Goal: Task Accomplishment & Management: Manage account settings

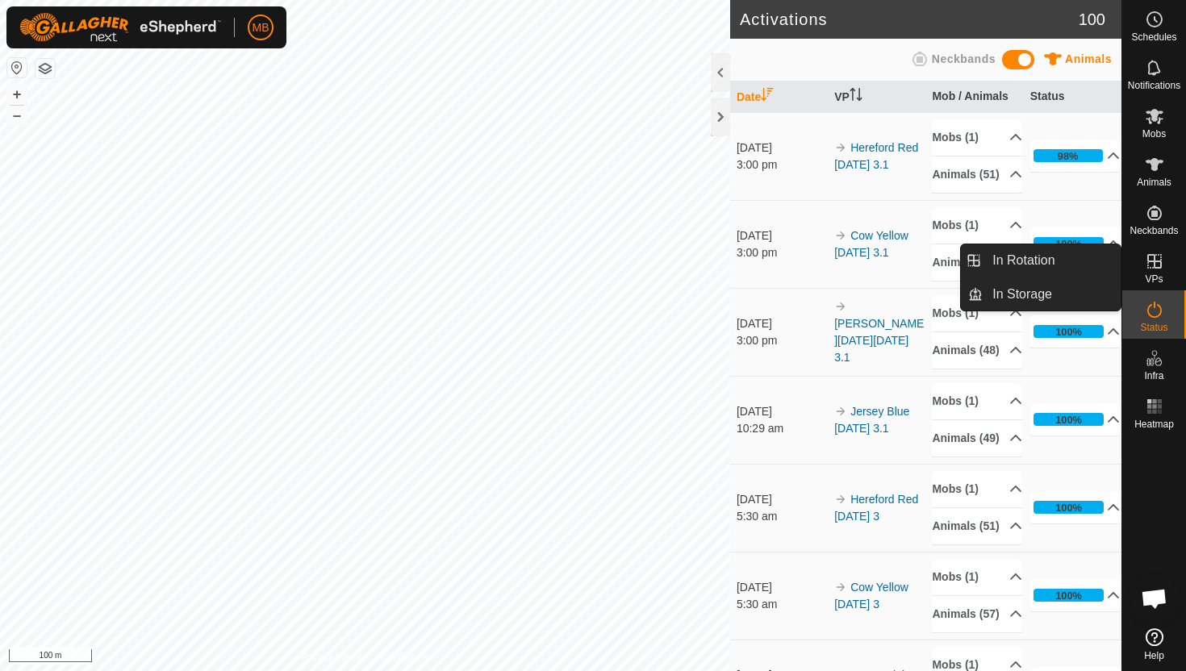
click at [1152, 267] on icon at bounding box center [1154, 261] width 15 height 15
click at [1042, 264] on link "In Rotation" at bounding box center [1052, 260] width 138 height 32
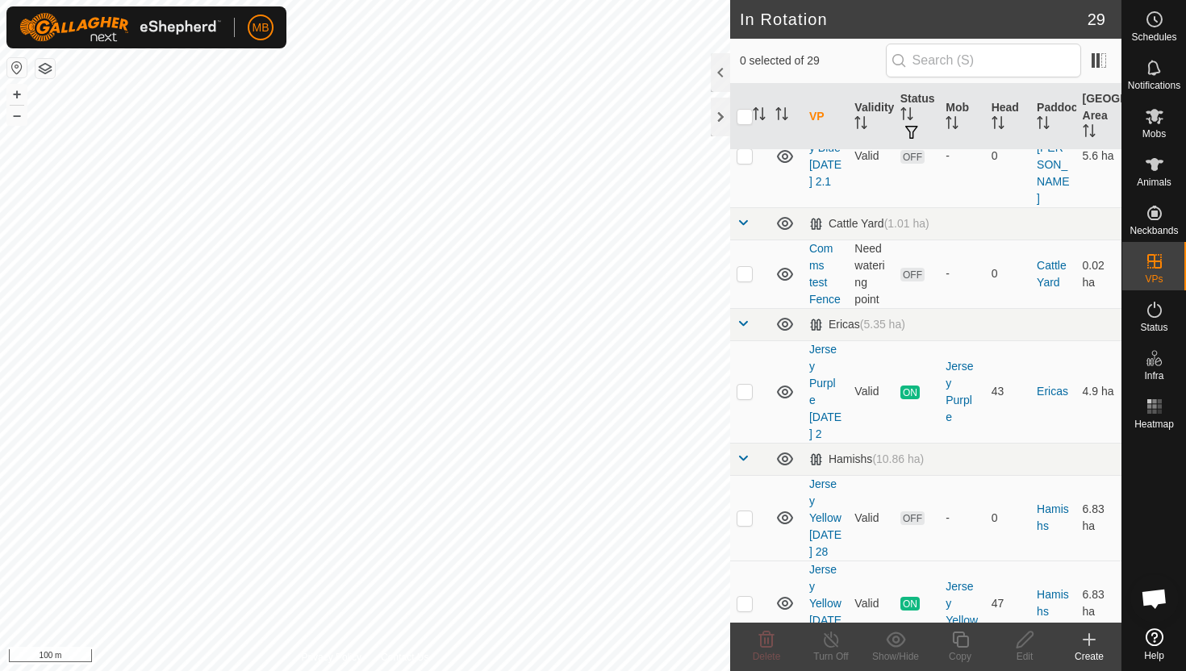
scroll to position [697, 0]
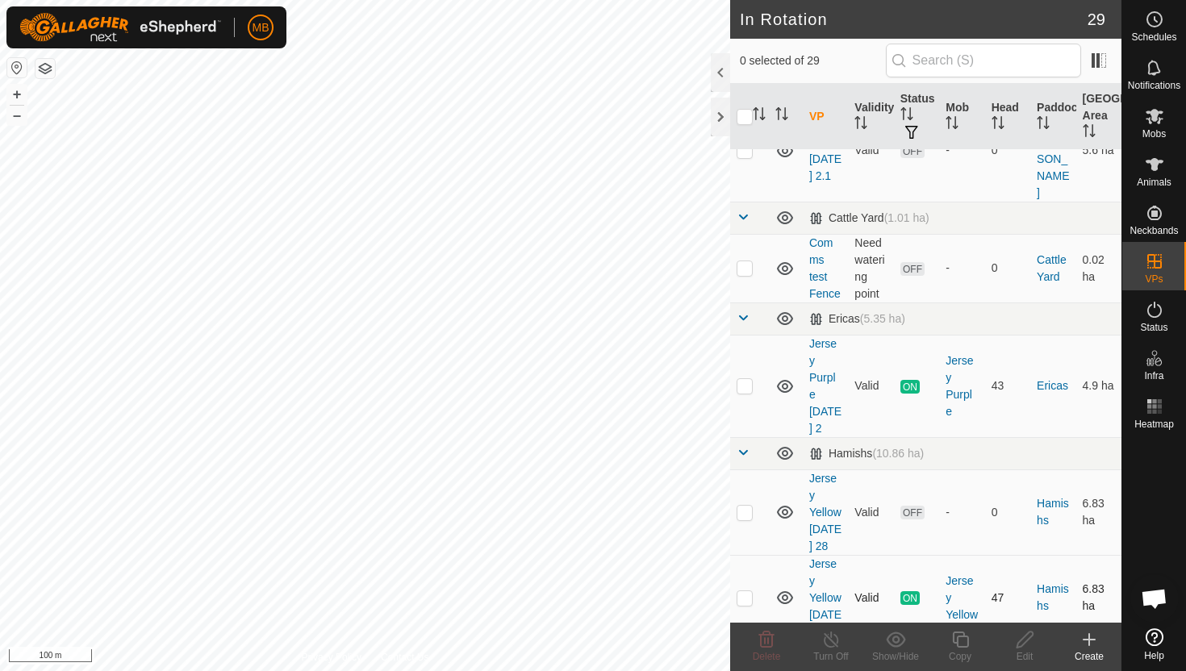
click at [748, 591] on p-checkbox at bounding box center [745, 597] width 16 height 13
checkbox input "true"
click at [962, 639] on icon at bounding box center [960, 639] width 20 height 19
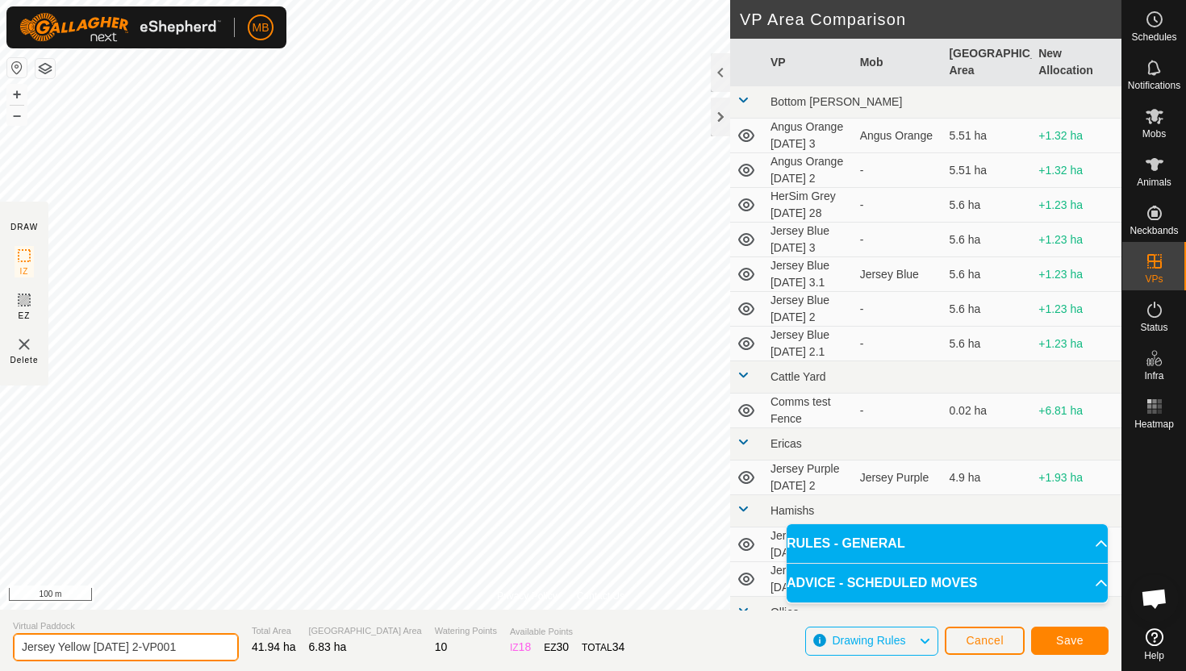
click at [196, 649] on input "Jersey Yellow [DATE] 2-VP001" at bounding box center [126, 647] width 226 height 28
type input "Jersey Yellow [DATE] 3"
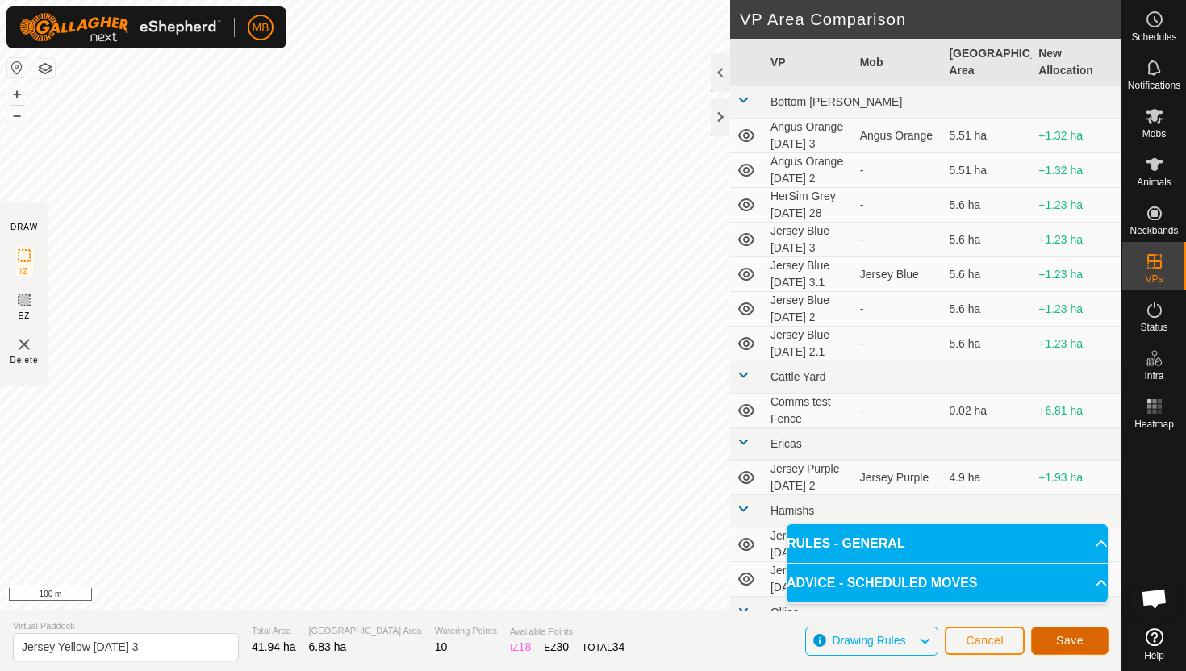
click at [1084, 645] on button "Save" at bounding box center [1069, 641] width 77 height 28
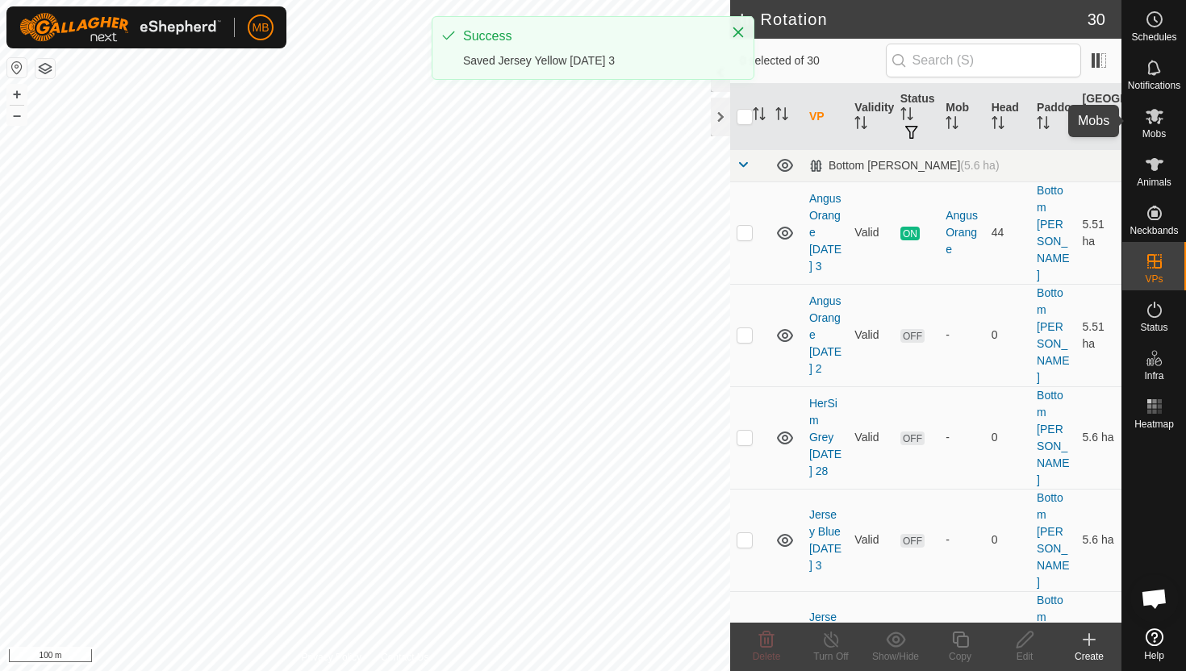
click at [1156, 120] on icon at bounding box center [1155, 116] width 18 height 15
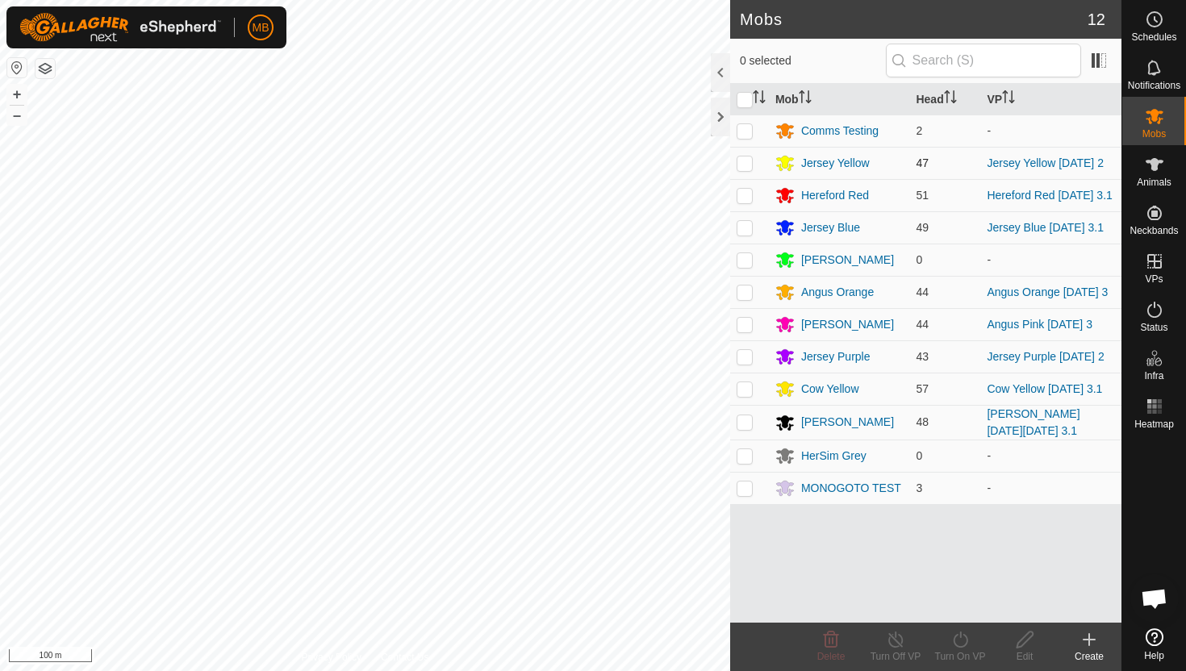
click at [745, 161] on p-checkbox at bounding box center [745, 163] width 16 height 13
click at [959, 642] on icon at bounding box center [960, 639] width 20 height 19
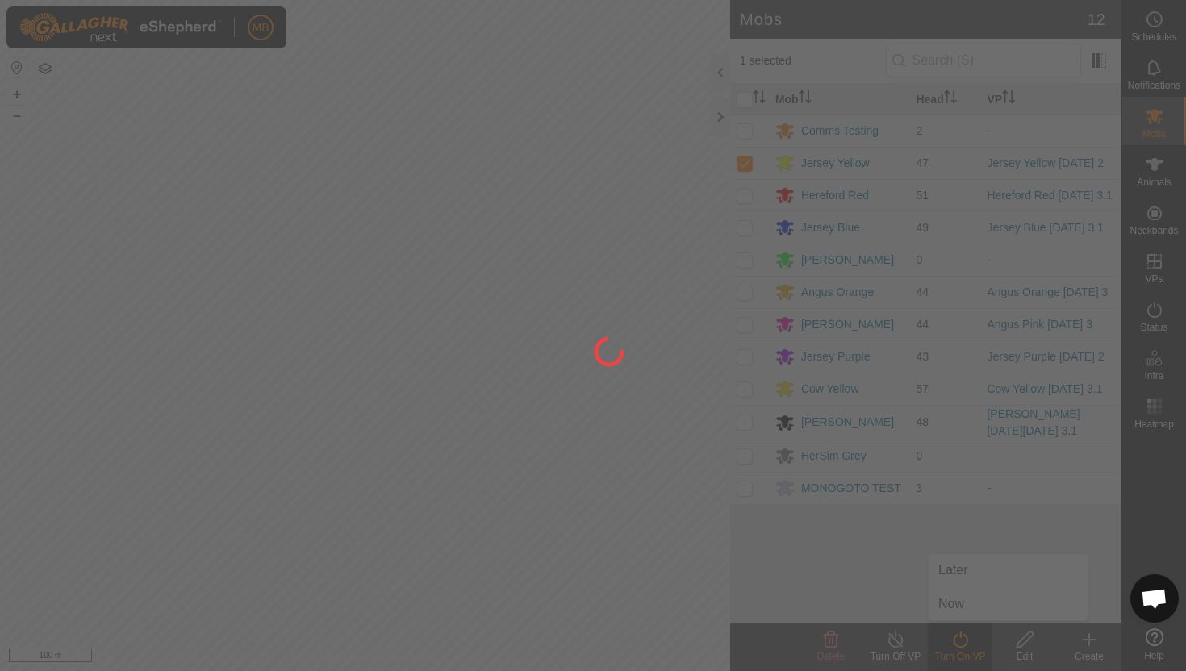
click at [967, 574] on div at bounding box center [593, 335] width 1186 height 671
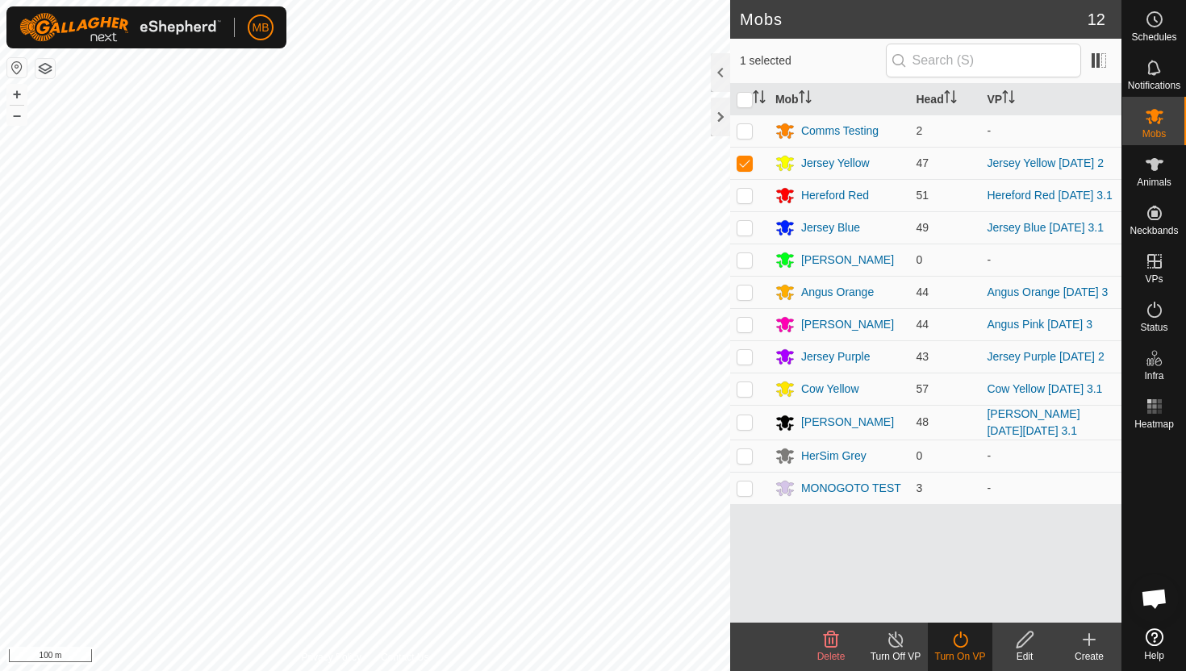
click at [954, 637] on icon at bounding box center [960, 640] width 15 height 16
click at [746, 161] on p-checkbox at bounding box center [745, 163] width 16 height 13
checkbox input "true"
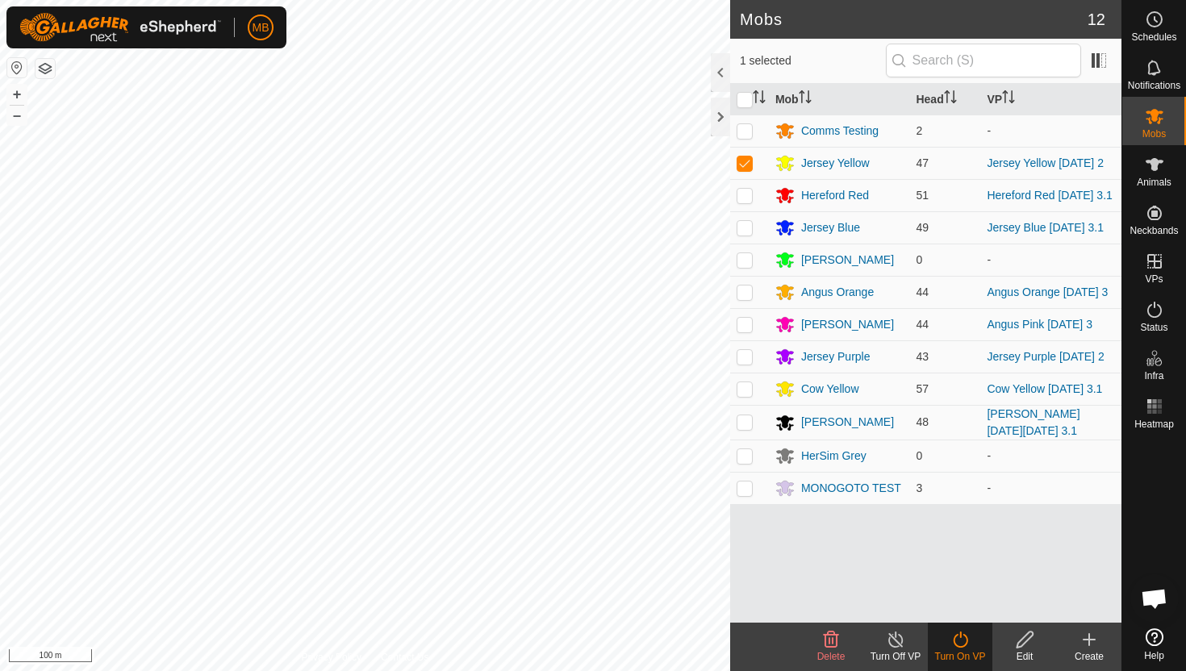
click at [962, 644] on icon at bounding box center [960, 639] width 20 height 19
click at [963, 608] on link "Now" at bounding box center [1009, 604] width 160 height 32
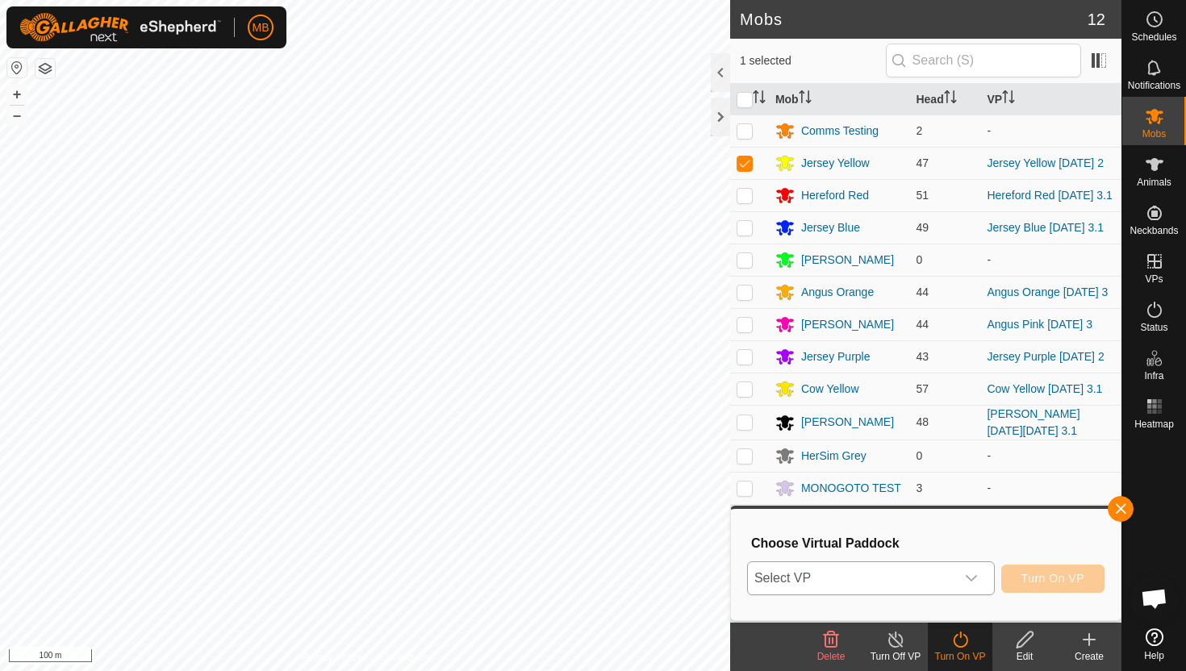
click at [971, 581] on icon "dropdown trigger" at bounding box center [971, 578] width 13 height 13
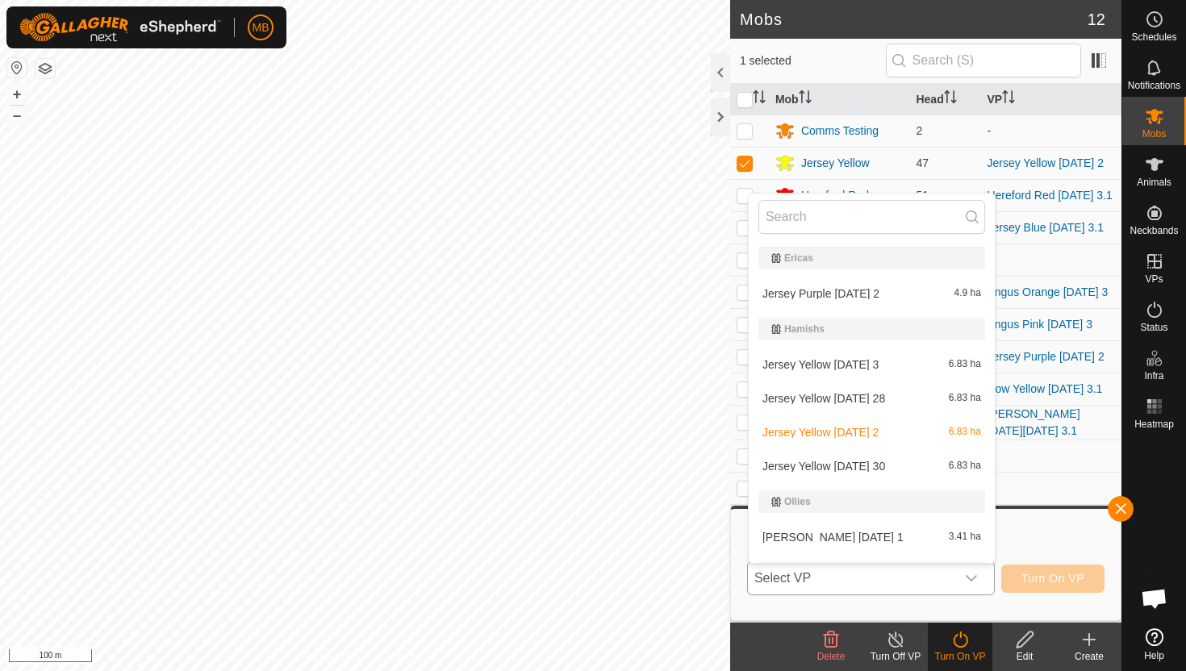
scroll to position [348, 0]
click at [881, 367] on li "Jersey Yellow Friday 3 6.83 ha" at bounding box center [872, 362] width 246 height 32
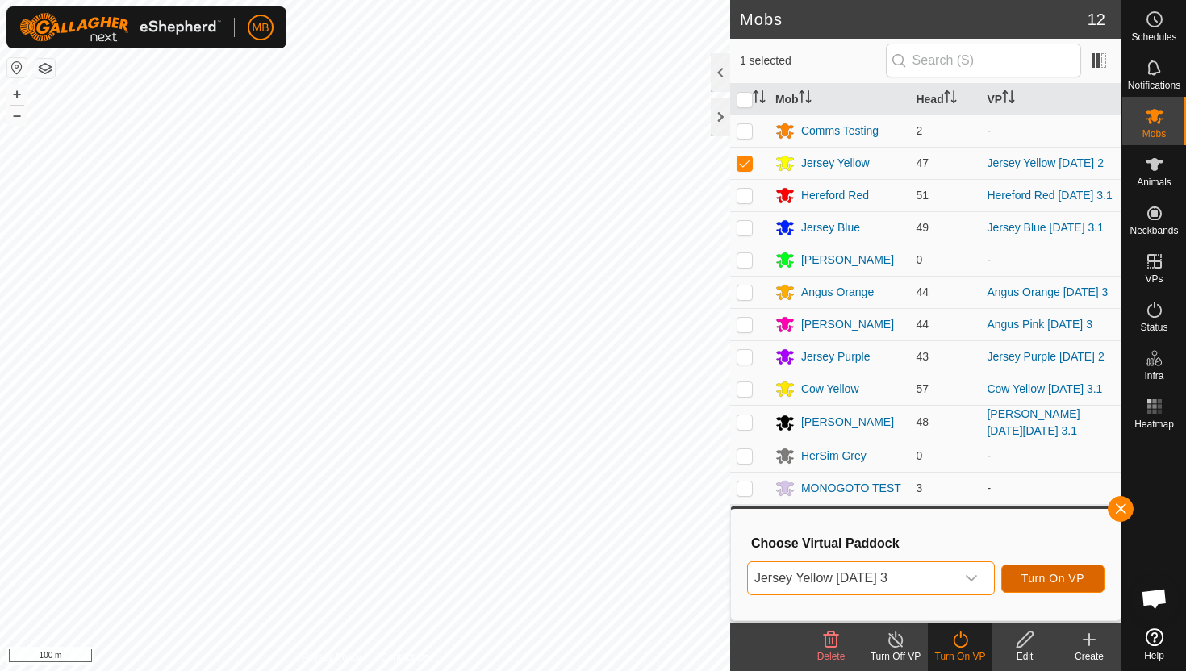
click at [1050, 577] on span "Turn On VP" at bounding box center [1052, 578] width 63 height 13
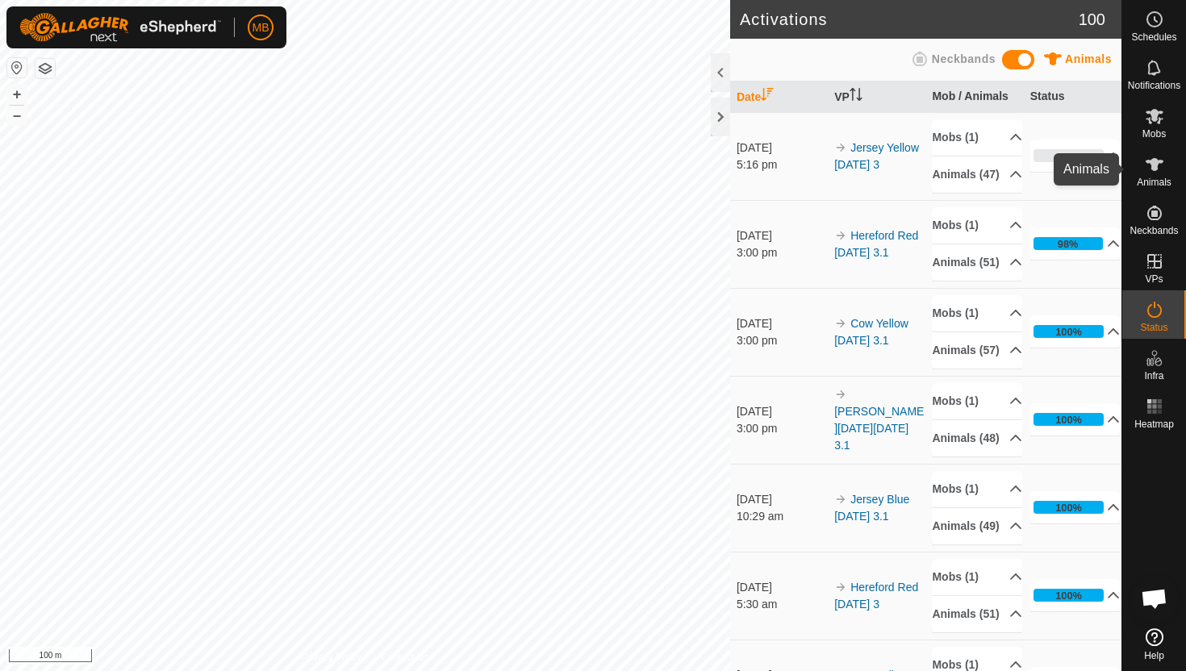
click at [1157, 165] on icon at bounding box center [1154, 164] width 19 height 19
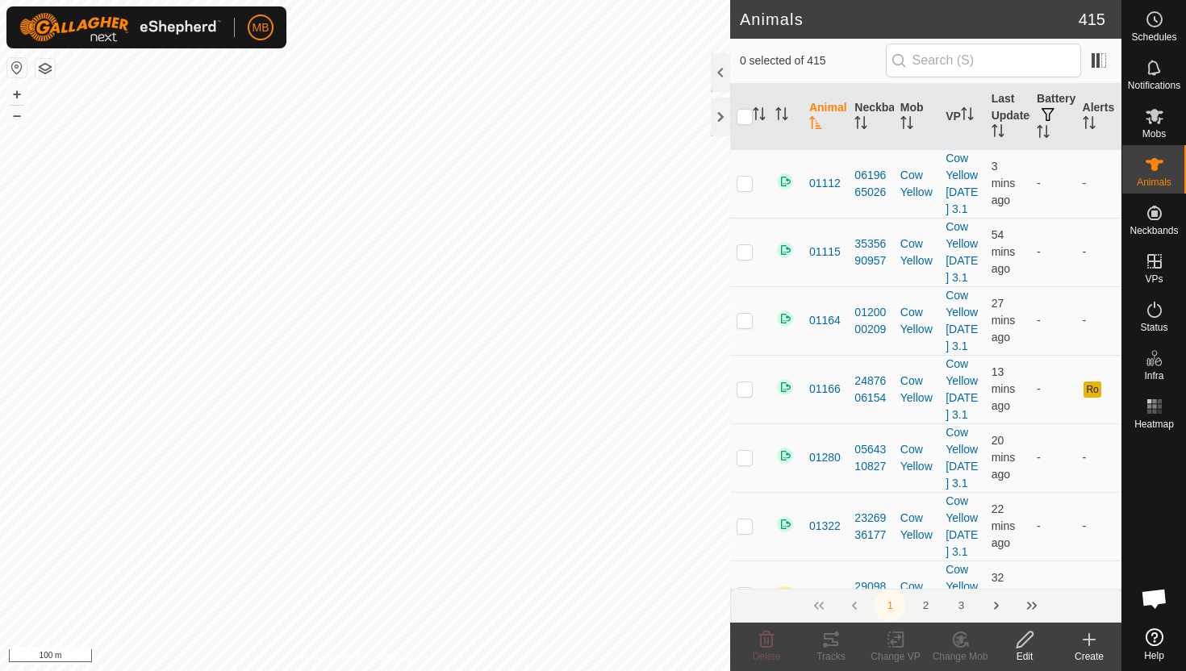
click at [717, 77] on div at bounding box center [720, 72] width 19 height 39
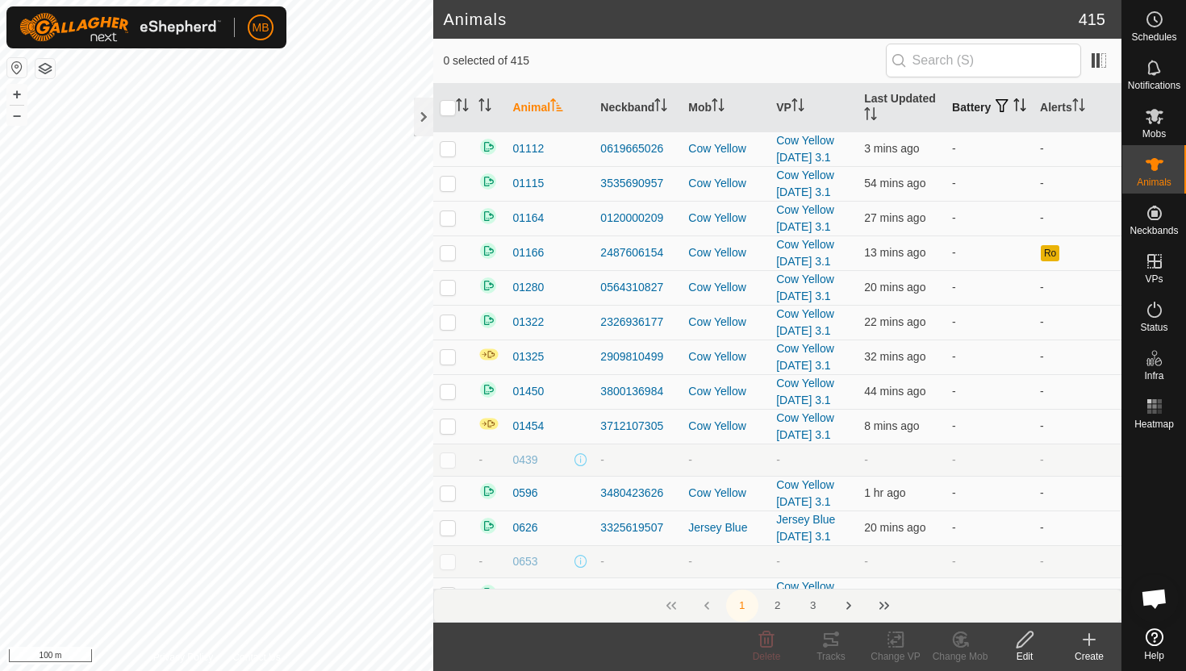
click at [1013, 111] on icon "Activate to sort" at bounding box center [1019, 104] width 13 height 13
click at [1014, 111] on icon "Activate to sort" at bounding box center [1020, 104] width 12 height 13
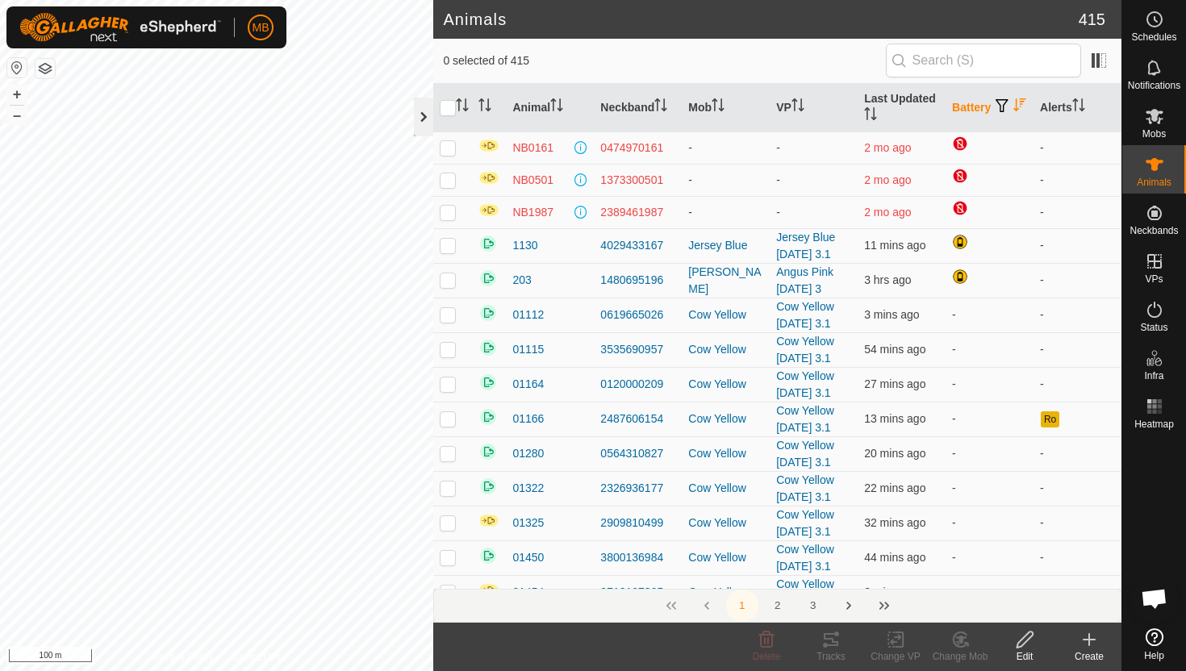
click at [429, 117] on div at bounding box center [423, 117] width 19 height 39
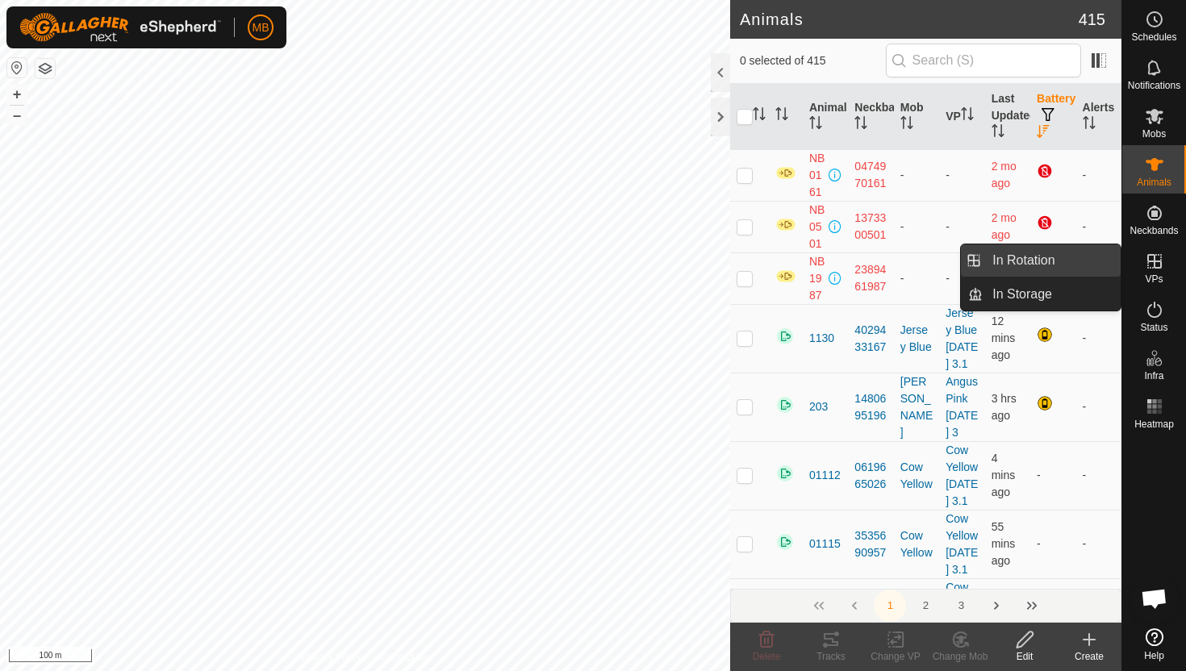
click at [1058, 269] on link "In Rotation" at bounding box center [1052, 260] width 138 height 32
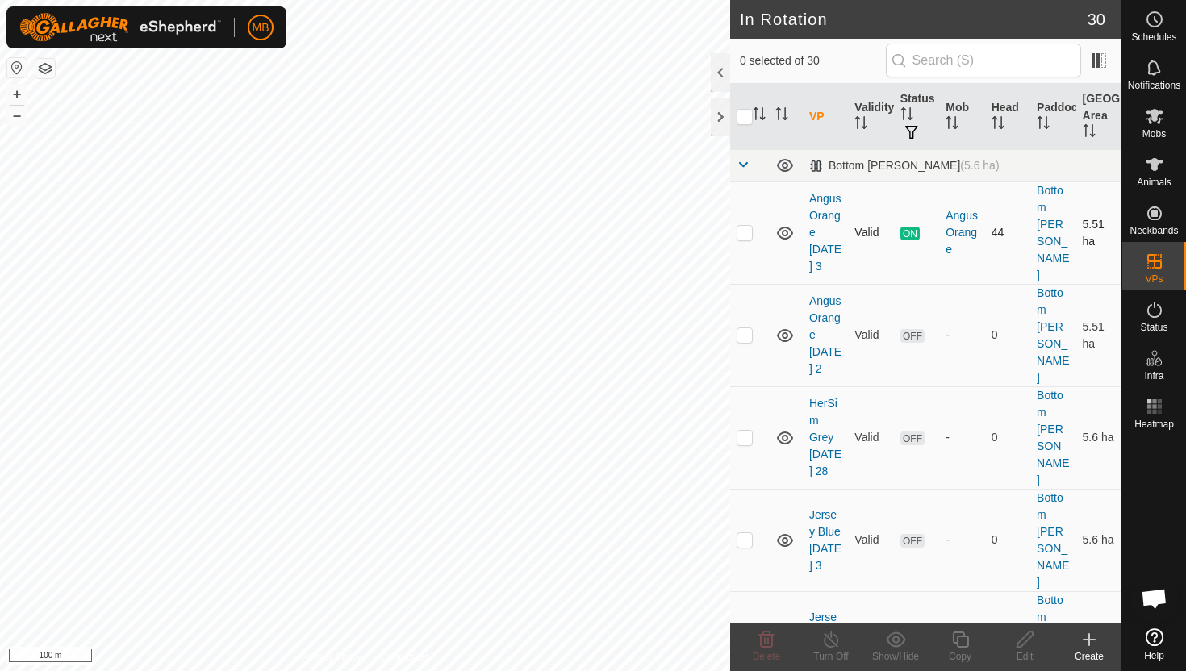
click at [745, 226] on p-checkbox at bounding box center [745, 232] width 16 height 13
checkbox input "true"
click at [959, 640] on icon at bounding box center [960, 639] width 20 height 19
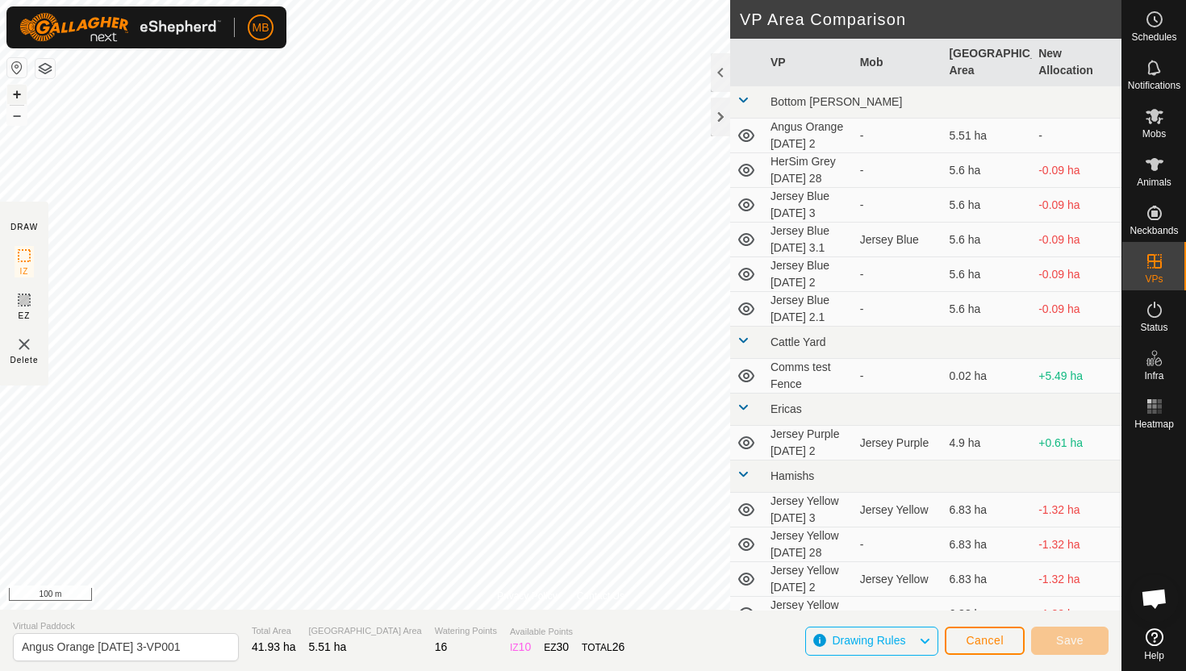
click at [19, 96] on button "+" at bounding box center [16, 94] width 19 height 19
click at [19, 93] on button "+" at bounding box center [16, 94] width 19 height 19
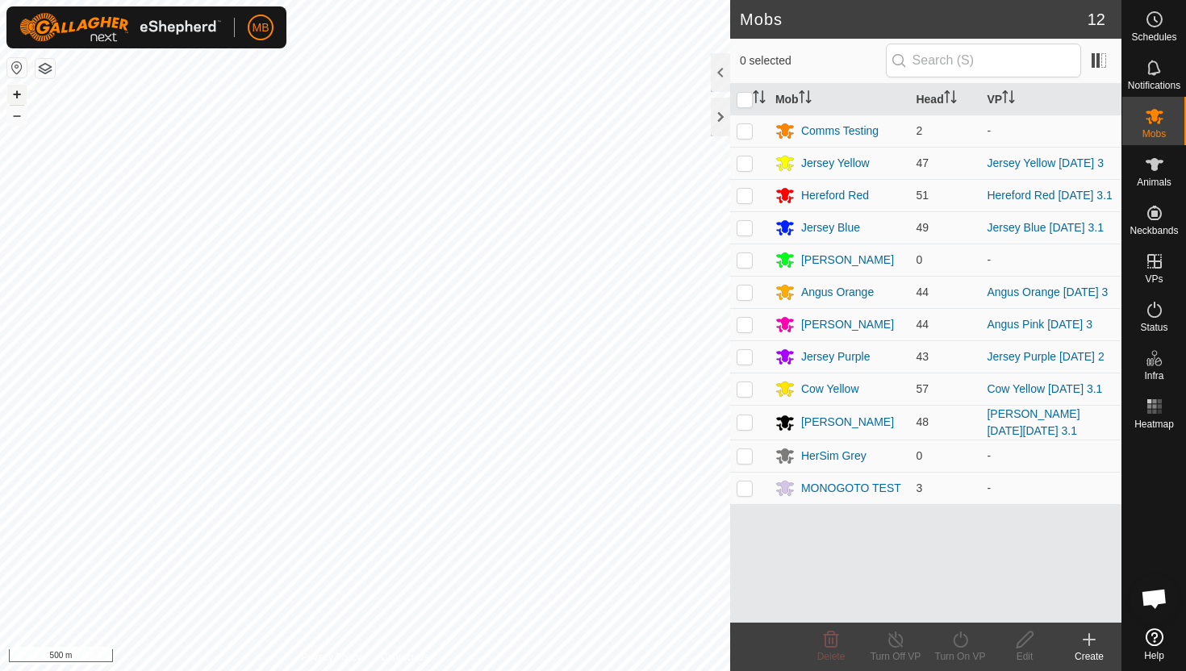
click at [15, 94] on button "+" at bounding box center [16, 94] width 19 height 19
click at [17, 93] on button "+" at bounding box center [16, 94] width 19 height 19
click at [16, 93] on button "+" at bounding box center [16, 94] width 19 height 19
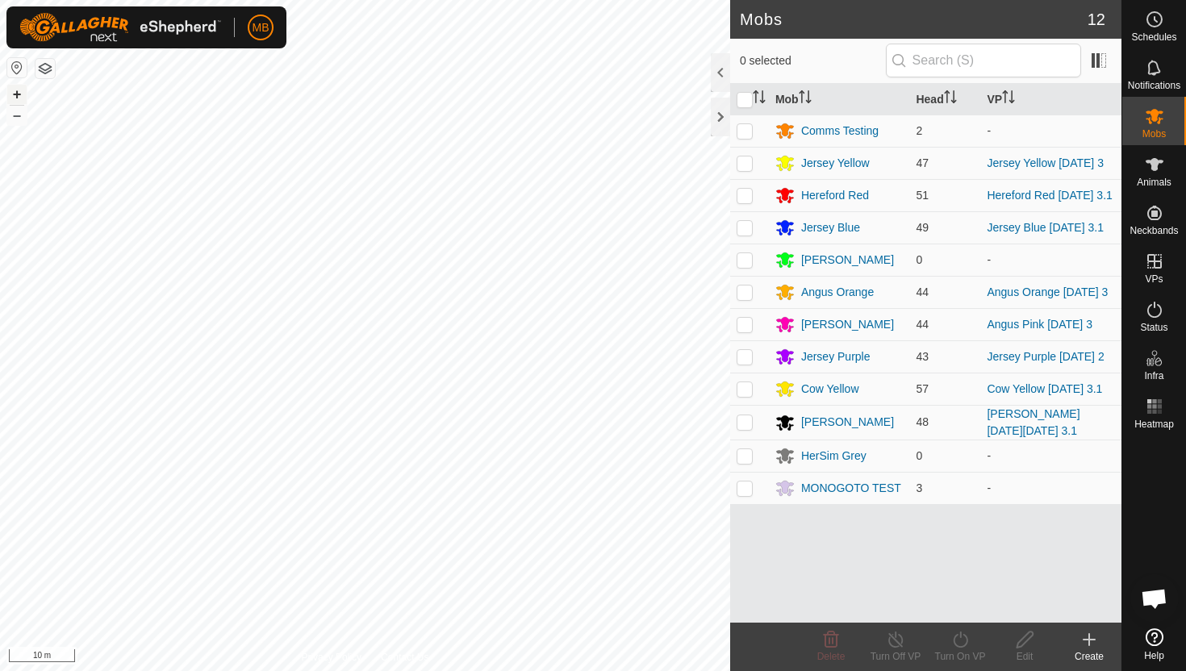
click at [16, 97] on button "+" at bounding box center [16, 94] width 19 height 19
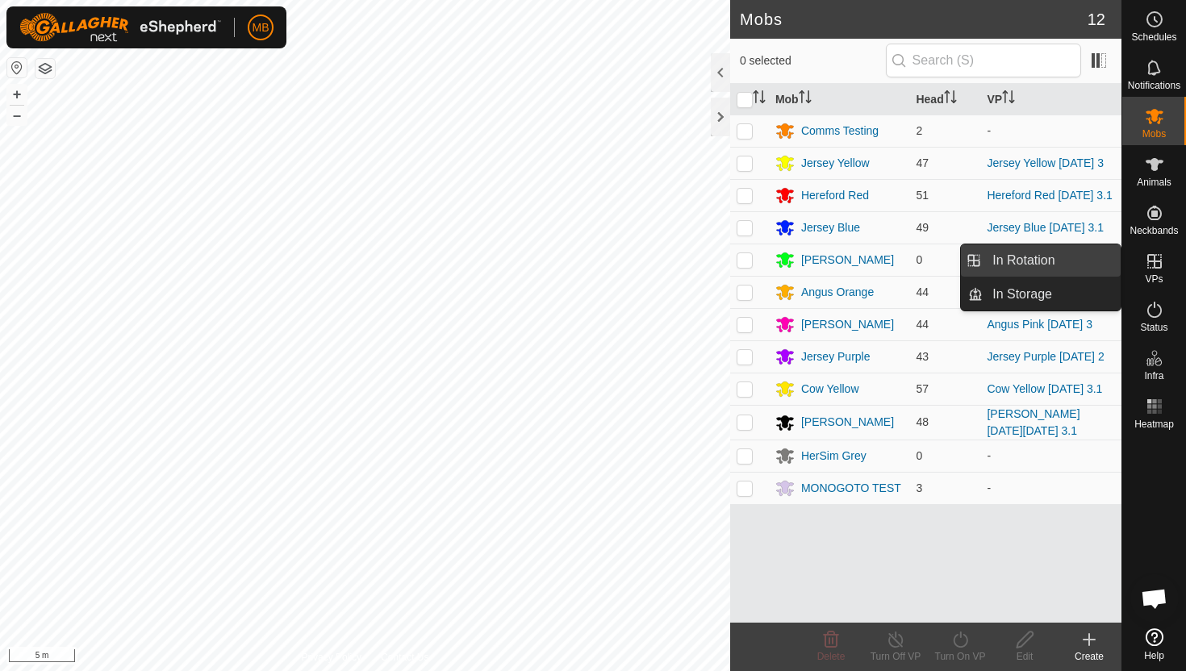
click at [1067, 262] on link "In Rotation" at bounding box center [1052, 260] width 138 height 32
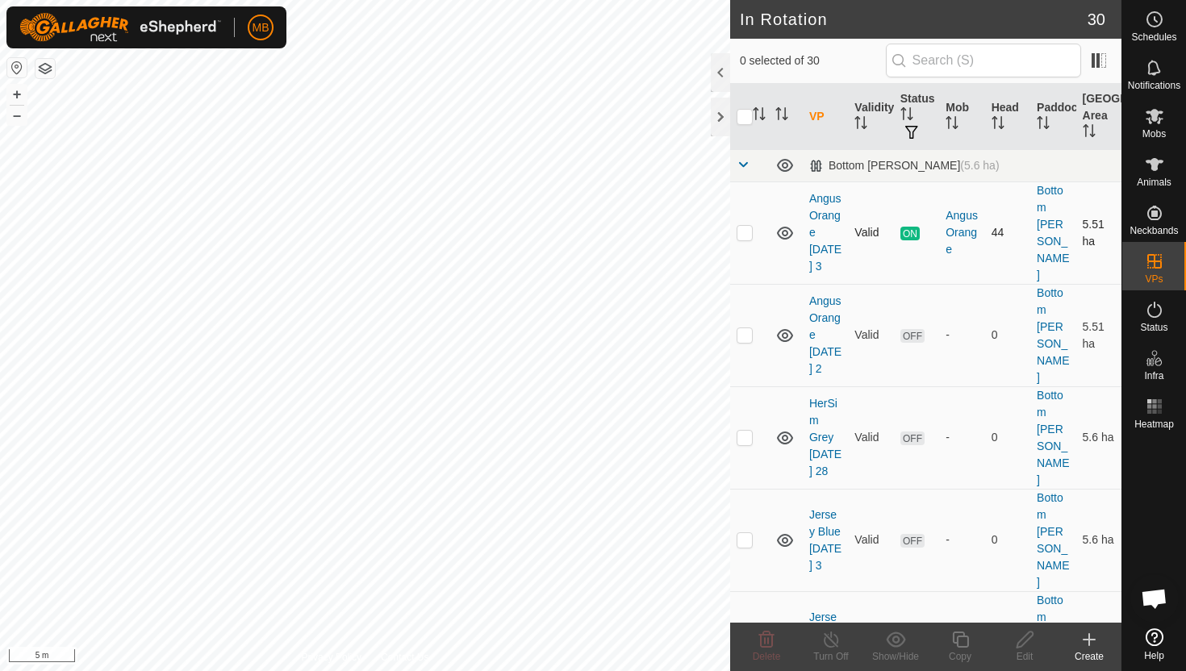
click at [746, 226] on p-checkbox at bounding box center [745, 232] width 16 height 13
checkbox input "true"
click at [957, 641] on icon at bounding box center [960, 640] width 16 height 16
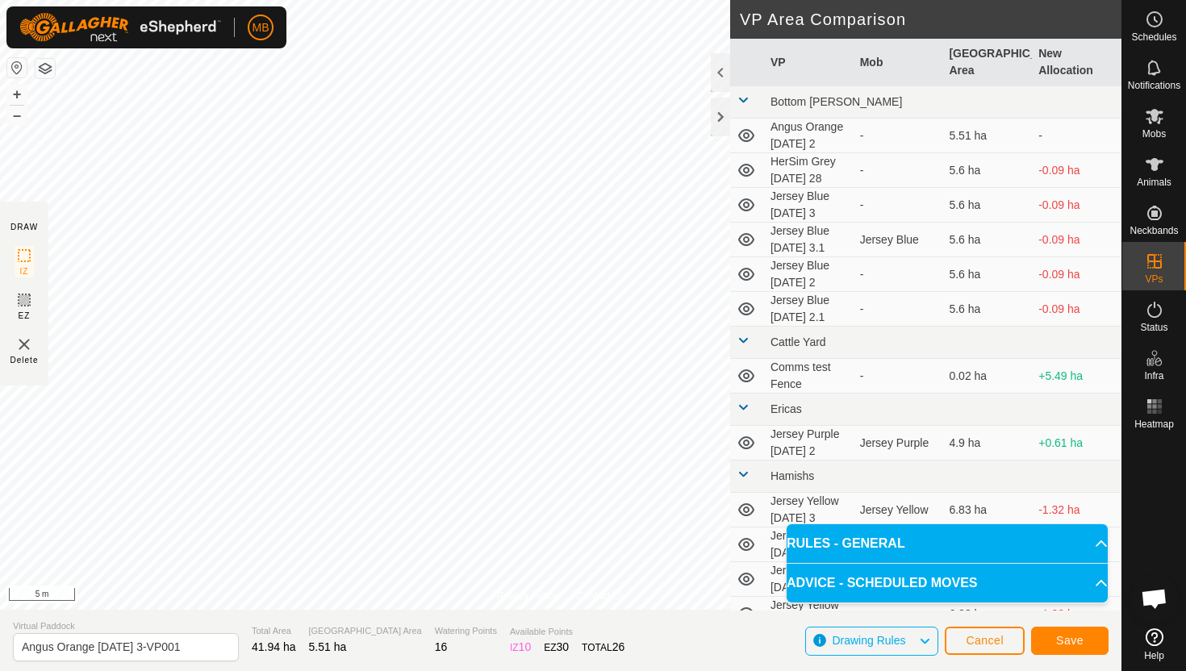
click at [474, 0] on html "MB Schedules Notifications Mobs Animals Neckbands VPs Status Infra Heatmap Help…" at bounding box center [593, 335] width 1186 height 671
click at [198, 649] on input "Angus Orange Friday 3-VP001" at bounding box center [126, 647] width 226 height 28
type input "Angus Orange Saturday 4"
click at [1060, 644] on span "Save" at bounding box center [1069, 640] width 27 height 13
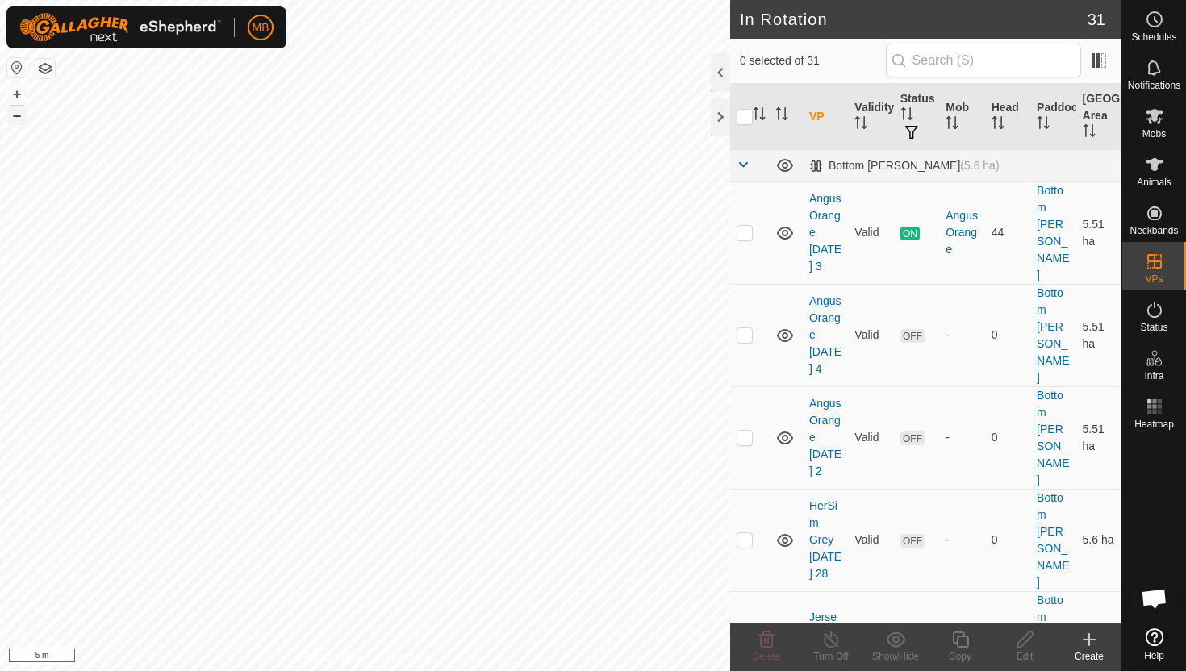
click at [14, 120] on button "–" at bounding box center [16, 115] width 19 height 19
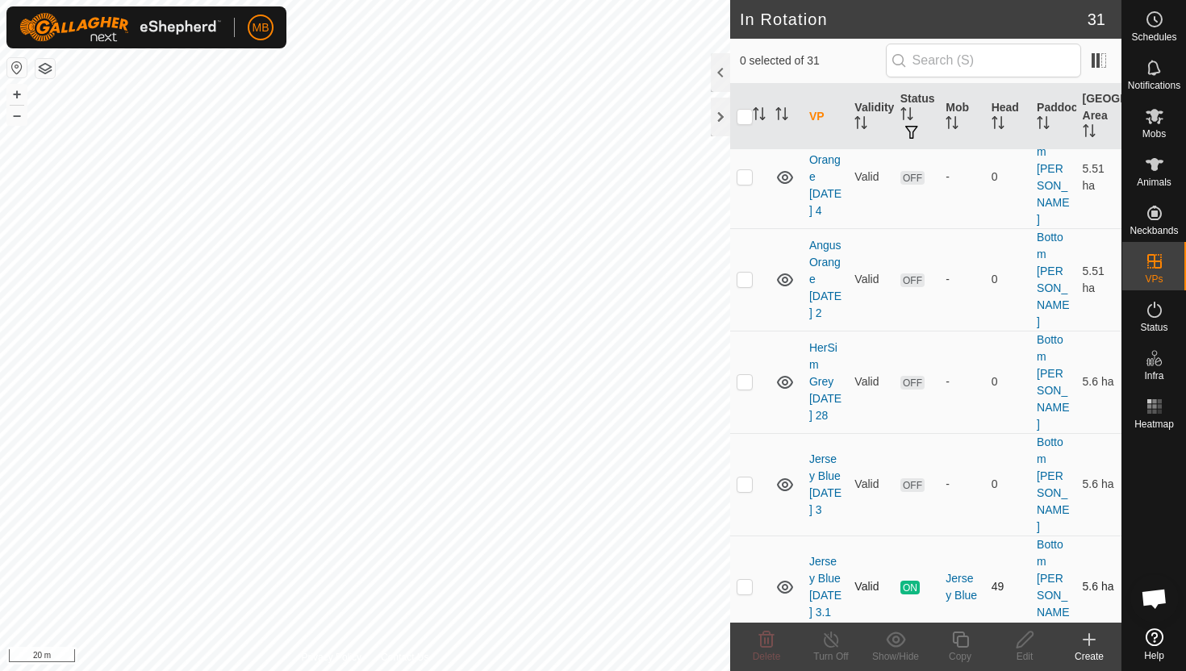
scroll to position [159, 0]
click at [748, 579] on p-checkbox at bounding box center [745, 585] width 16 height 13
checkbox input "true"
click at [961, 636] on icon at bounding box center [960, 640] width 16 height 16
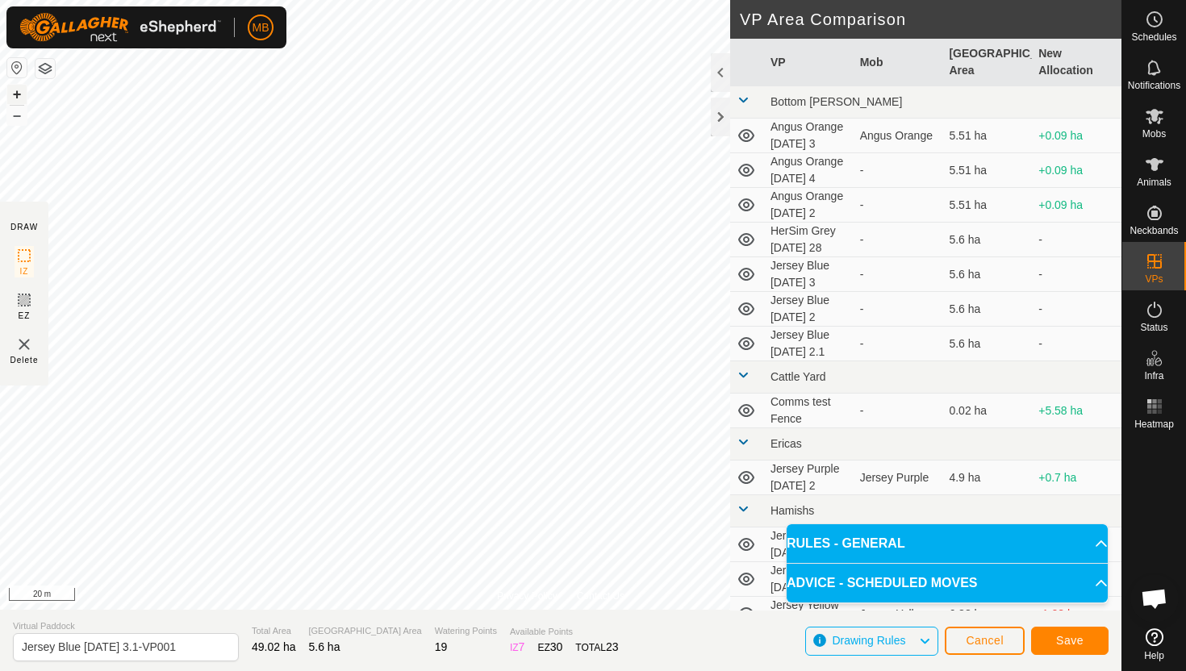
click at [19, 90] on button "+" at bounding box center [16, 94] width 19 height 19
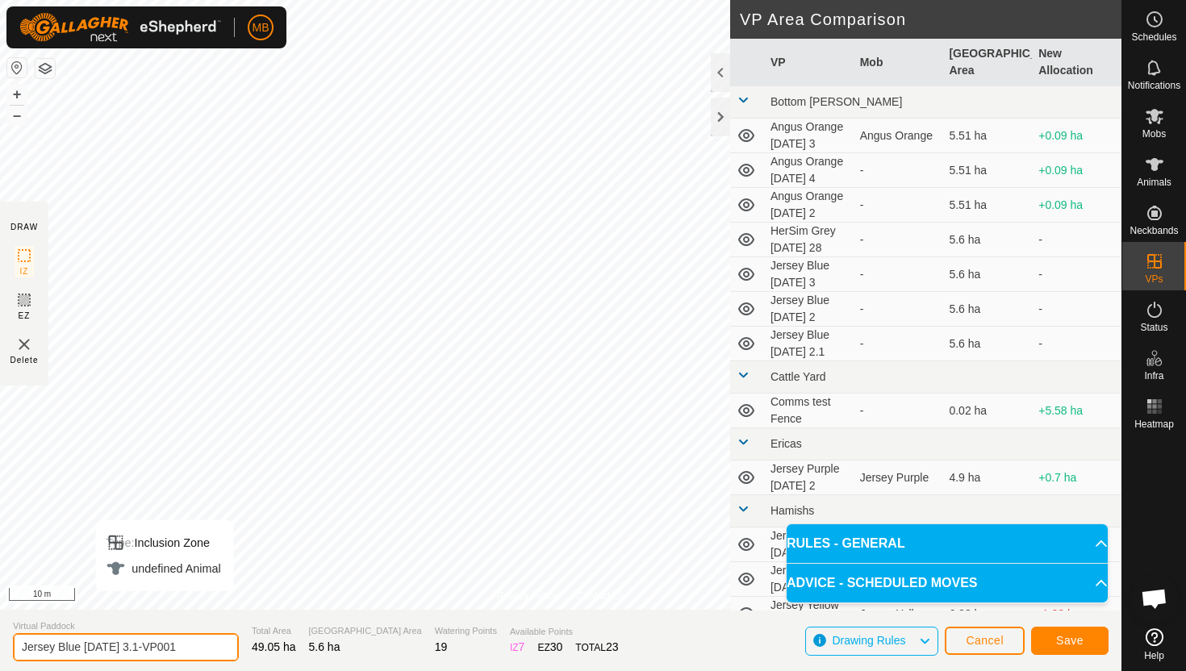
click at [181, 648] on input "Jersey Blue Friday 3.1-VP001" at bounding box center [126, 647] width 226 height 28
type input "Jersey Blue Saturday 4"
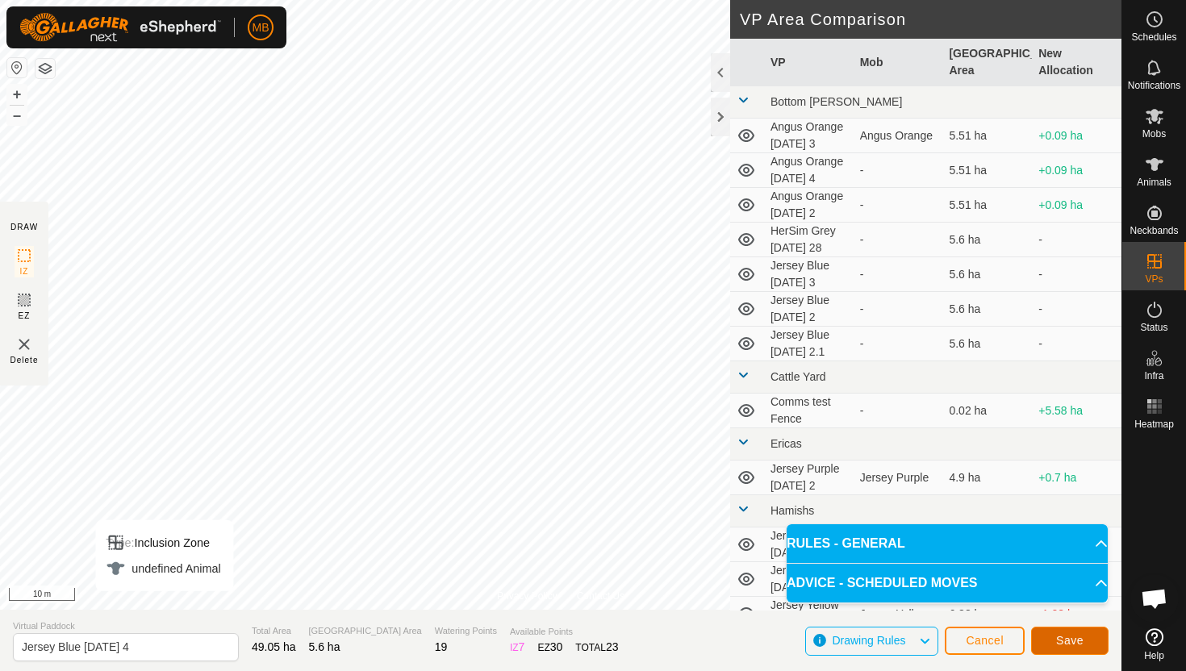
click at [1077, 644] on span "Save" at bounding box center [1069, 640] width 27 height 13
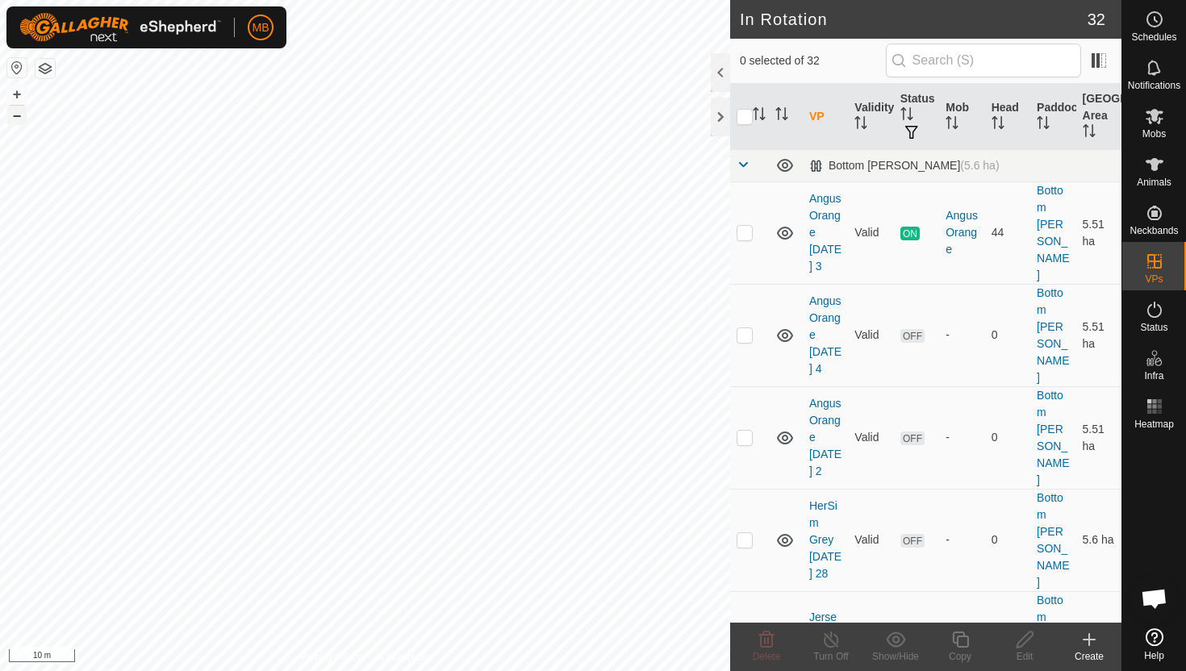
click at [19, 119] on button "–" at bounding box center [16, 115] width 19 height 19
click at [136, 40] on div "MB Schedules Notifications Mobs Animals Neckbands VPs Status Infra Heatmap Help…" at bounding box center [593, 335] width 1186 height 671
click at [22, 119] on button "–" at bounding box center [16, 115] width 19 height 19
checkbox input "true"
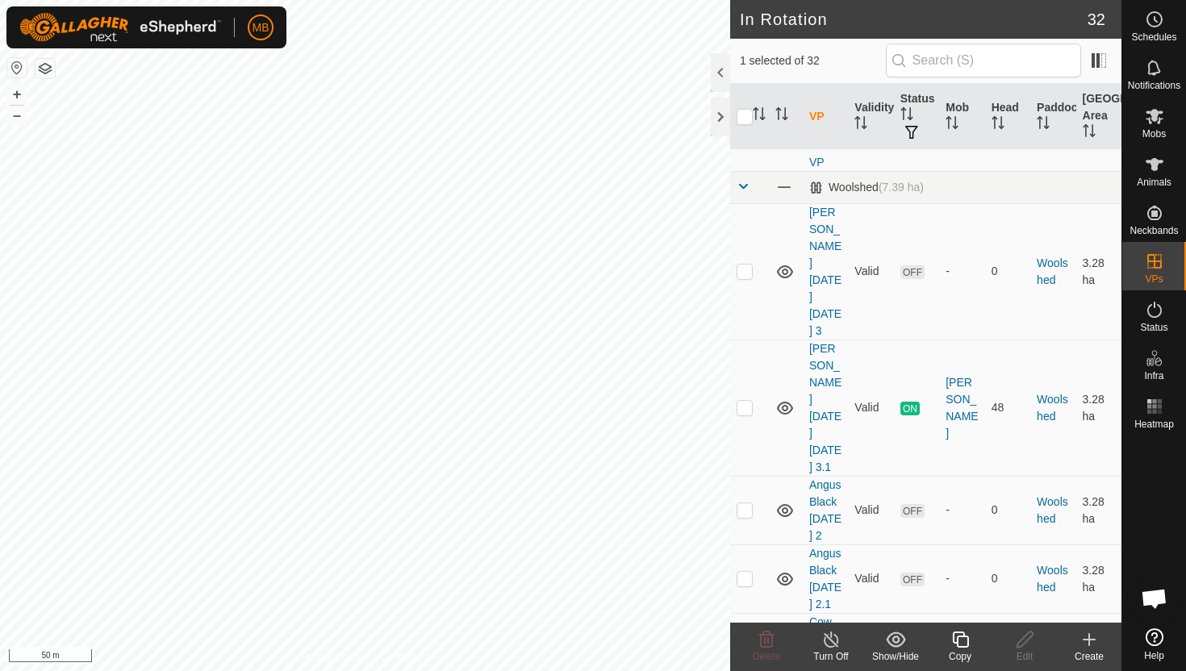
scroll to position [1954, 0]
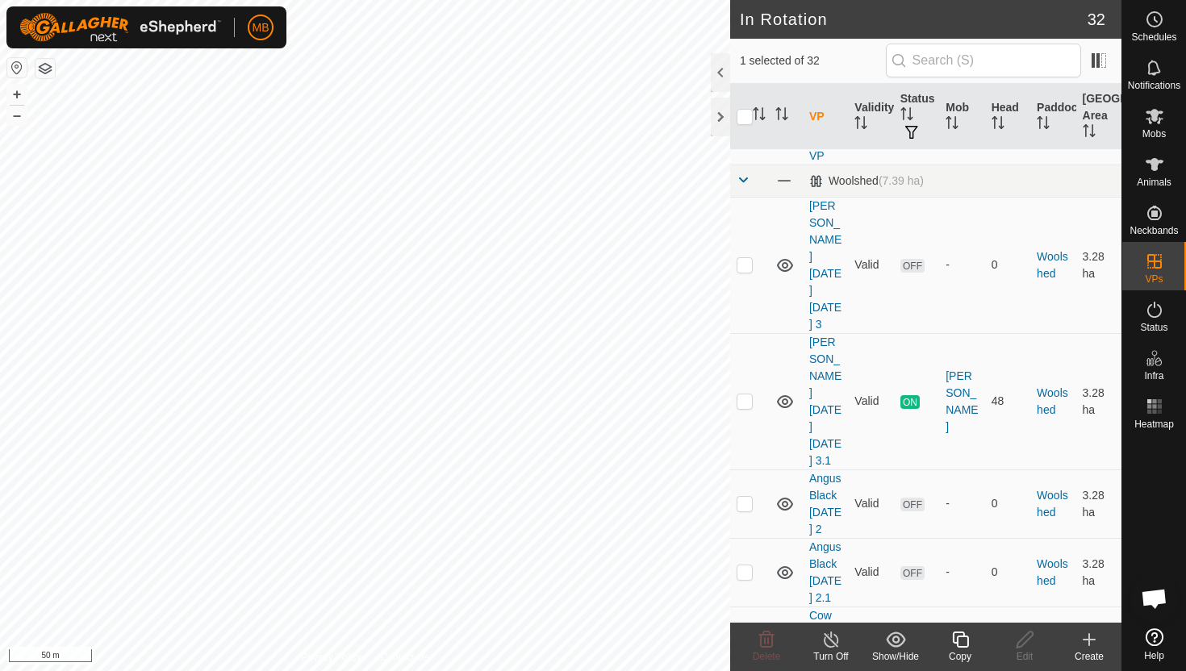
click at [962, 632] on icon at bounding box center [960, 640] width 16 height 16
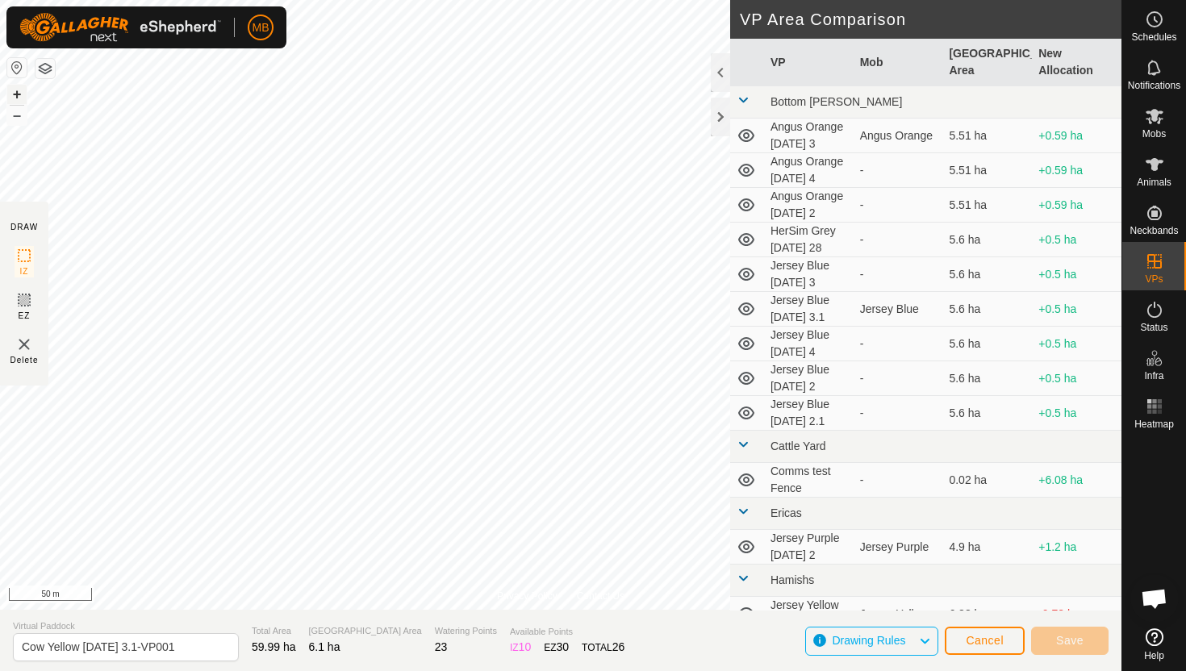
click at [20, 89] on button "+" at bounding box center [16, 94] width 19 height 19
click at [23, 94] on button "+" at bounding box center [16, 94] width 19 height 19
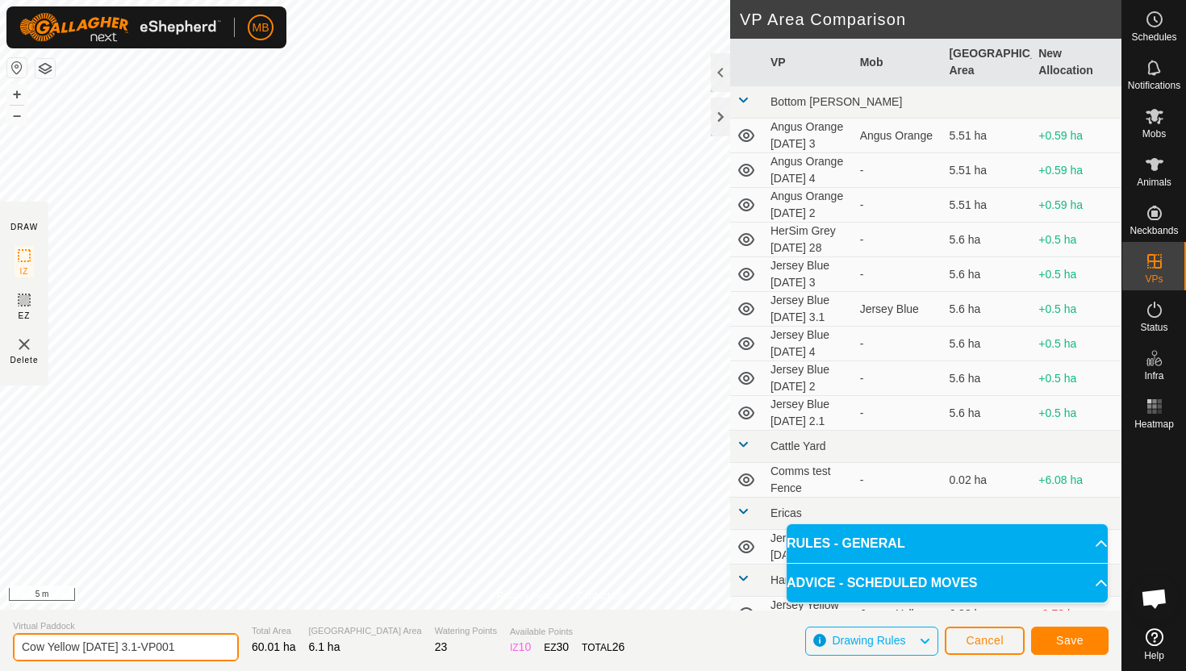
click at [183, 645] on input "Cow Yellow Friday 3.1-VP001" at bounding box center [126, 647] width 226 height 28
type input "Cow Yellow [DATE] 4"
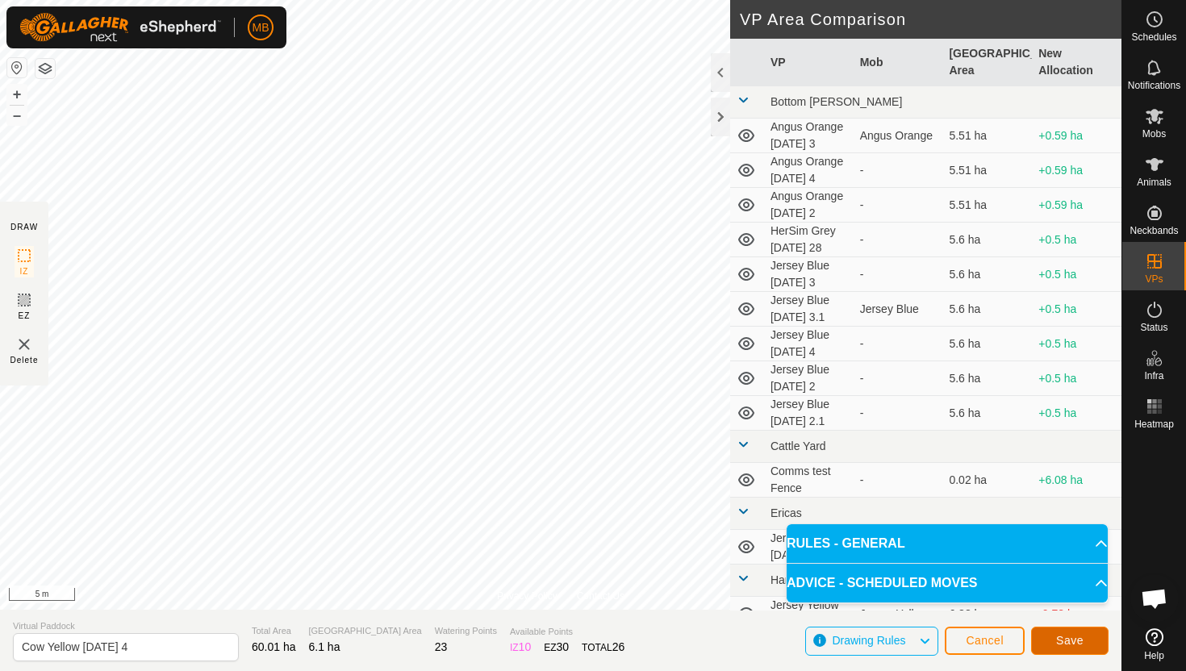
click at [1073, 637] on span "Save" at bounding box center [1069, 640] width 27 height 13
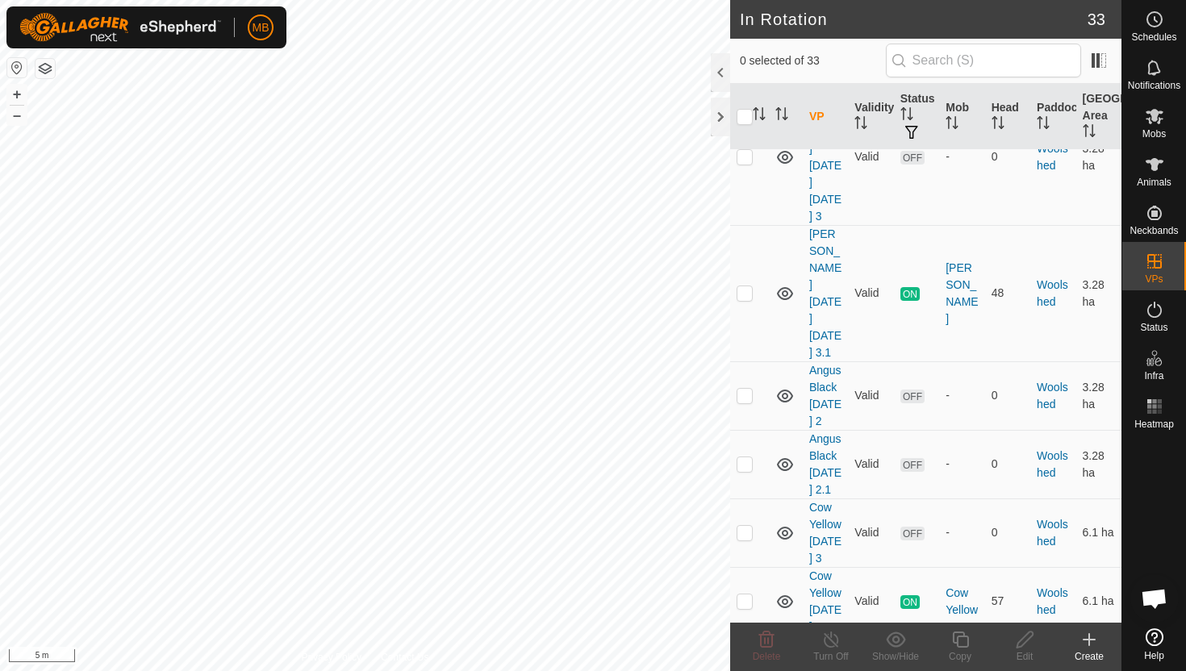
scroll to position [2065, 0]
click at [747, 661] on p-checkbox at bounding box center [745, 667] width 16 height 13
checkbox input "true"
click at [961, 640] on icon at bounding box center [960, 639] width 20 height 19
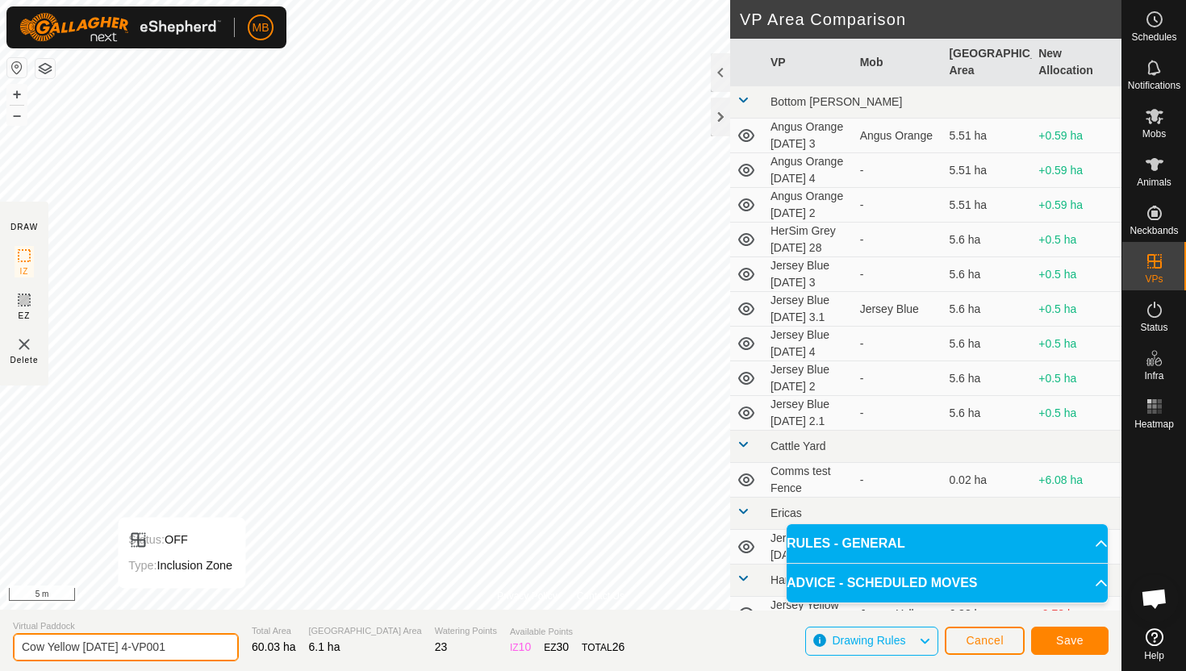
click at [181, 644] on input "Cow Yellow Saturday 4-VP001" at bounding box center [126, 647] width 226 height 28
type input "Cow Yellow [DATE] 4.1"
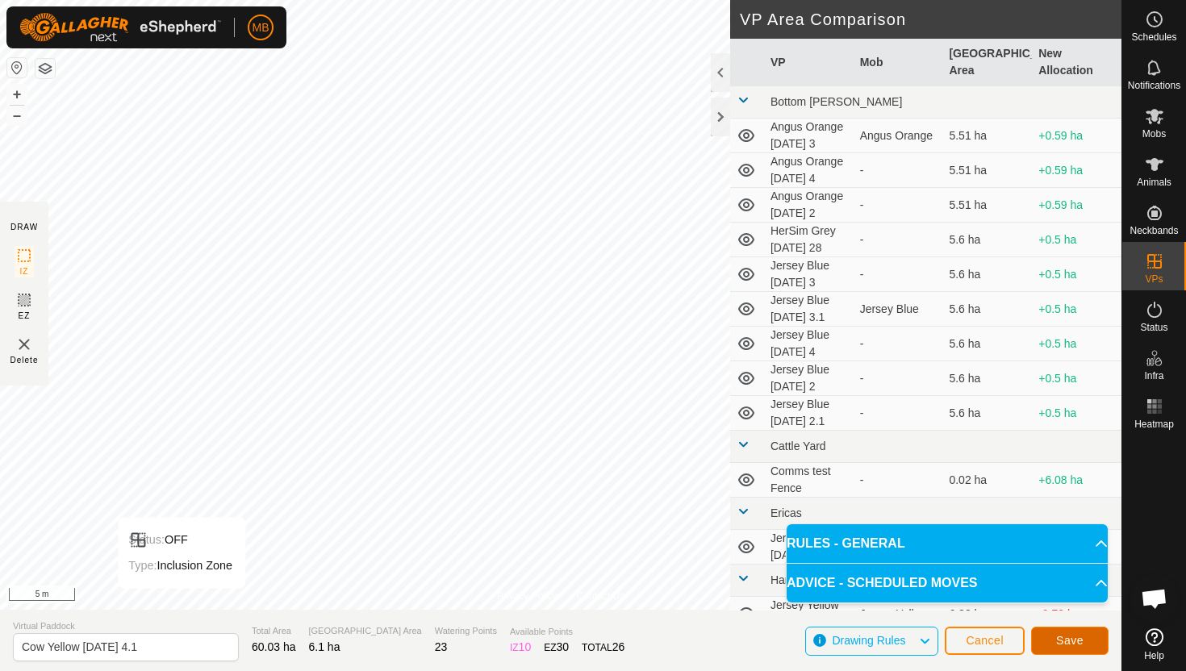
click at [1079, 643] on span "Save" at bounding box center [1069, 640] width 27 height 13
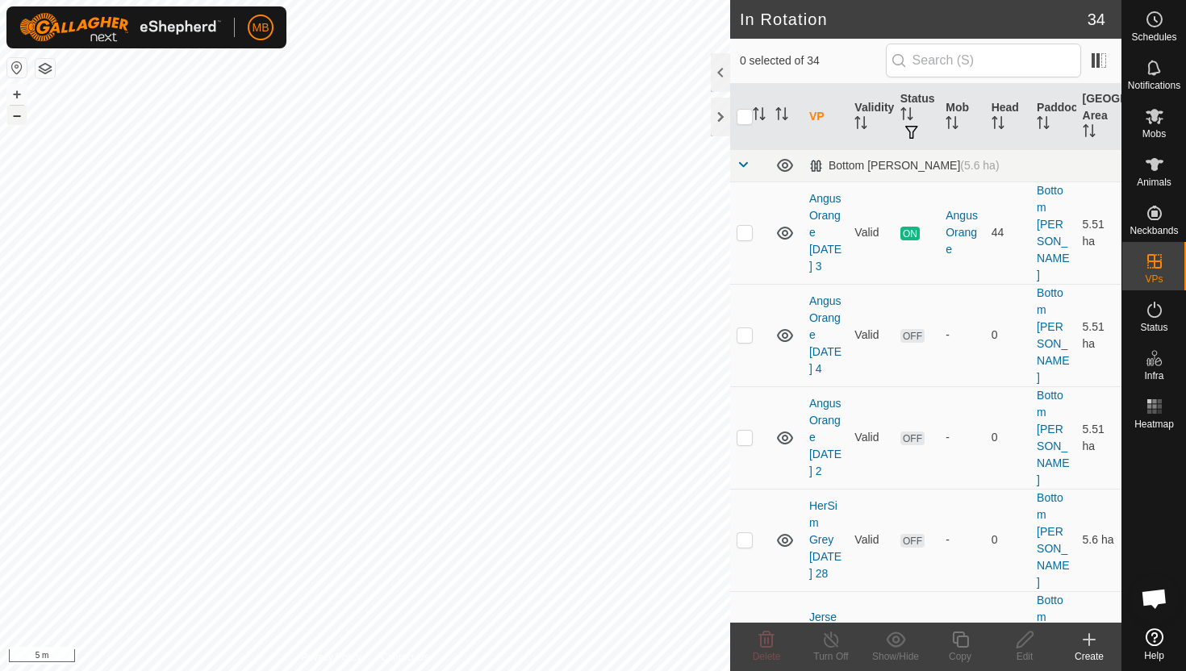
click at [21, 118] on button "–" at bounding box center [16, 115] width 19 height 19
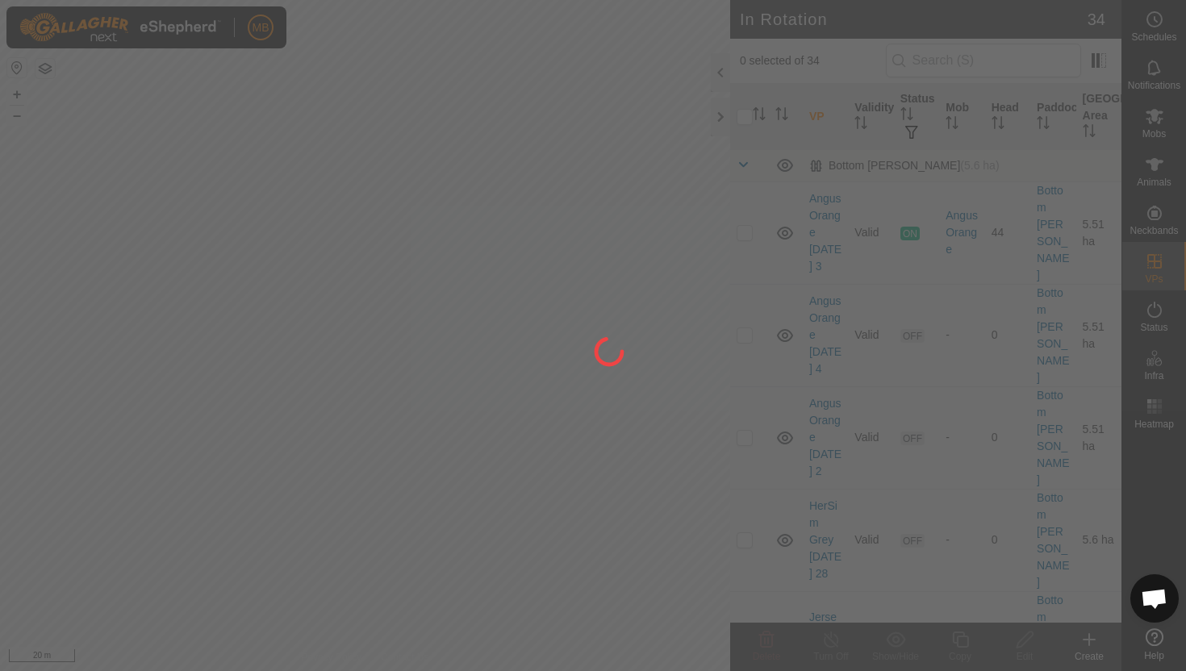
drag, startPoint x: 493, startPoint y: 370, endPoint x: 386, endPoint y: 553, distance: 212.5
click at [386, 553] on div at bounding box center [593, 335] width 1186 height 671
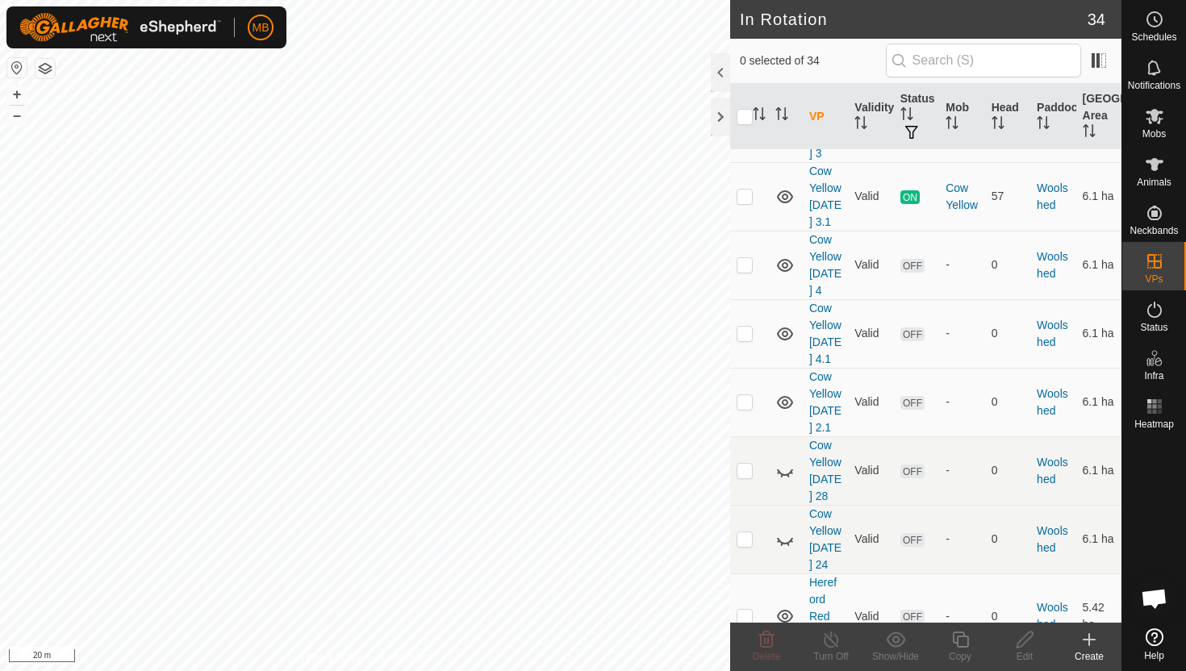
scroll to position [2489, 0]
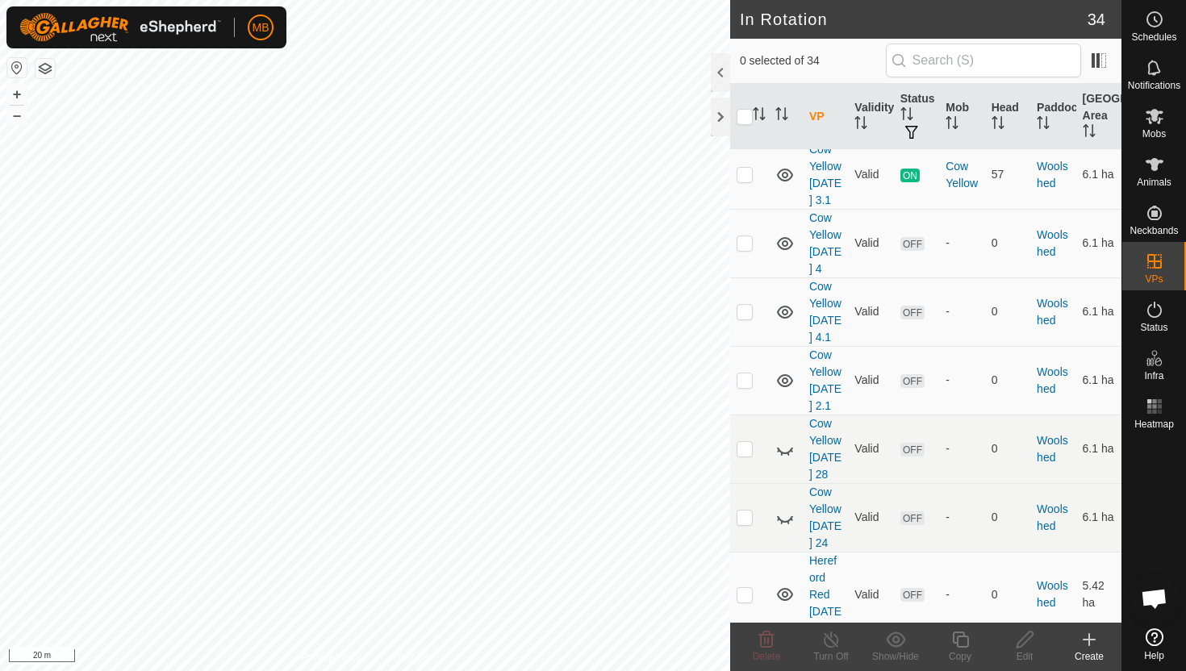
click at [747, 670] on p-checkbox at bounding box center [745, 680] width 16 height 13
checkbox input "true"
click at [962, 639] on icon at bounding box center [960, 639] width 20 height 19
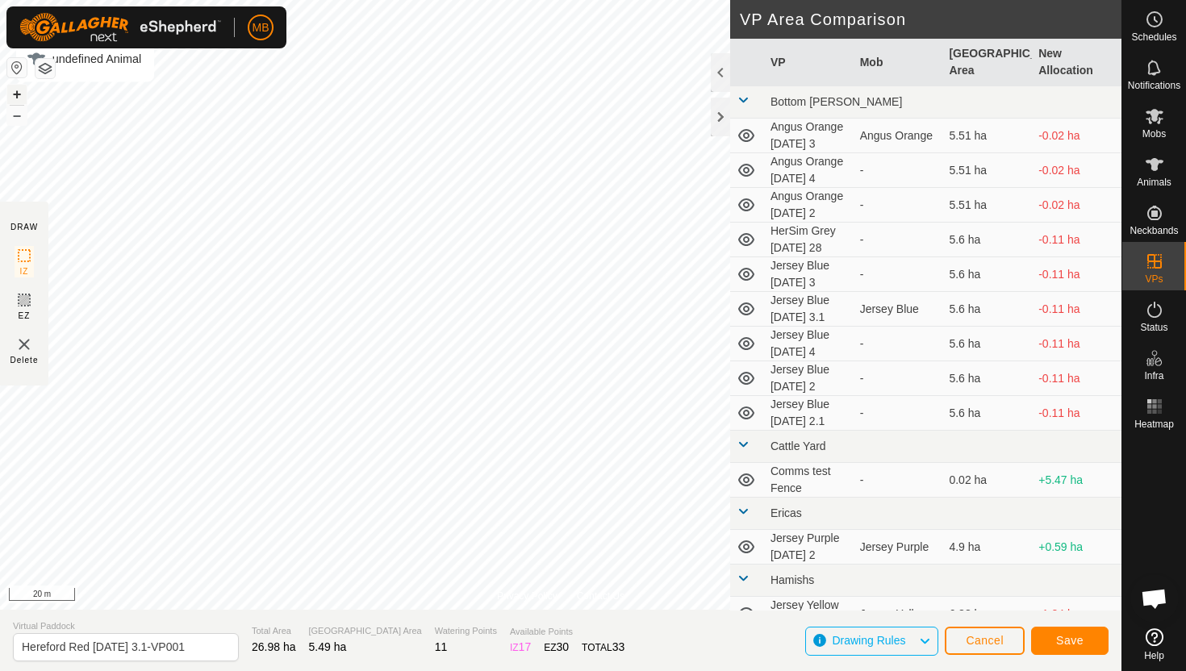
click at [16, 98] on button "+" at bounding box center [16, 94] width 19 height 19
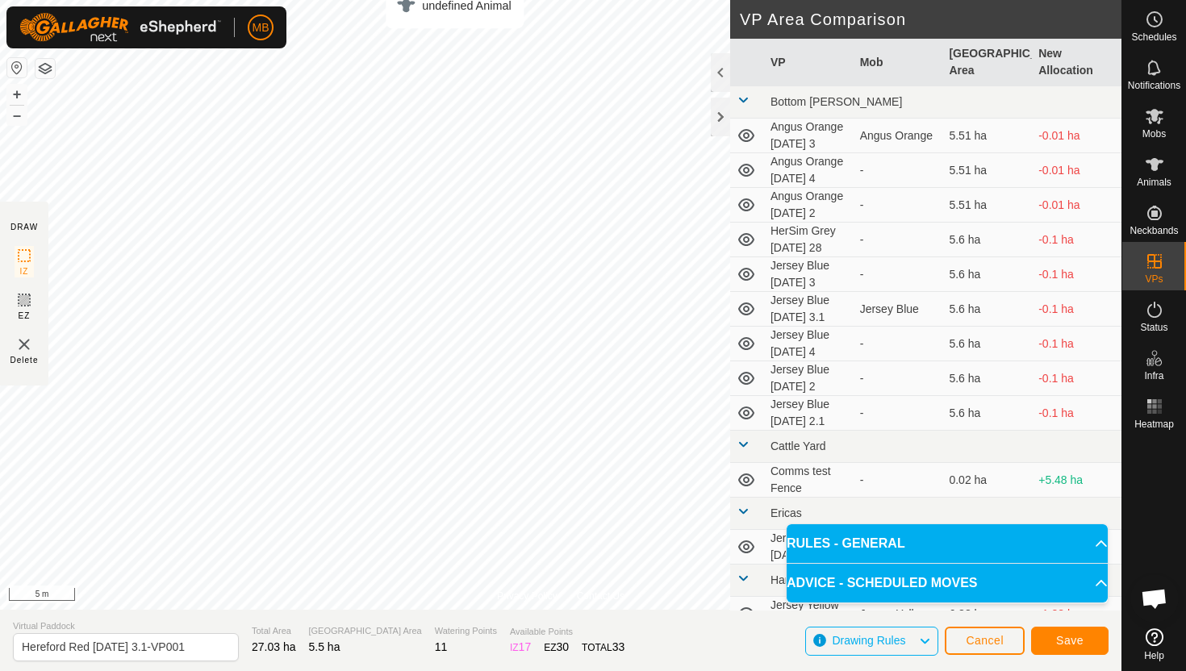
click at [409, 0] on html "MB Schedules Notifications Mobs Animals Neckbands VPs Status Infra Heatmap Help…" at bounding box center [593, 335] width 1186 height 671
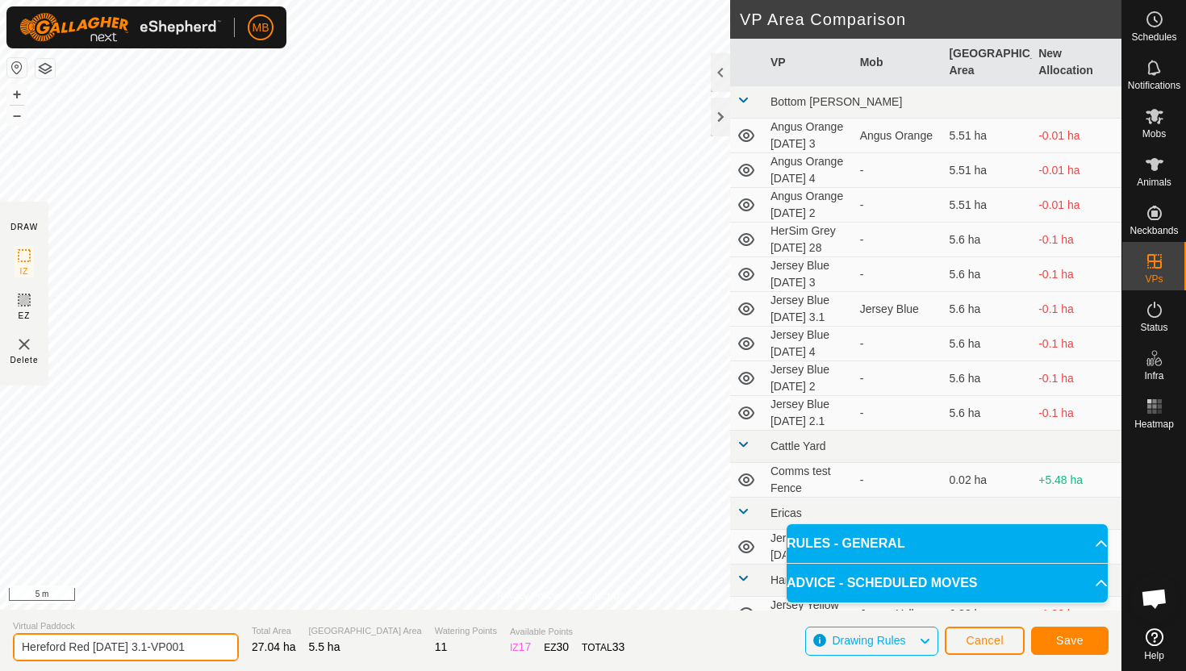
click at [192, 648] on input "Hereford Red Friday 3.1-VP001" at bounding box center [126, 647] width 226 height 28
type input "Hereford Red [DATE] 4"
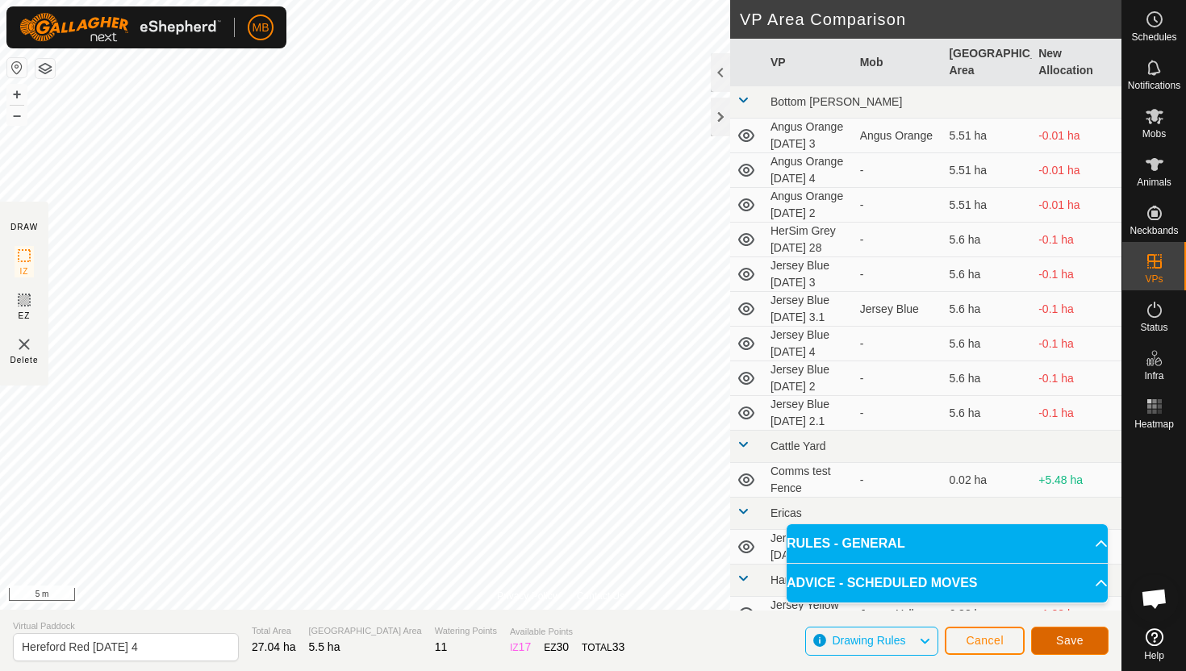
click at [1084, 634] on button "Save" at bounding box center [1069, 641] width 77 height 28
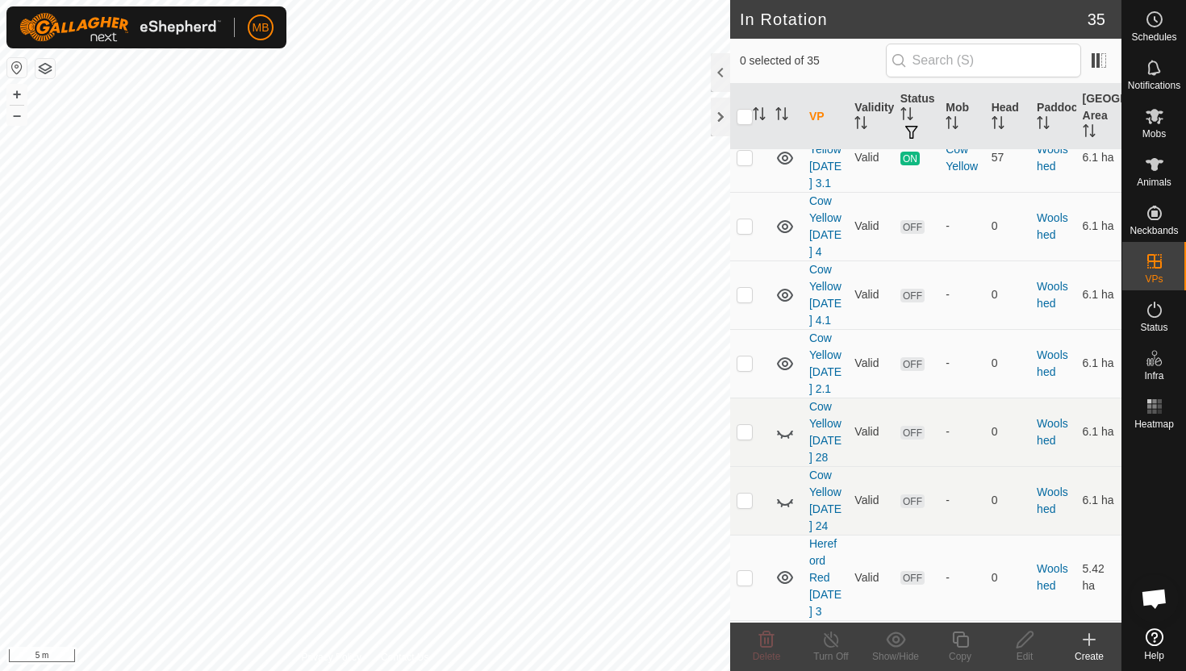
scroll to position [2507, 0]
checkbox input "true"
click at [962, 638] on icon at bounding box center [960, 639] width 20 height 19
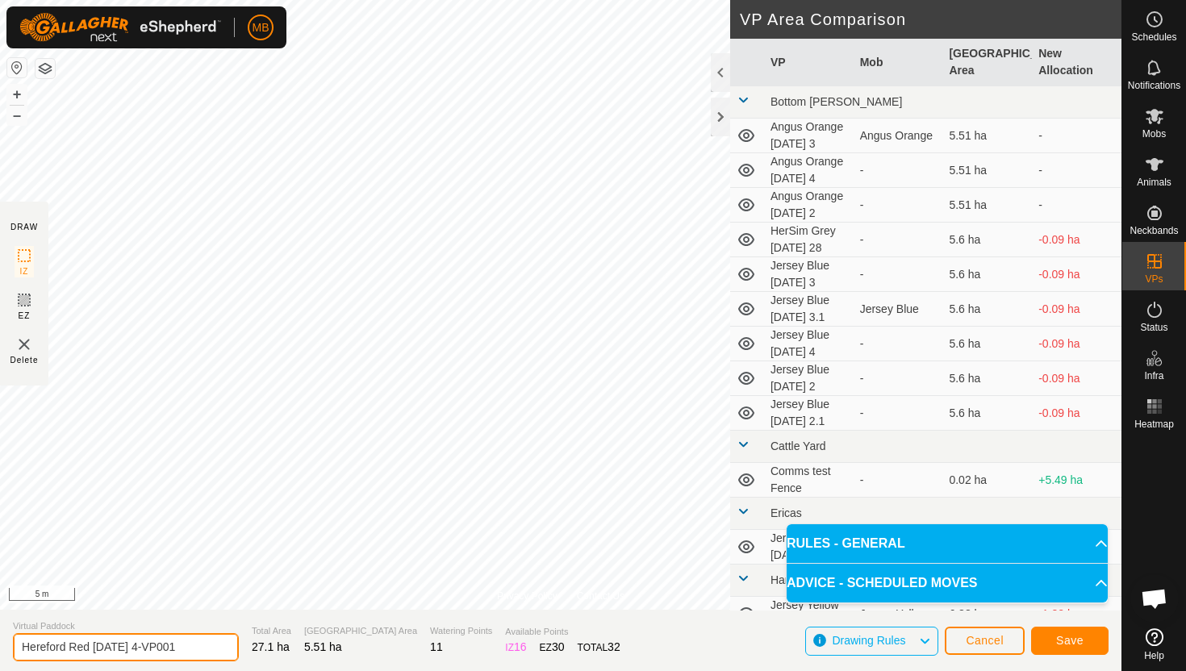
click at [192, 648] on input "Hereford Red Saturday 4-VP001" at bounding box center [126, 647] width 226 height 28
type input "Hereford Red [DATE] 4.1"
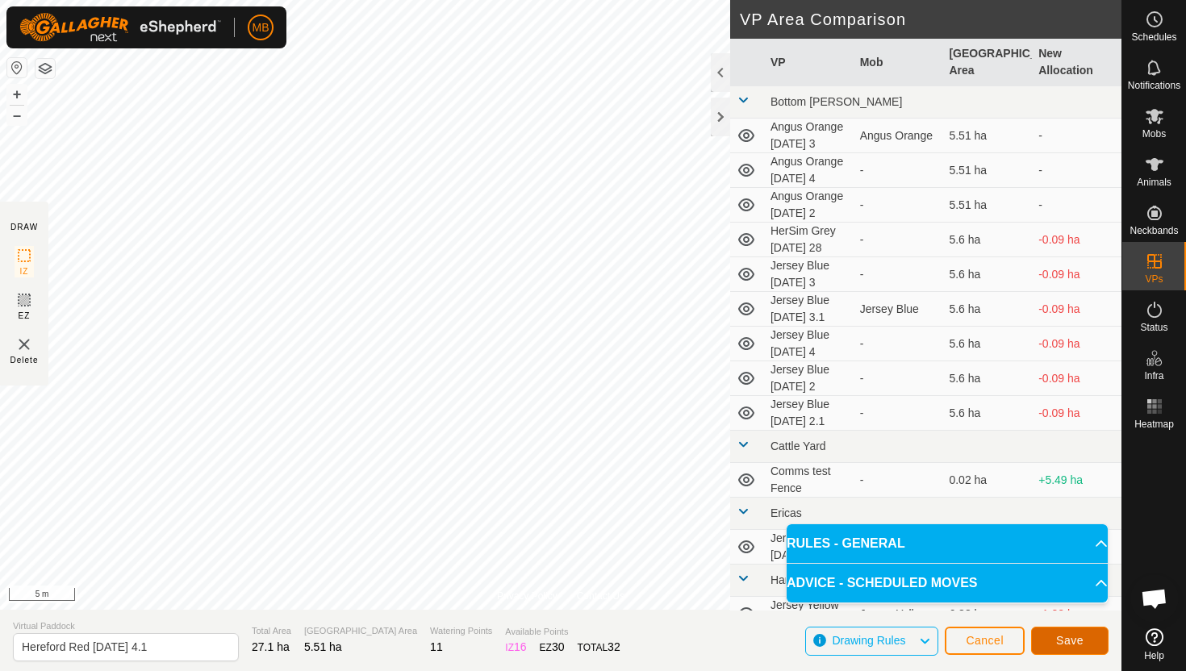
click at [1070, 637] on span "Save" at bounding box center [1069, 640] width 27 height 13
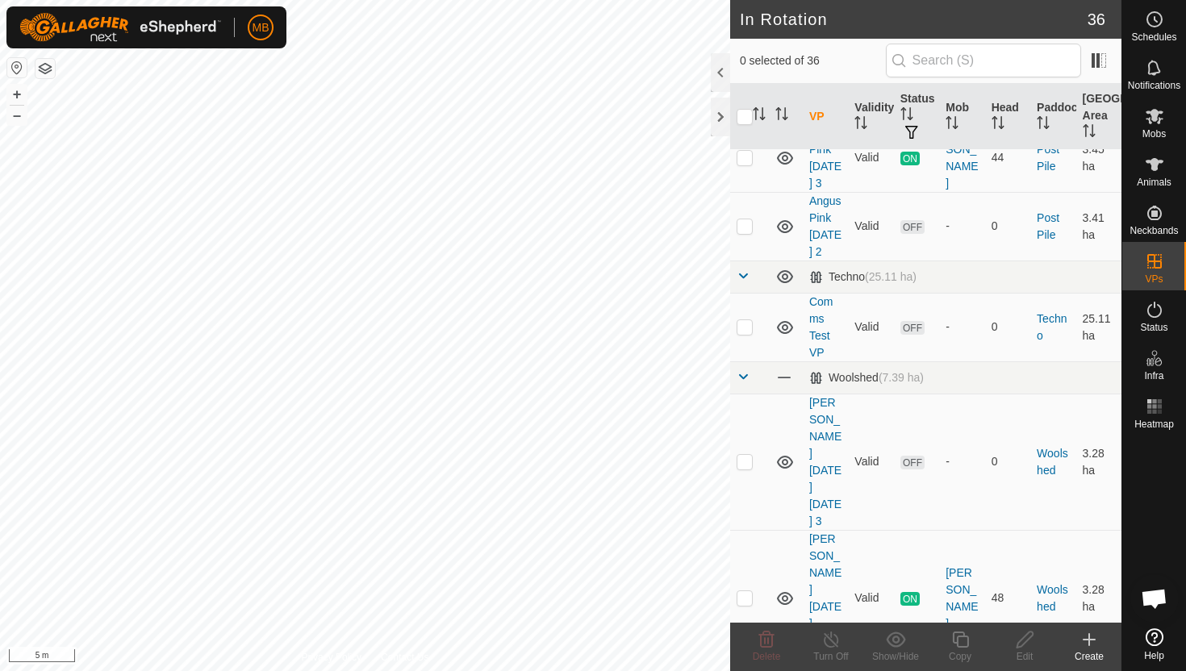
scroll to position [1761, 0]
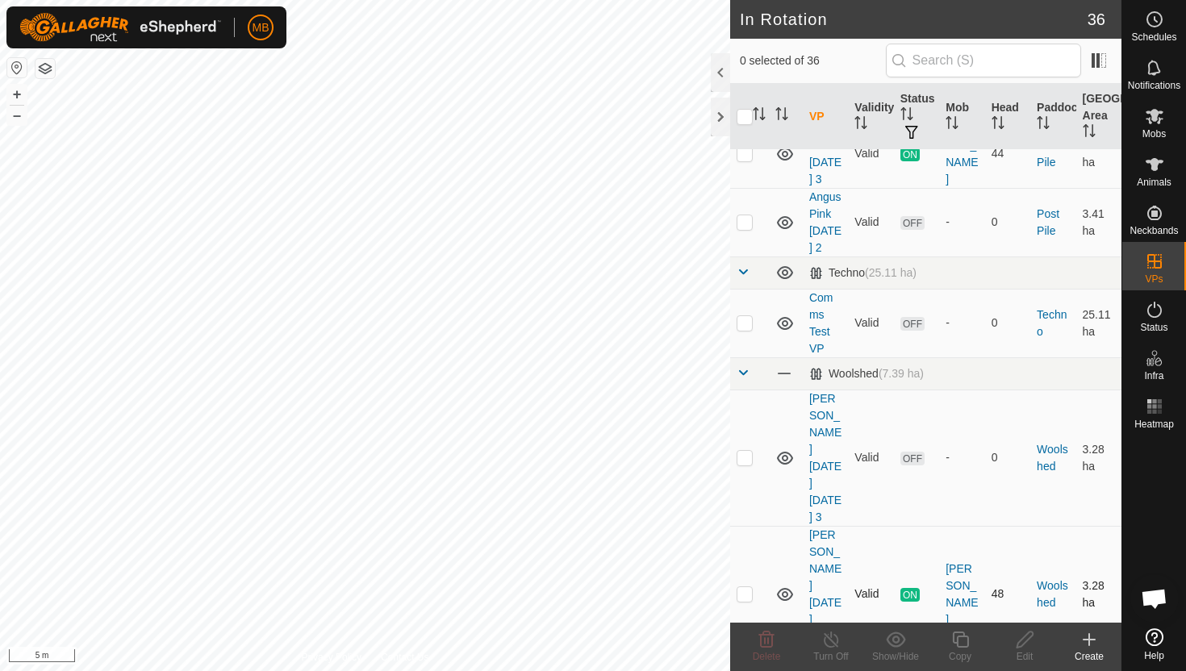
click at [744, 587] on p-checkbox at bounding box center [745, 593] width 16 height 13
checkbox input "true"
click at [959, 643] on icon at bounding box center [960, 639] width 20 height 19
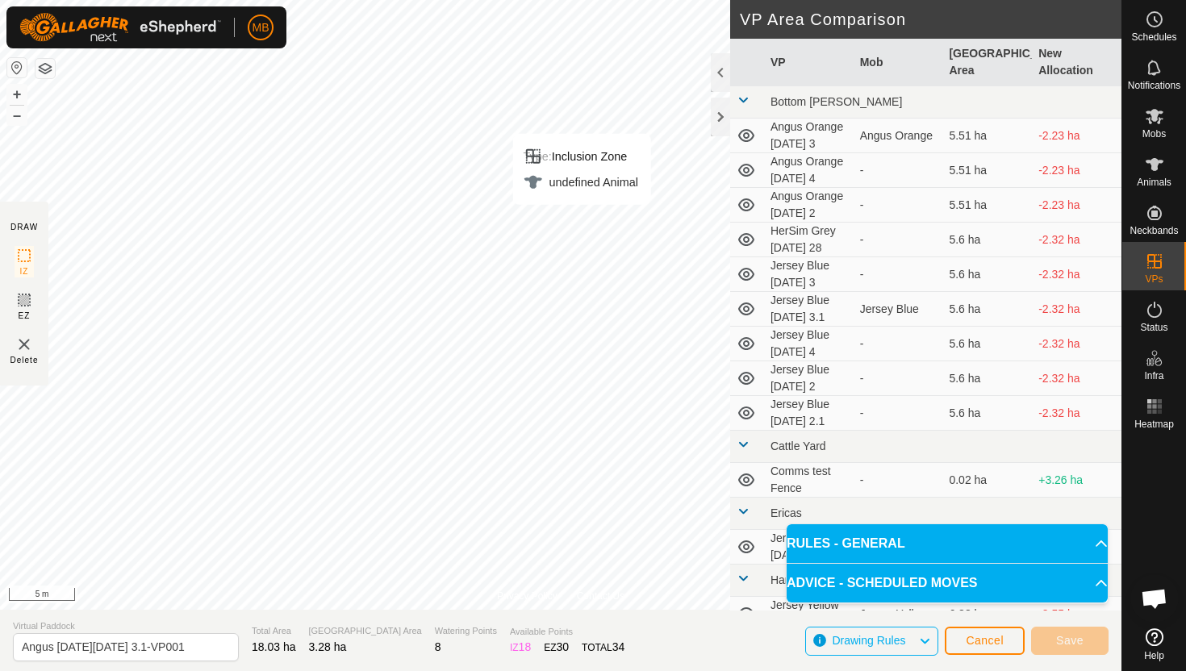
click at [366, 372] on div "Type: Inclusion Zone undefined Animal + – ⇧ i 5 m" at bounding box center [560, 305] width 1121 height 610
click at [240, 546] on div "Type: Inclusion Zone undefined Animal + – ⇧ i 5 m" at bounding box center [560, 305] width 1121 height 610
click at [330, 515] on div "Type: Inclusion Zone undefined Animal + – ⇧ i 5 m" at bounding box center [560, 305] width 1121 height 610
click at [10, 91] on button "+" at bounding box center [16, 94] width 19 height 19
click at [182, 22] on div "MB Schedules Notifications Mobs Animals Neckbands VPs Status Infra Heatmap Help…" at bounding box center [593, 335] width 1186 height 671
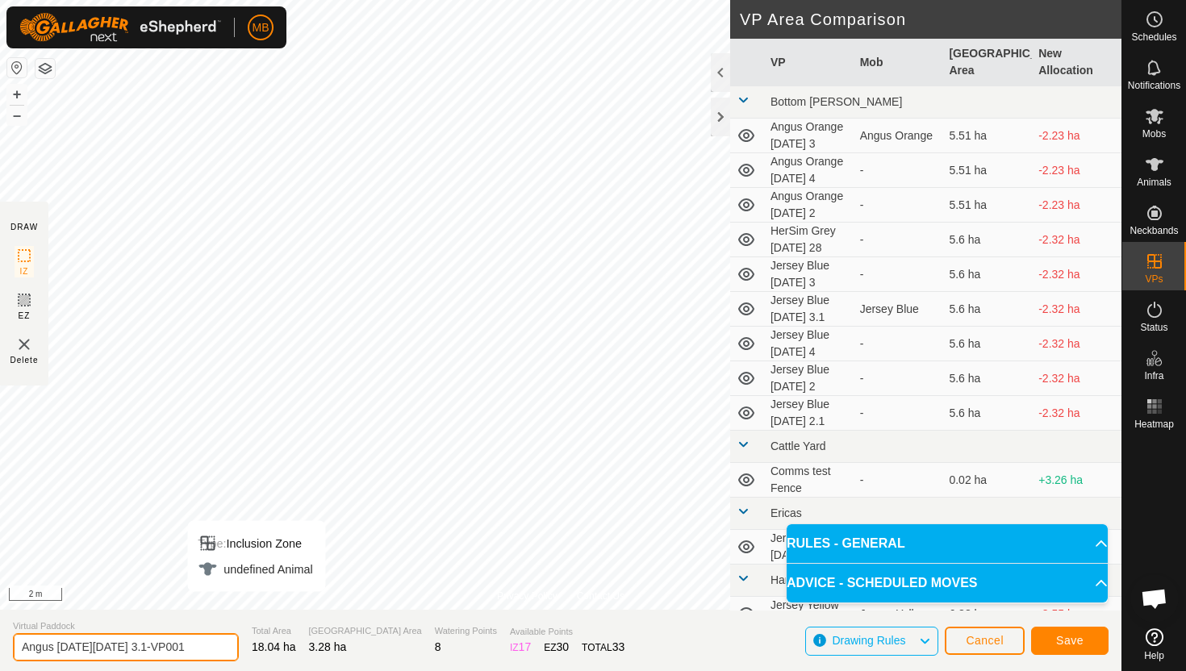
click at [185, 652] on input "Angus Black Friday 3.1-VP001" at bounding box center [126, 647] width 226 height 28
type input "Angus Black [DATE] 4"
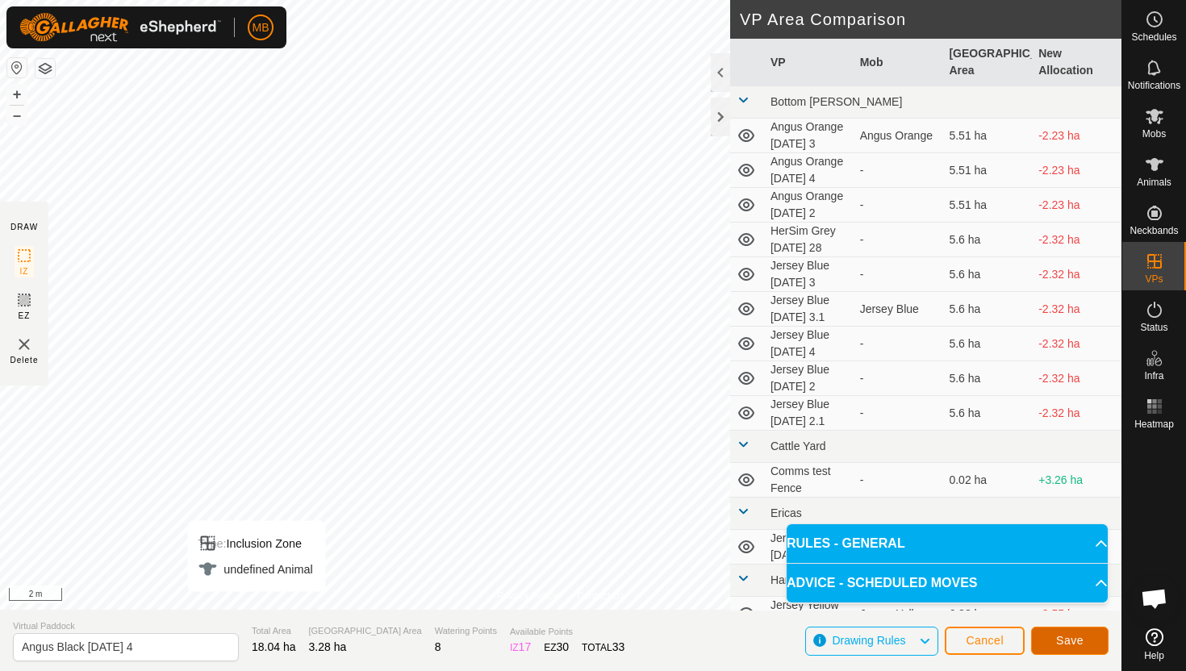
click at [1072, 641] on span "Save" at bounding box center [1069, 640] width 27 height 13
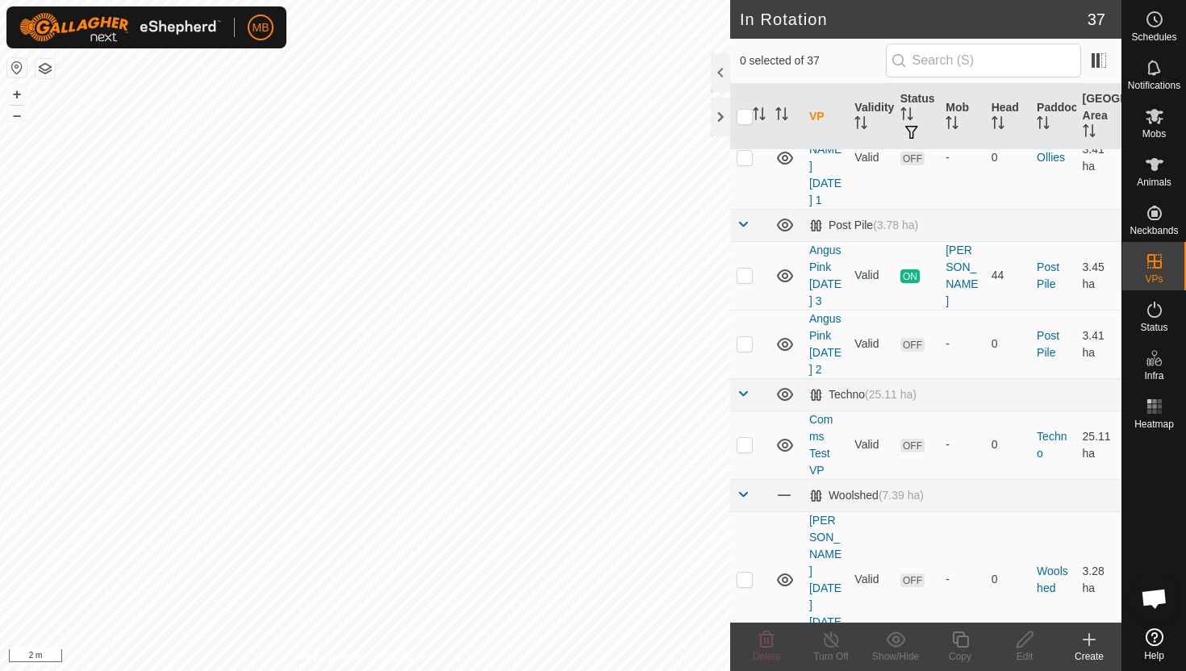
scroll to position [1640, 0]
checkbox input "true"
click at [960, 642] on icon at bounding box center [960, 639] width 20 height 19
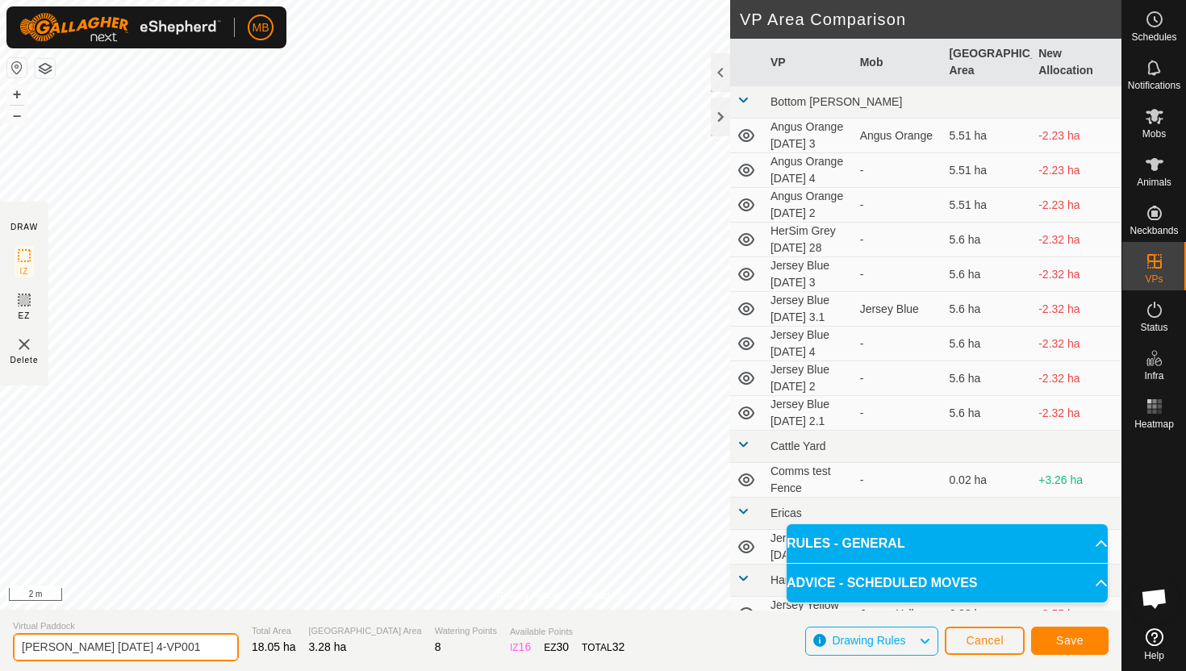
click at [186, 643] on input "Angus Black Saturday 4-VP001" at bounding box center [126, 647] width 226 height 28
type input "Angus Black [DATE] 4.1"
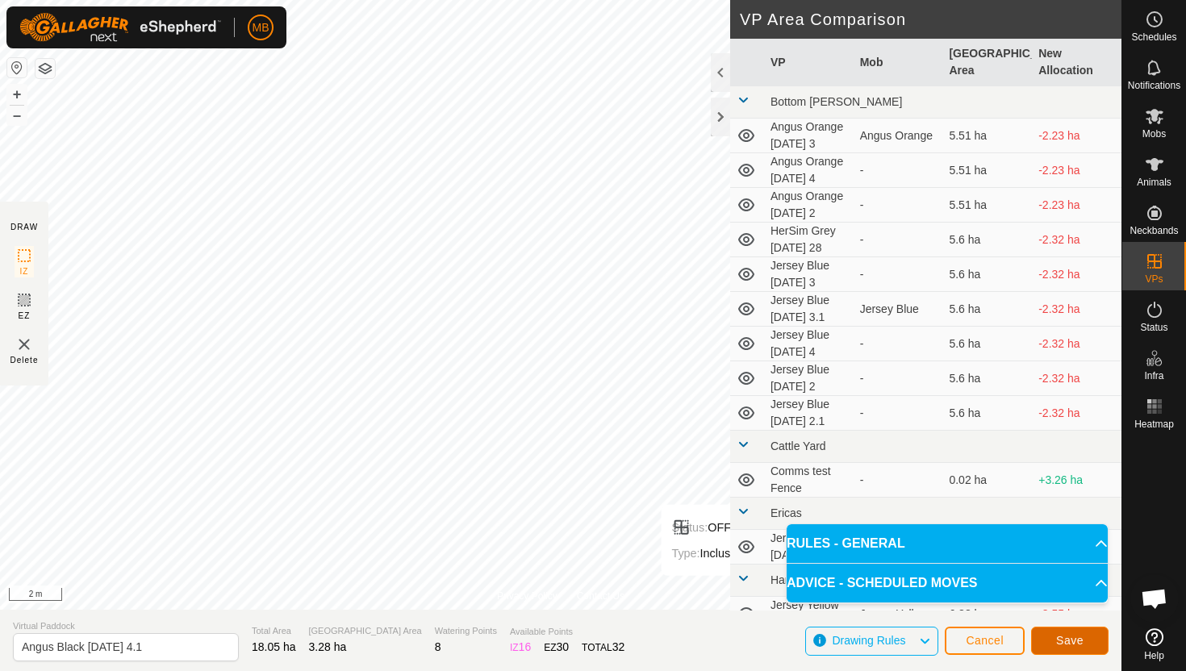
click at [1082, 636] on span "Save" at bounding box center [1069, 640] width 27 height 13
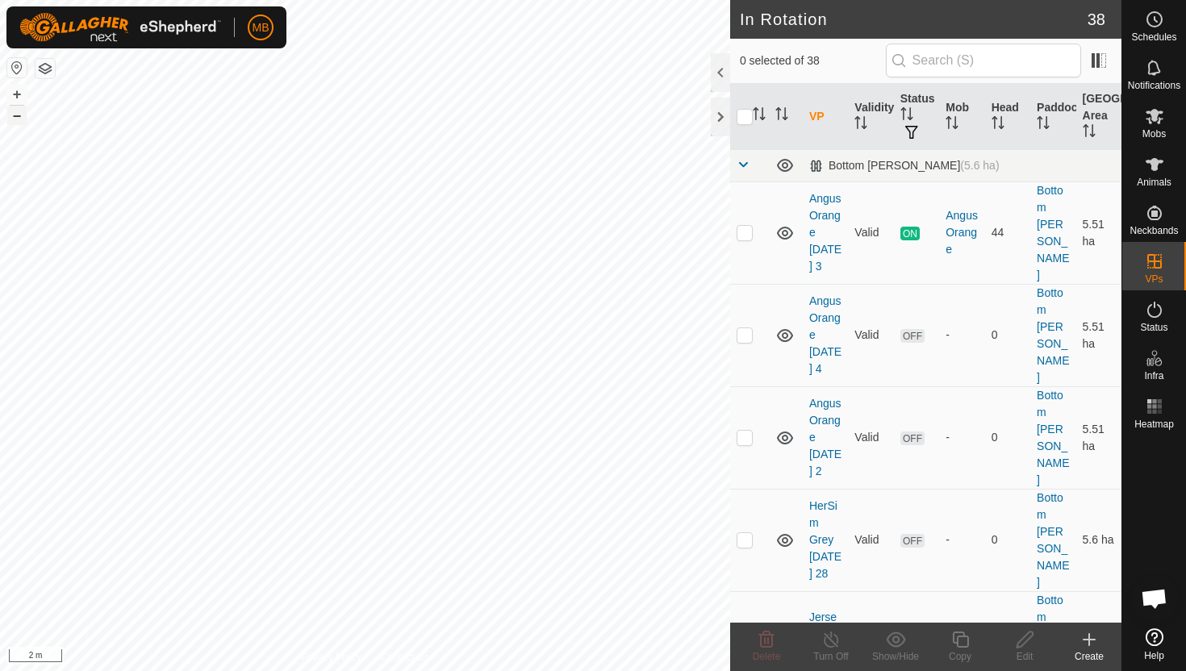
click at [9, 119] on button "–" at bounding box center [16, 115] width 19 height 19
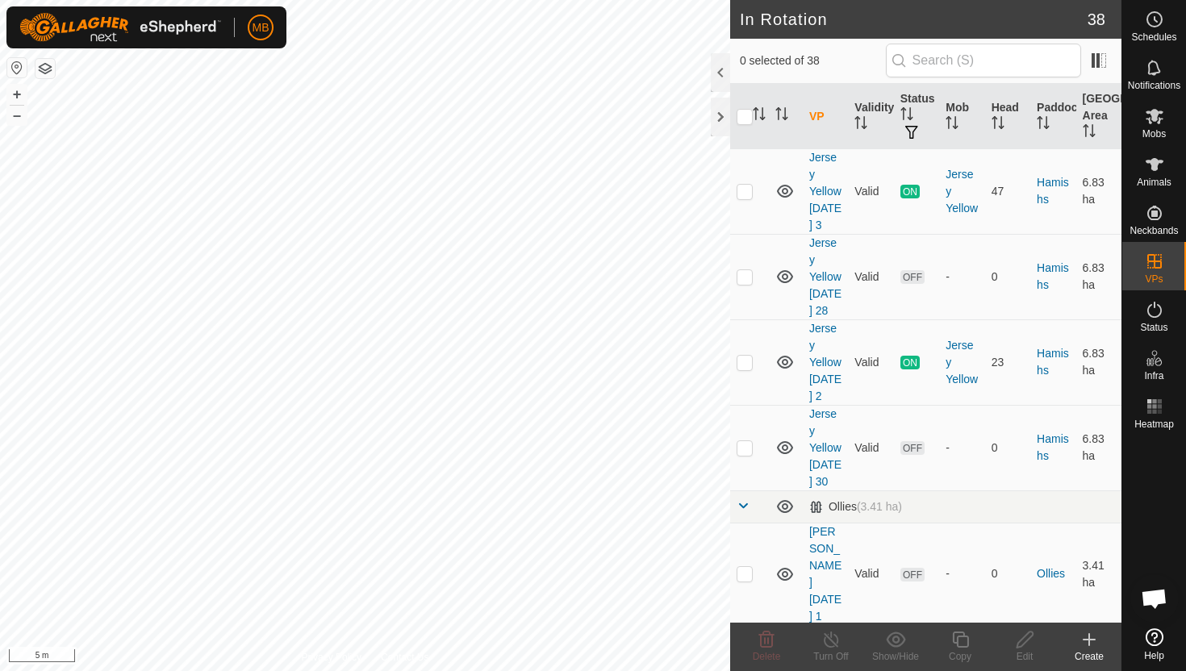
scroll to position [1225, 0]
checkbox input "true"
click at [961, 640] on icon at bounding box center [960, 639] width 20 height 19
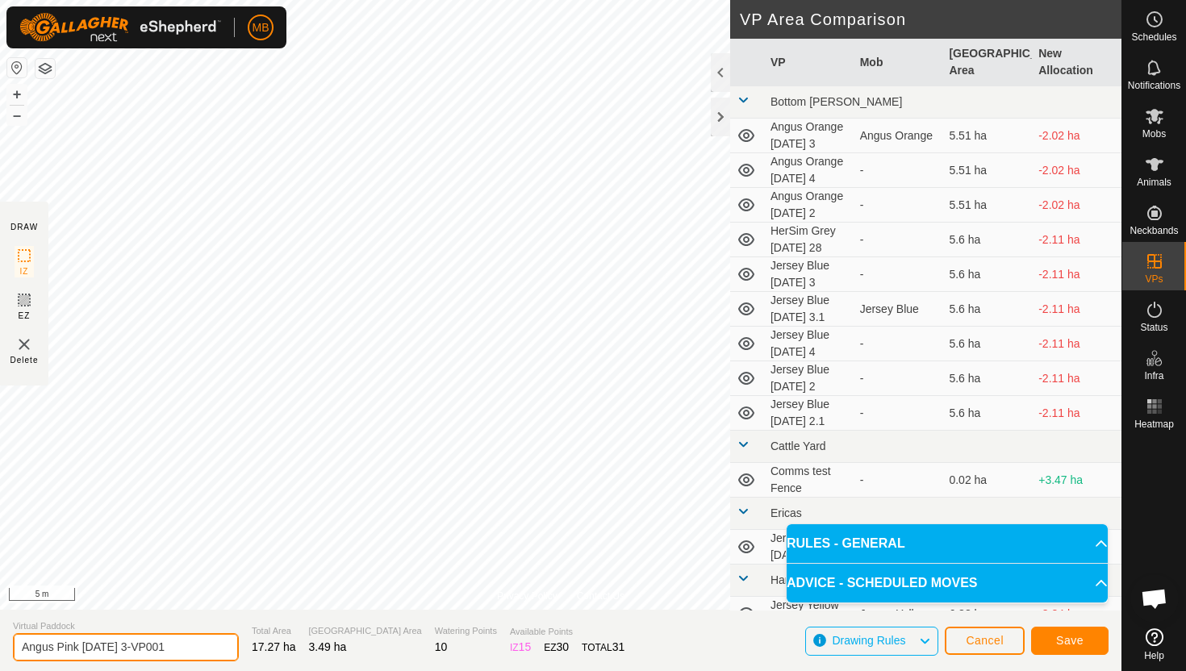
click at [176, 646] on input "Angus Pink Friday 3-VP001" at bounding box center [126, 647] width 226 height 28
type input "Angus Pink [DATE] 4"
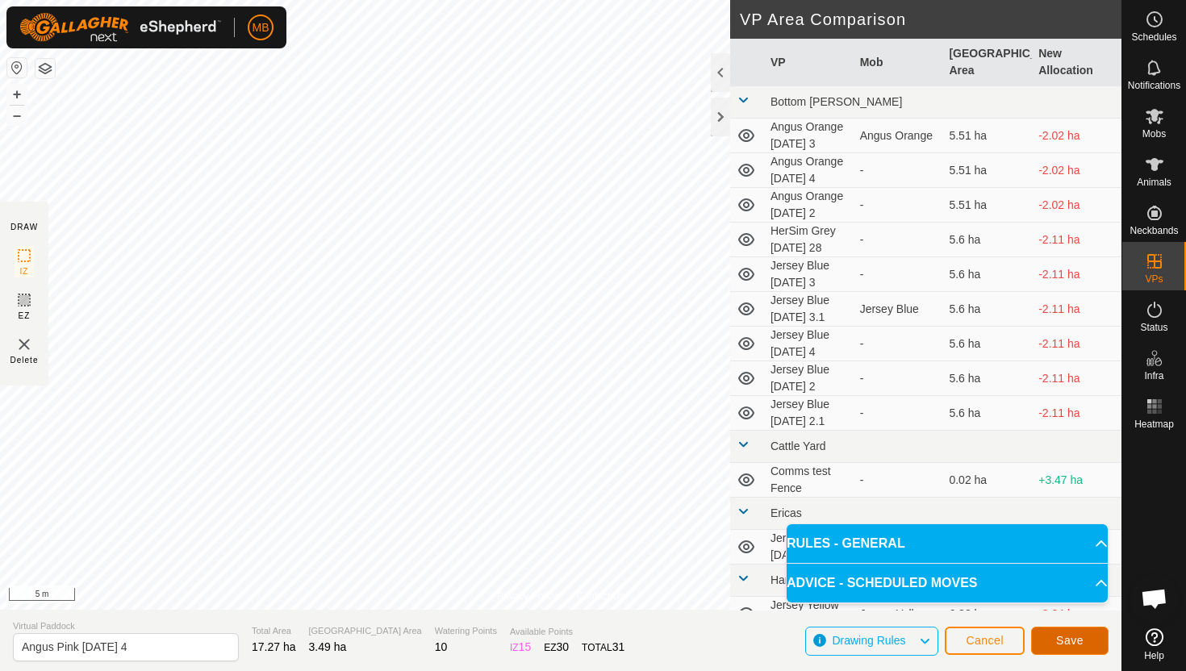
click at [1073, 633] on button "Save" at bounding box center [1069, 641] width 77 height 28
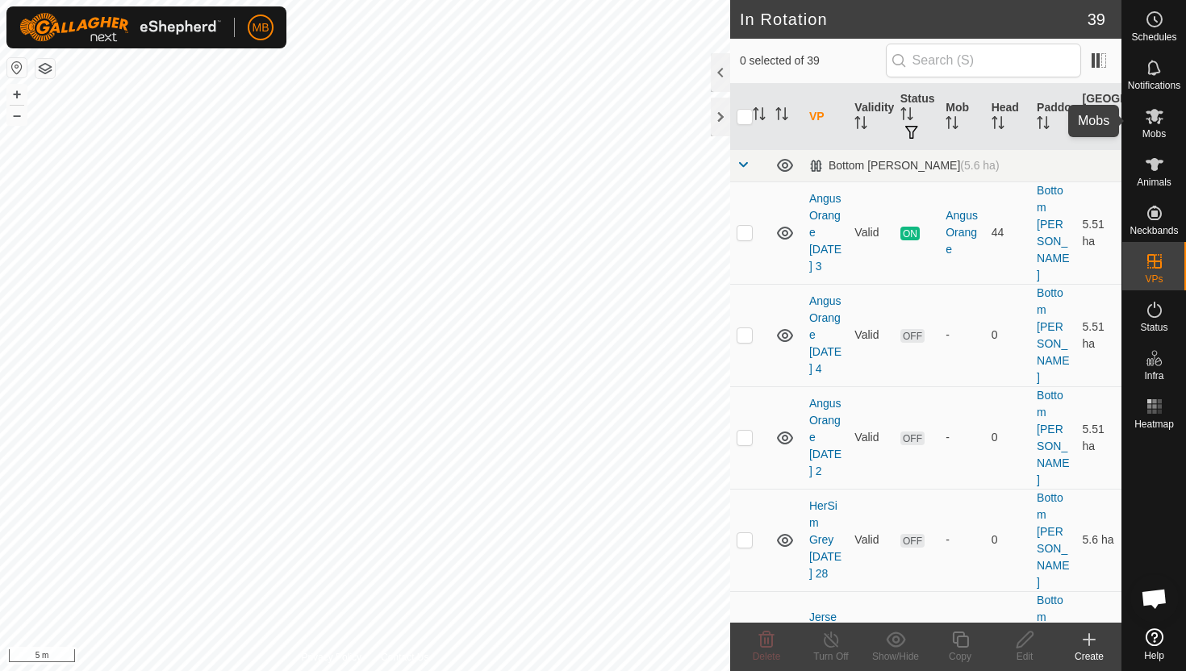
click at [1154, 118] on icon at bounding box center [1155, 116] width 18 height 15
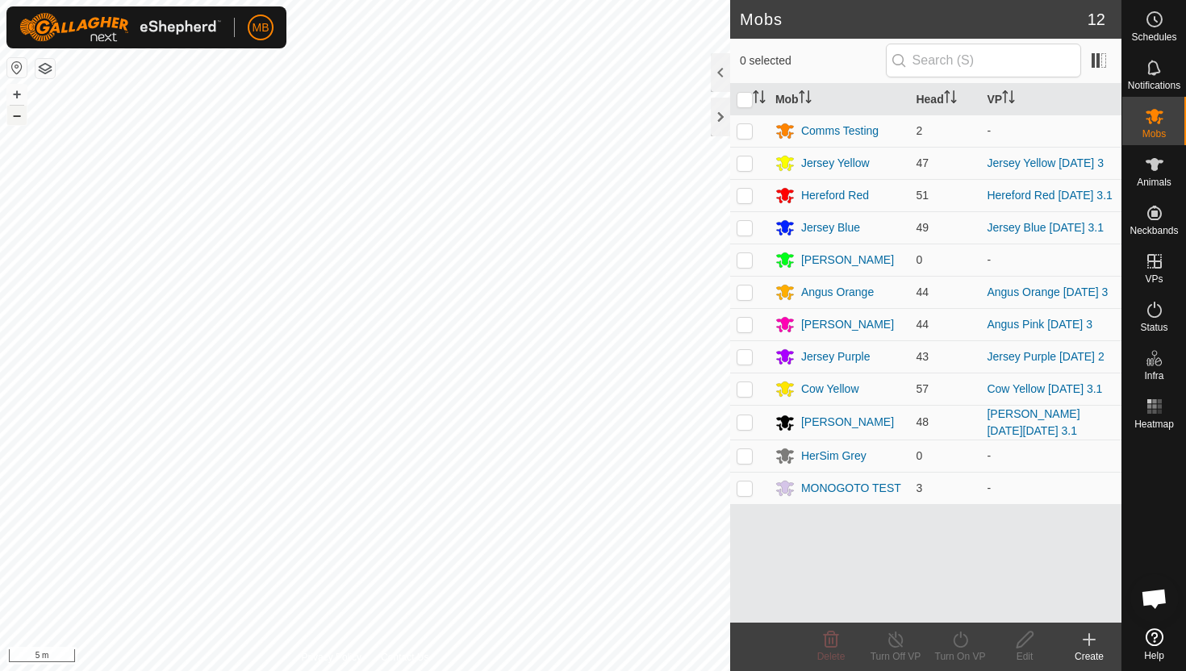
click at [17, 120] on button "–" at bounding box center [16, 115] width 19 height 19
click at [1155, 311] on icon at bounding box center [1154, 309] width 19 height 19
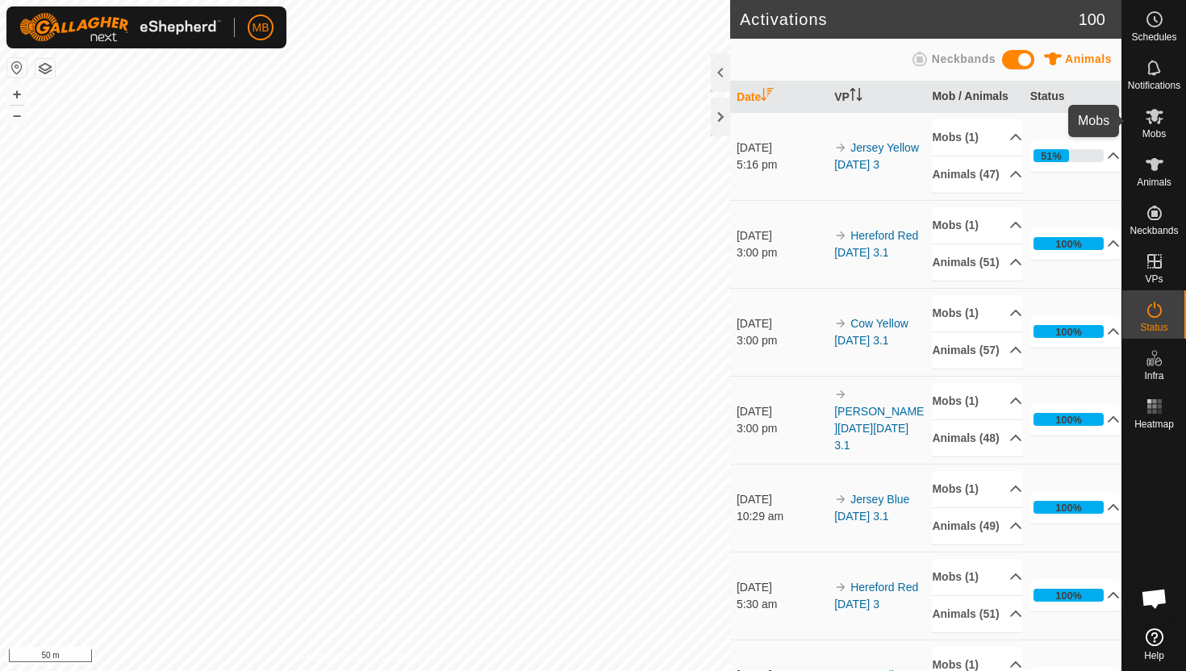
click at [1150, 123] on icon at bounding box center [1155, 116] width 18 height 15
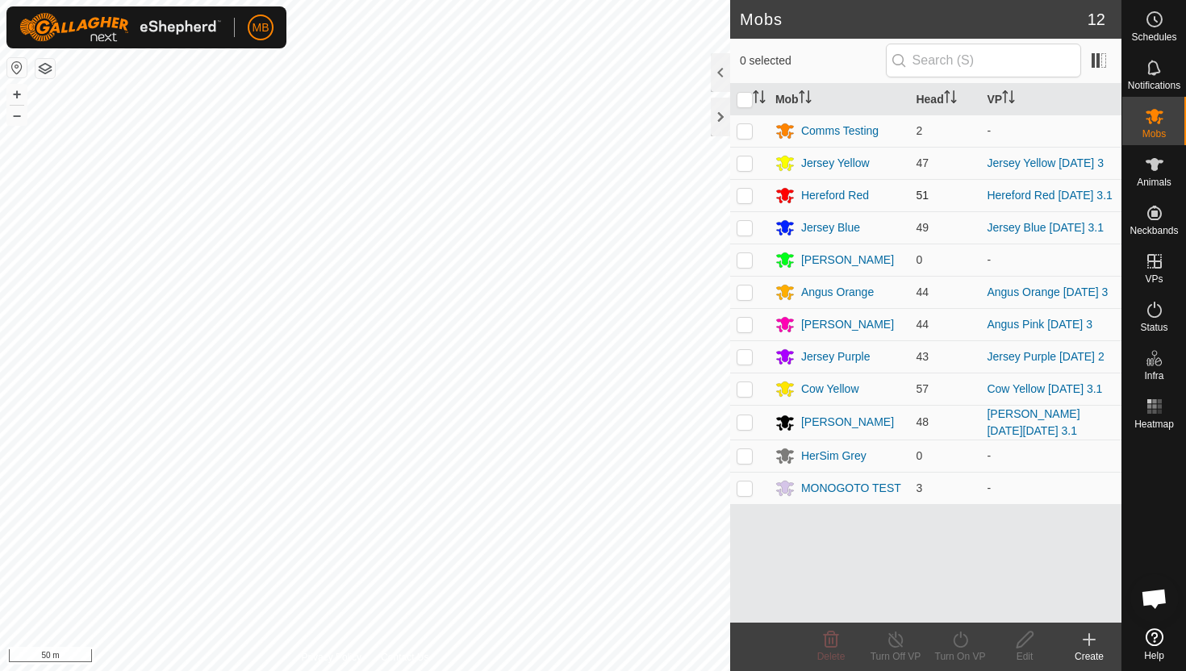
click at [741, 197] on p-checkbox at bounding box center [745, 195] width 16 height 13
checkbox input "true"
click at [962, 641] on icon at bounding box center [960, 639] width 20 height 19
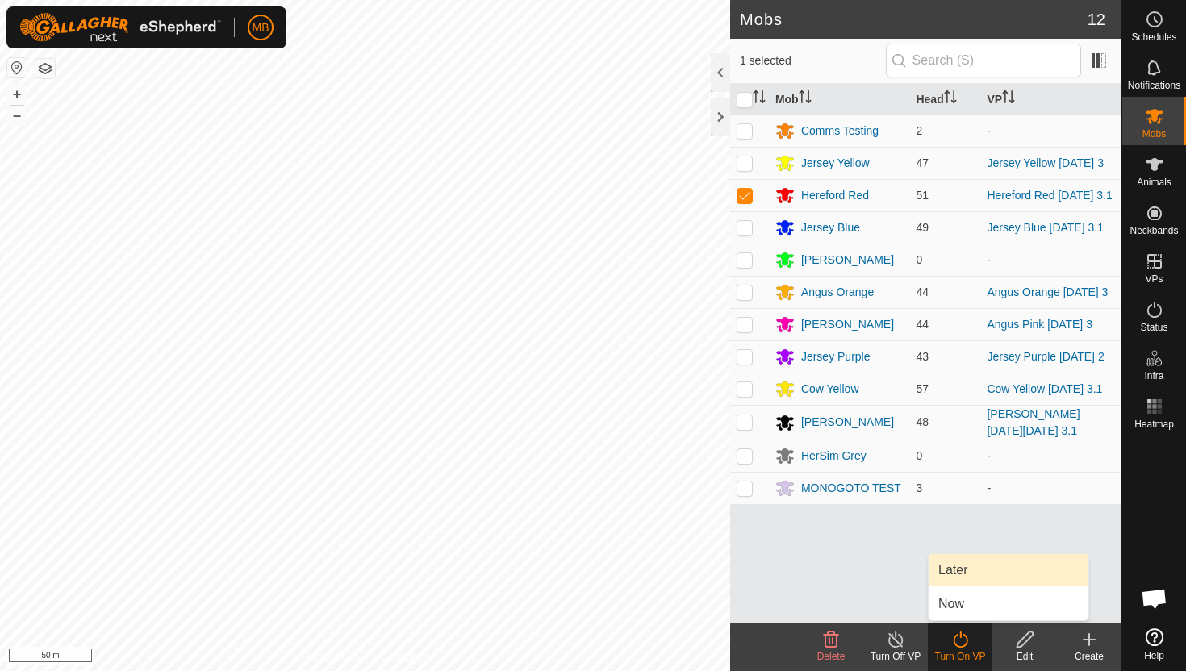
click at [972, 572] on link "Later" at bounding box center [1009, 570] width 160 height 32
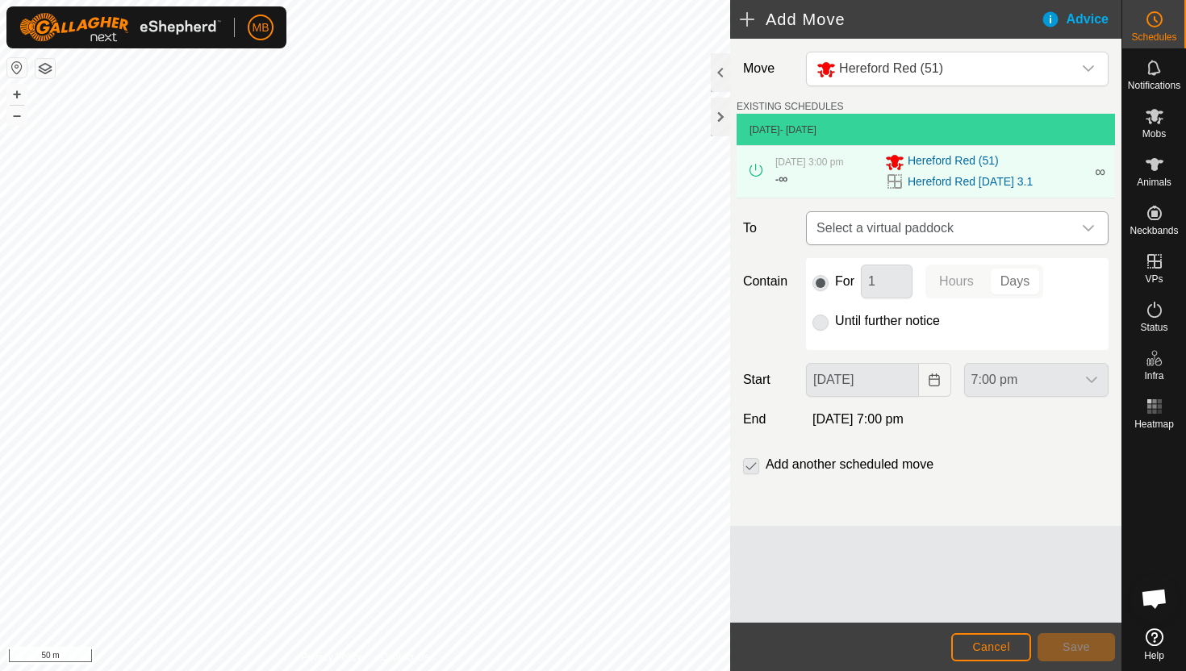
click at [1084, 232] on icon "dropdown trigger" at bounding box center [1088, 228] width 13 height 13
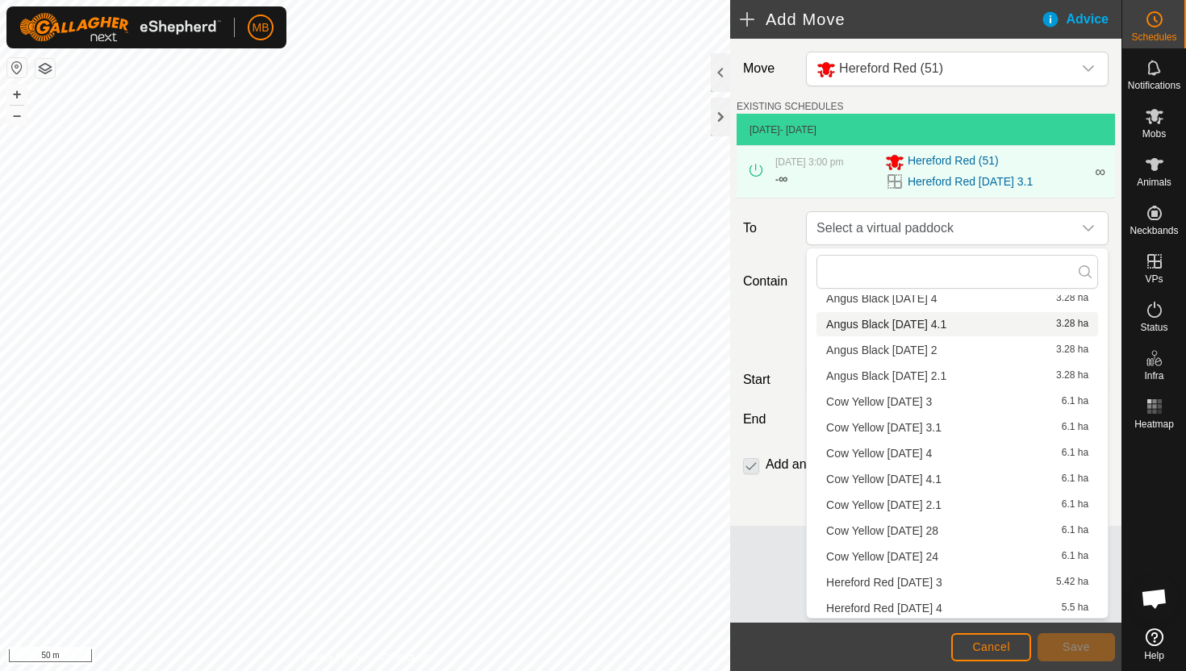
scroll to position [177, 0]
click at [934, 525] on li "Hereford Red Saturday 4 5.5 ha" at bounding box center [957, 528] width 282 height 24
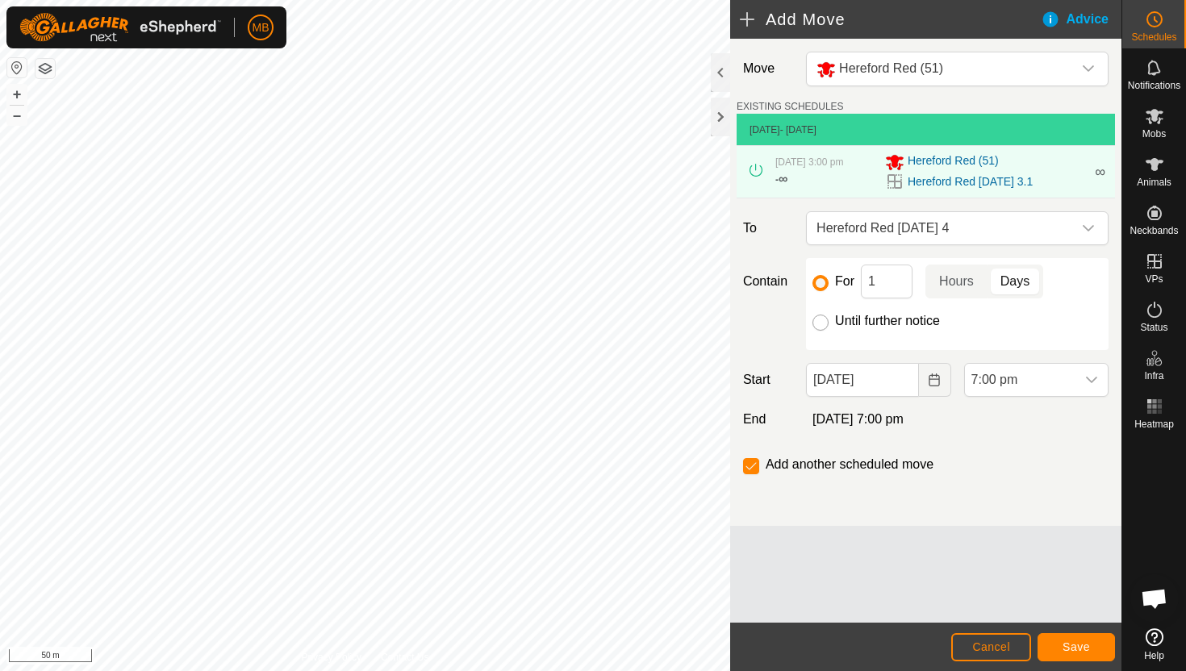
click at [820, 324] on input "Until further notice" at bounding box center [820, 323] width 16 height 16
radio input "true"
checkbox input "false"
click at [891, 382] on input "03 Oct, 2025" at bounding box center [862, 380] width 112 height 34
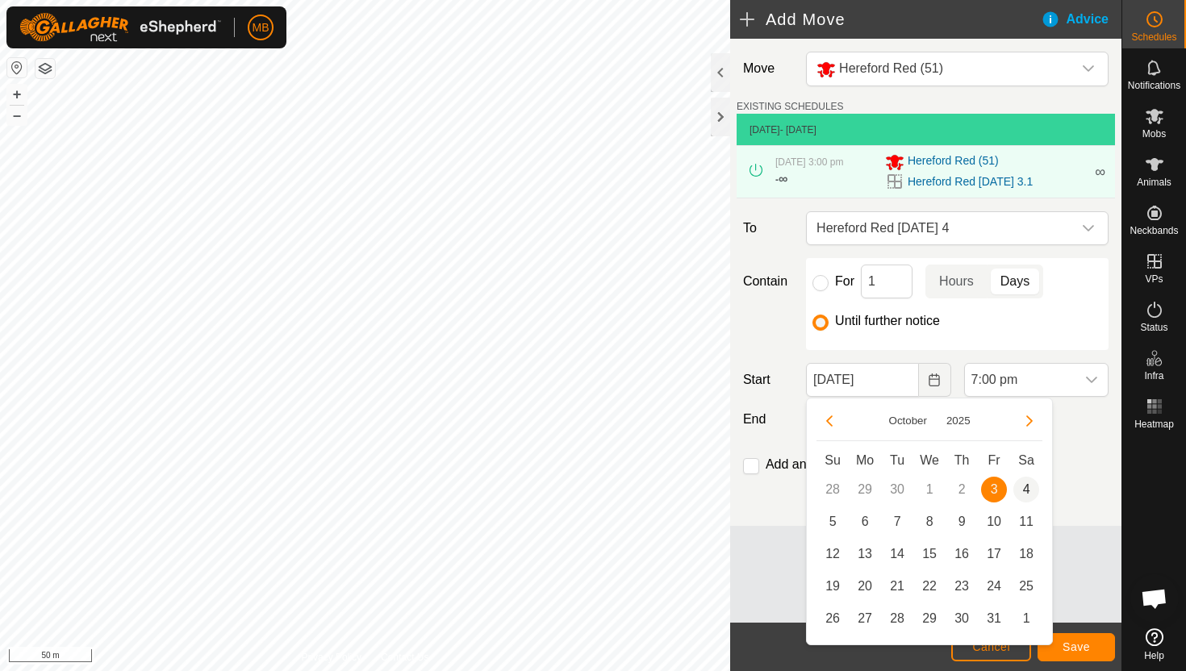
click at [1028, 490] on span "4" at bounding box center [1026, 490] width 26 height 26
type input "04 Oct, 2025"
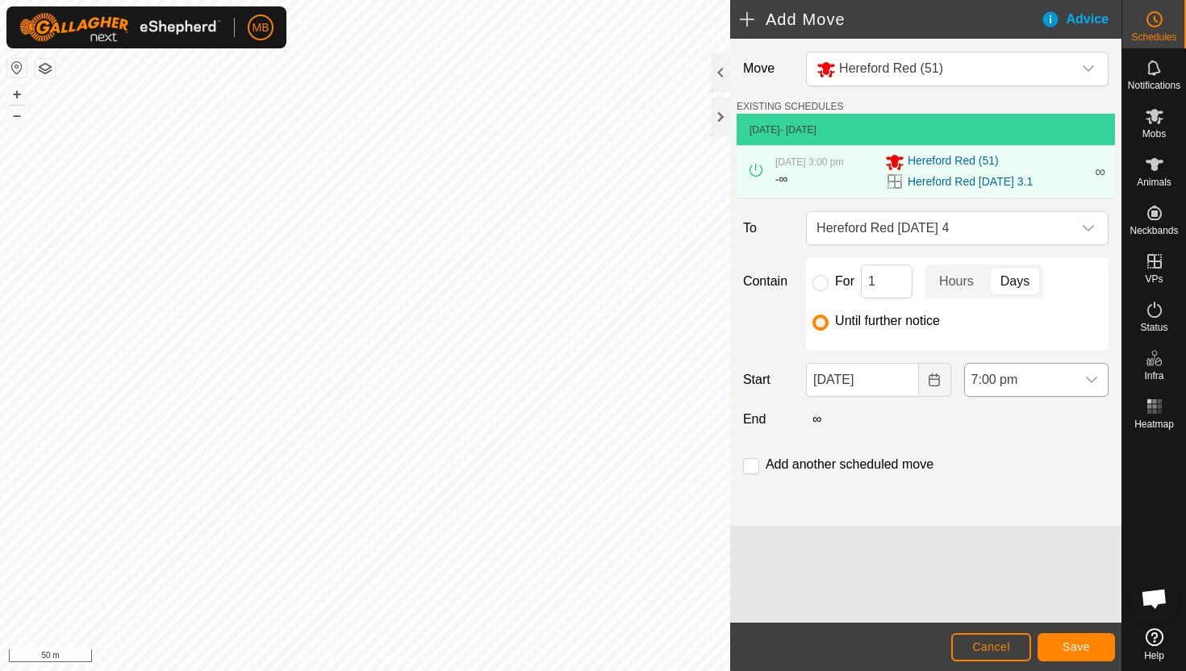
click at [1055, 382] on span "7:00 pm" at bounding box center [1020, 380] width 111 height 32
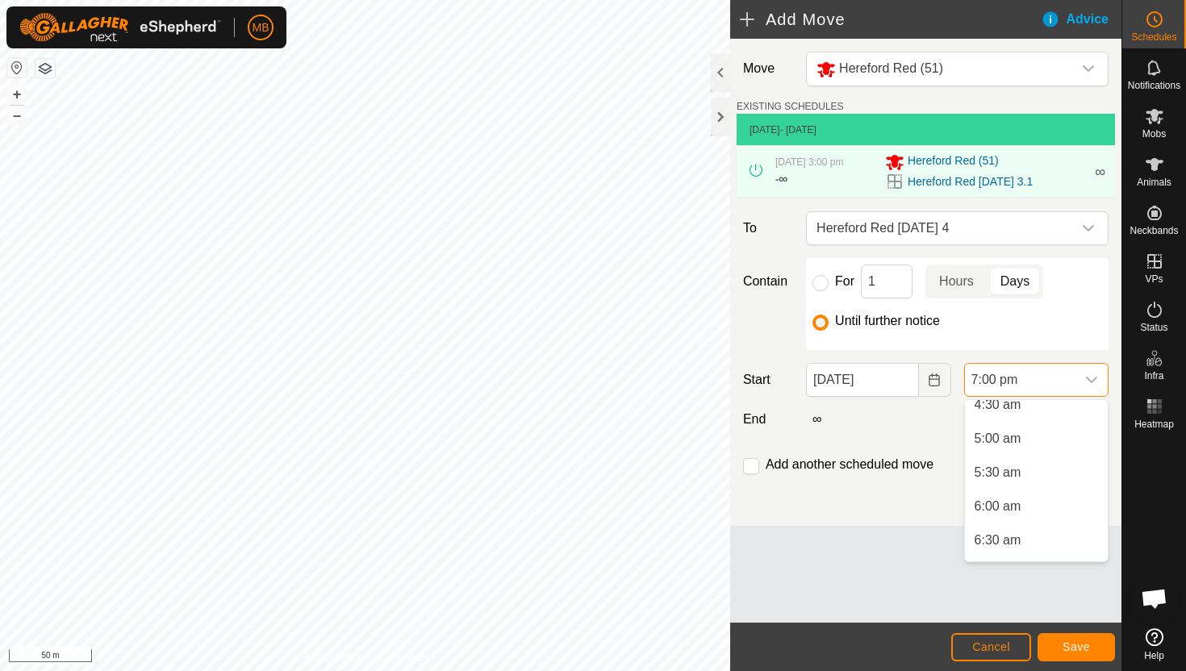
scroll to position [308, 0]
click at [1046, 476] on li "5:30 am" at bounding box center [1036, 481] width 143 height 32
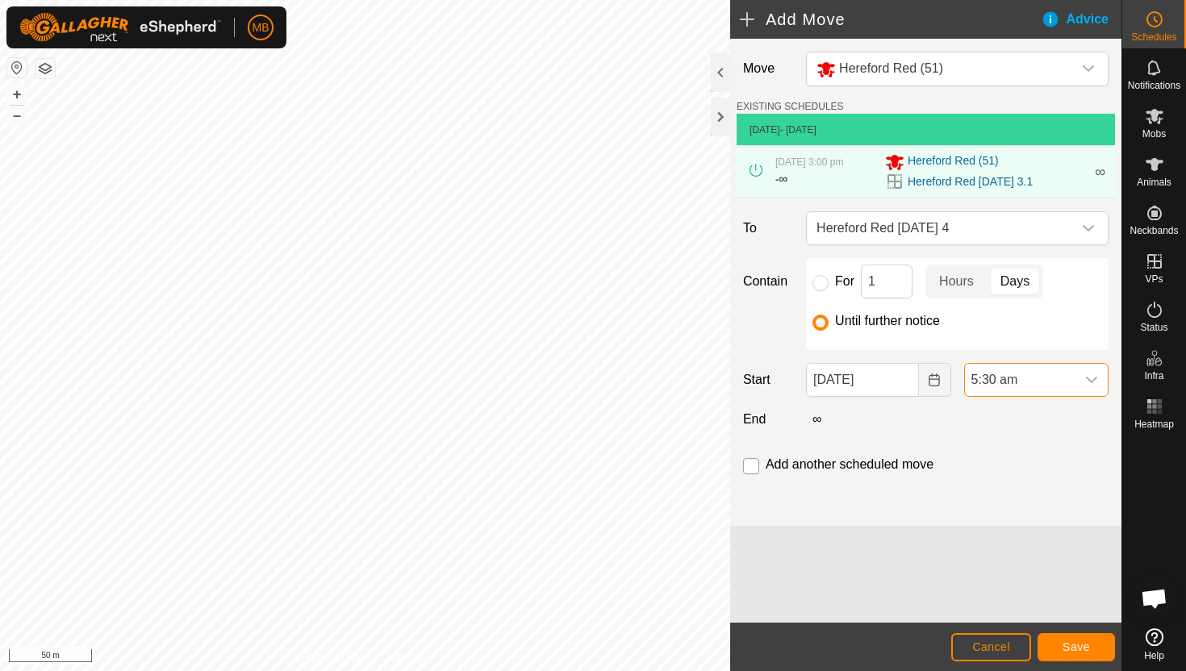
click at [750, 465] on input "checkbox" at bounding box center [751, 466] width 16 height 16
checkbox input "true"
click at [1073, 641] on span "Save" at bounding box center [1076, 647] width 27 height 13
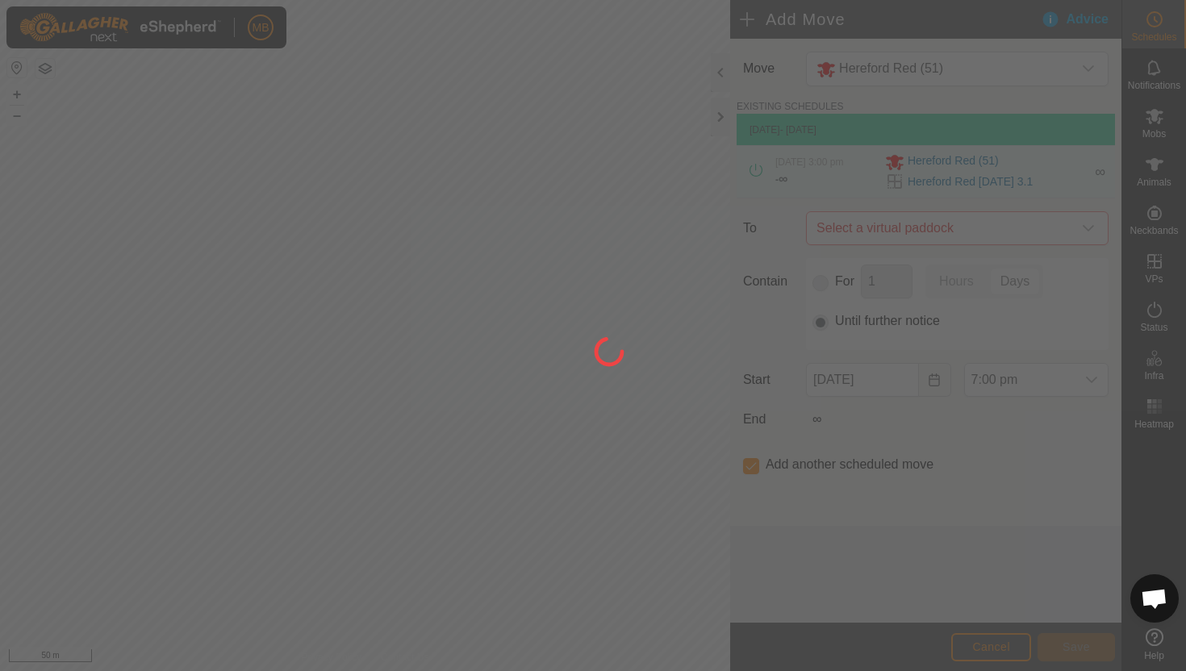
type input "04 Oct, 2025"
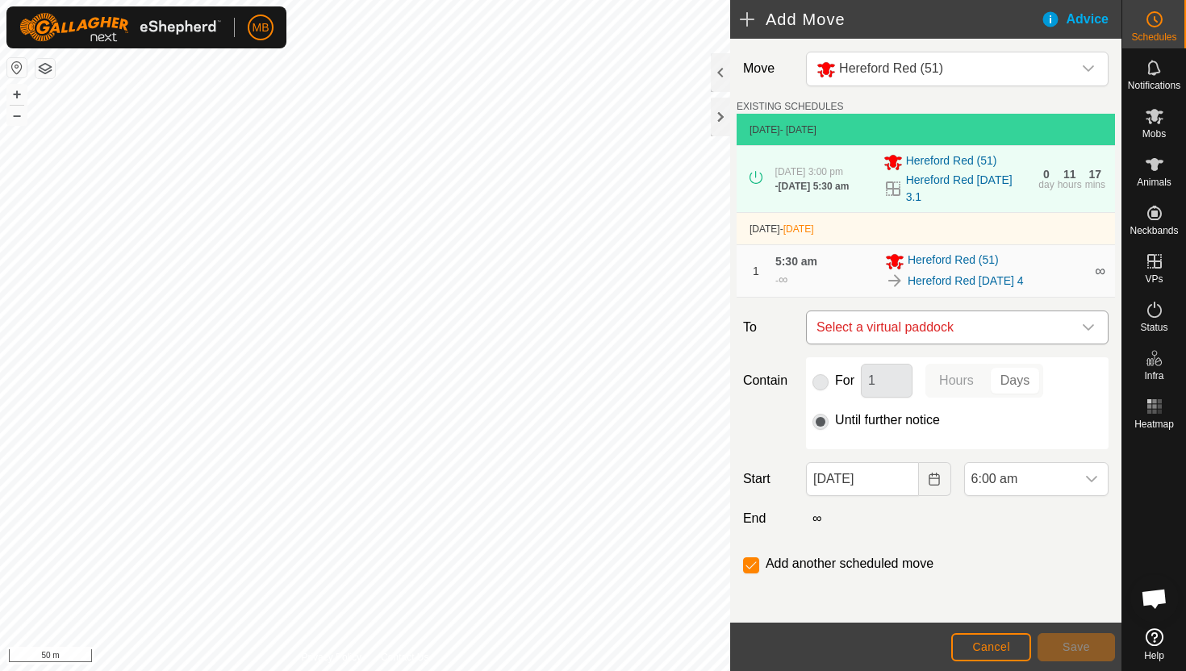
click at [1086, 324] on icon "dropdown trigger" at bounding box center [1088, 327] width 11 height 6
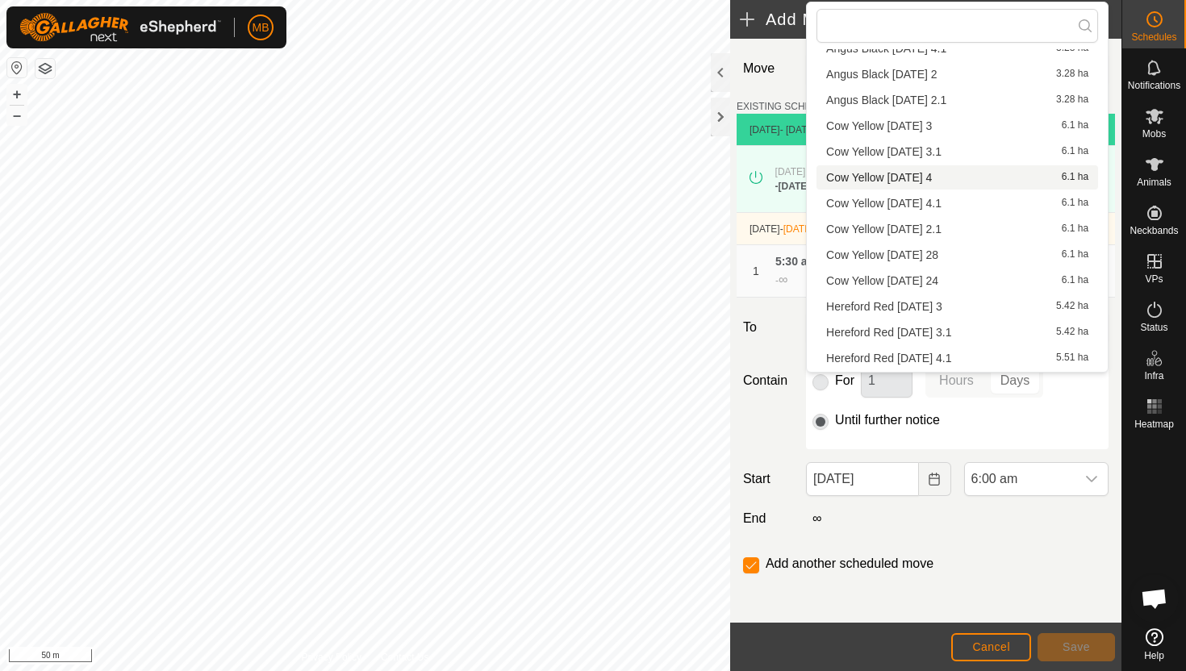
scroll to position [177, 0]
click at [981, 306] on li "Hereford Red Saturday 4.1 5.51 ha" at bounding box center [957, 308] width 282 height 24
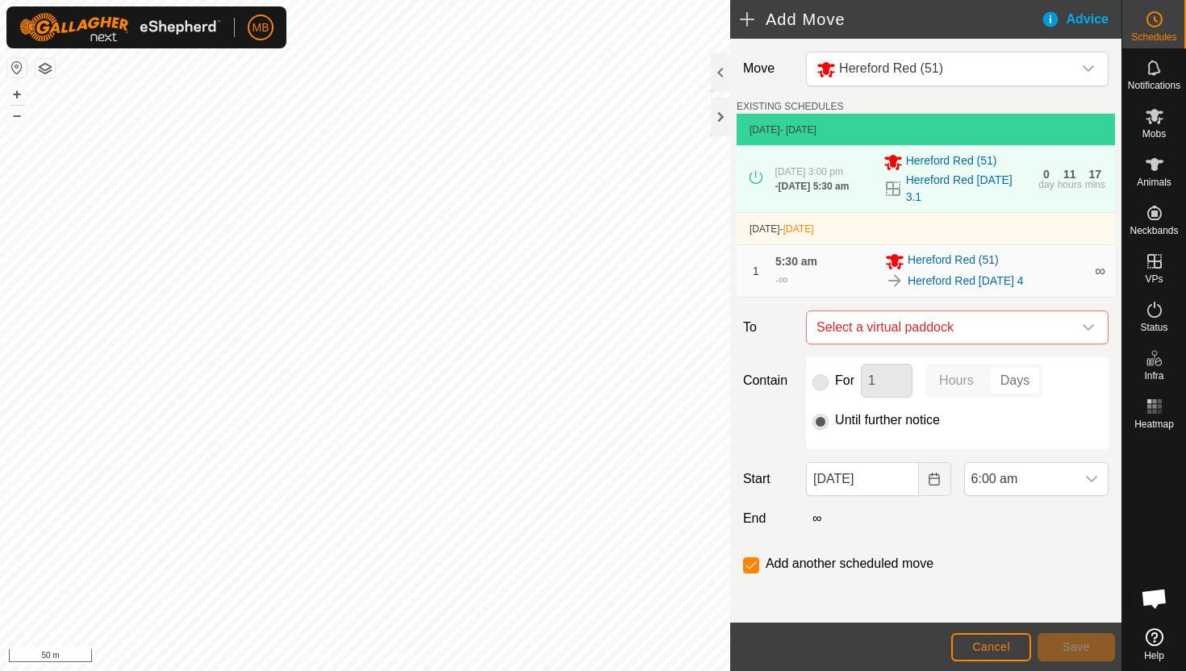
checkbox input "false"
click at [1044, 464] on span "6:00 am" at bounding box center [1020, 479] width 111 height 32
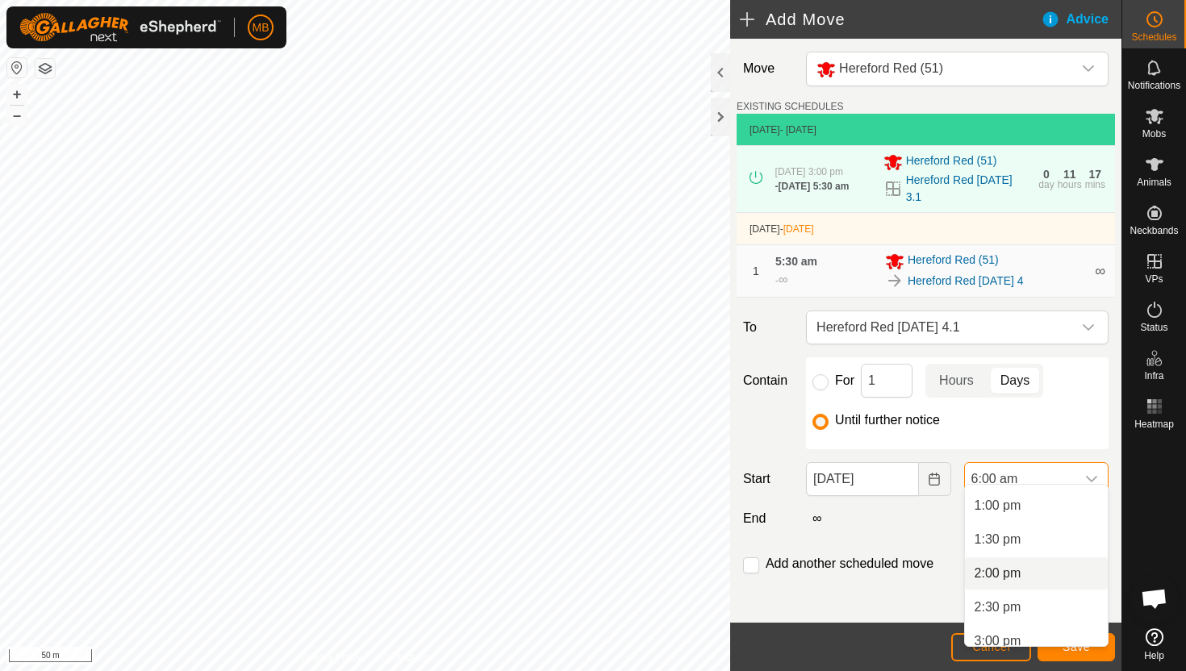
scroll to position [912, 0]
click at [1028, 602] on li "3:00 pm" at bounding box center [1036, 606] width 143 height 32
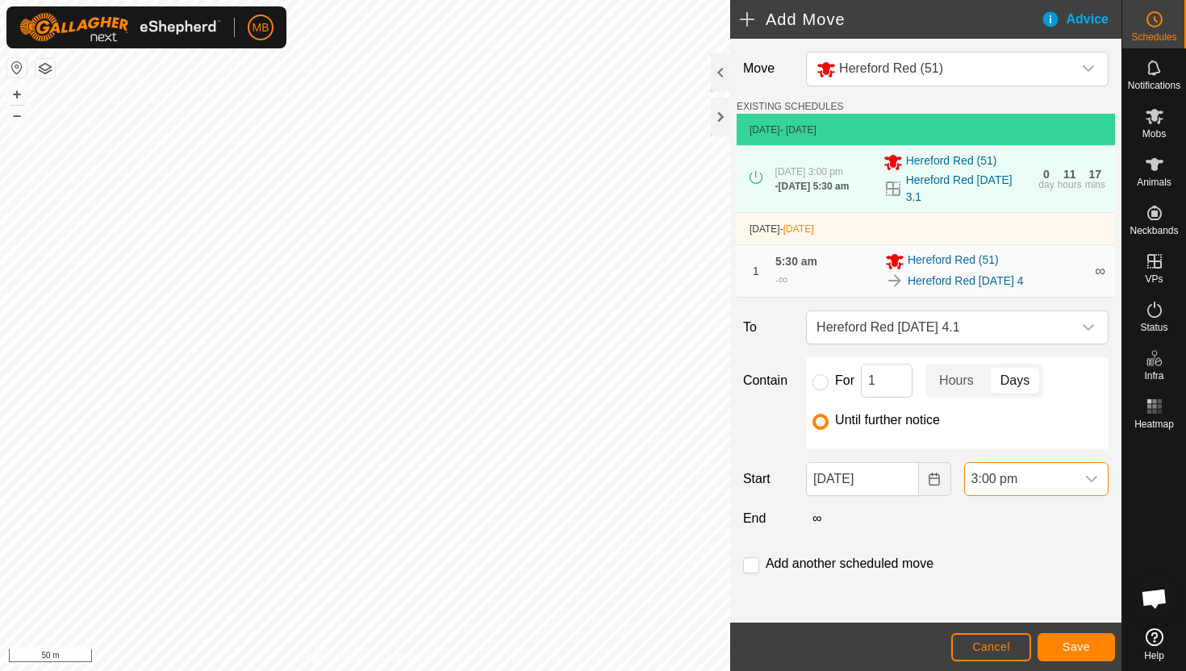
scroll to position [407, 0]
click at [1064, 643] on span "Save" at bounding box center [1076, 647] width 27 height 13
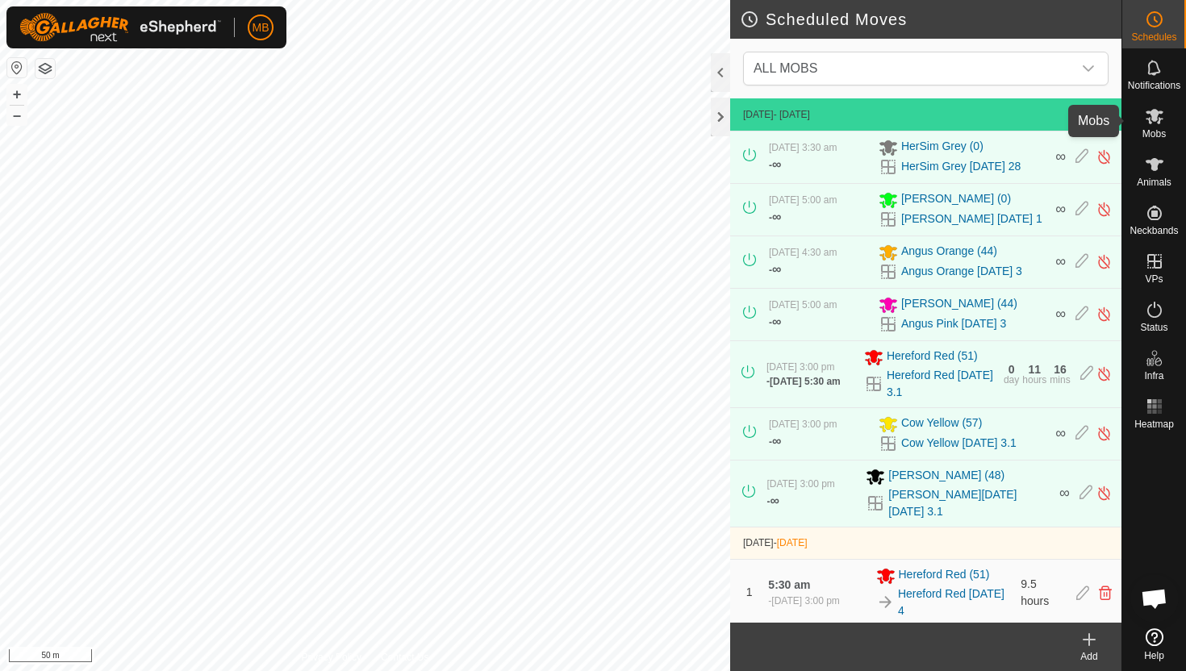
click at [1159, 123] on icon at bounding box center [1155, 116] width 18 height 15
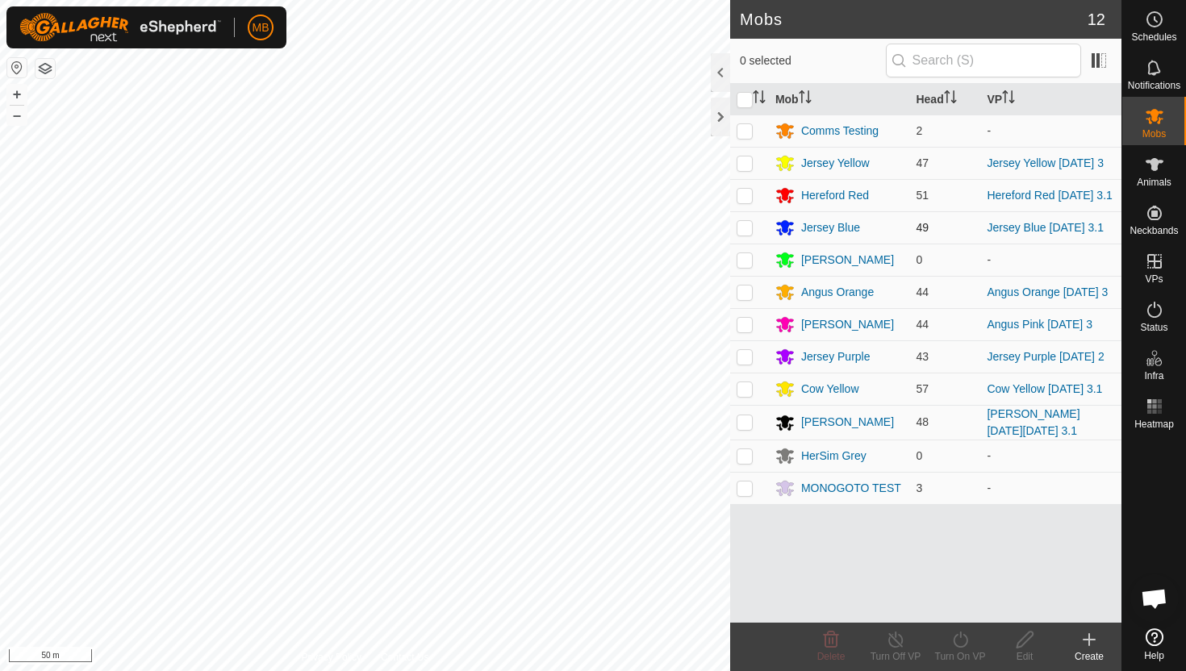
click at [745, 229] on p-checkbox at bounding box center [745, 227] width 16 height 13
checkbox input "true"
click at [961, 635] on icon at bounding box center [960, 640] width 15 height 16
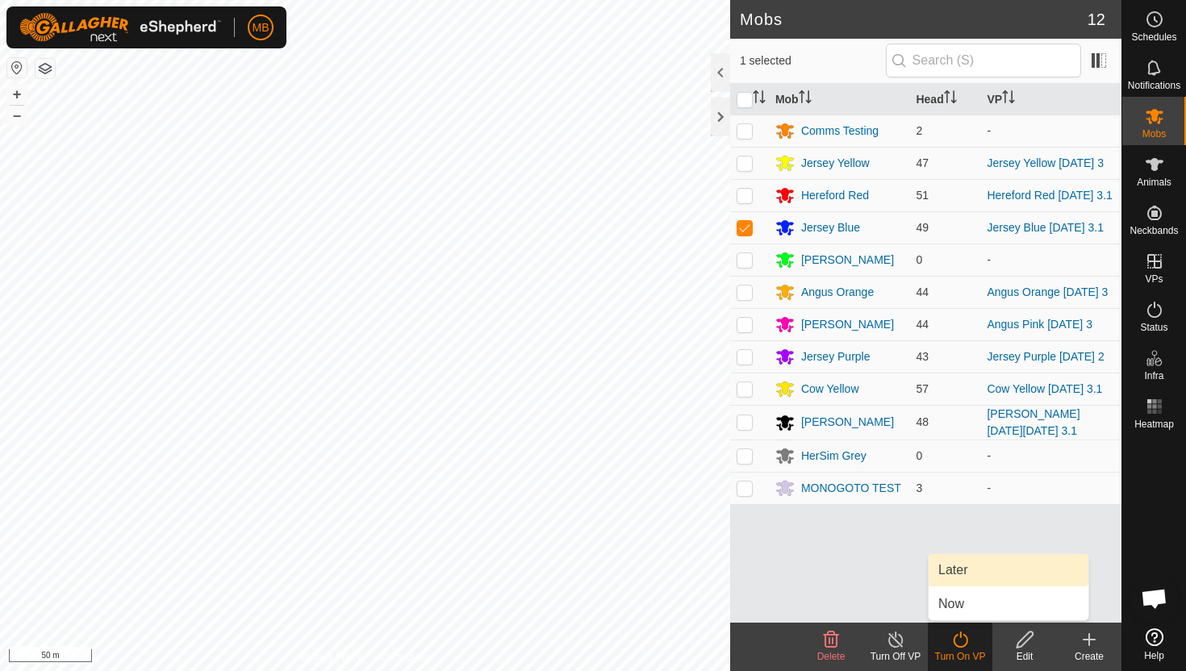
click at [962, 573] on link "Later" at bounding box center [1009, 570] width 160 height 32
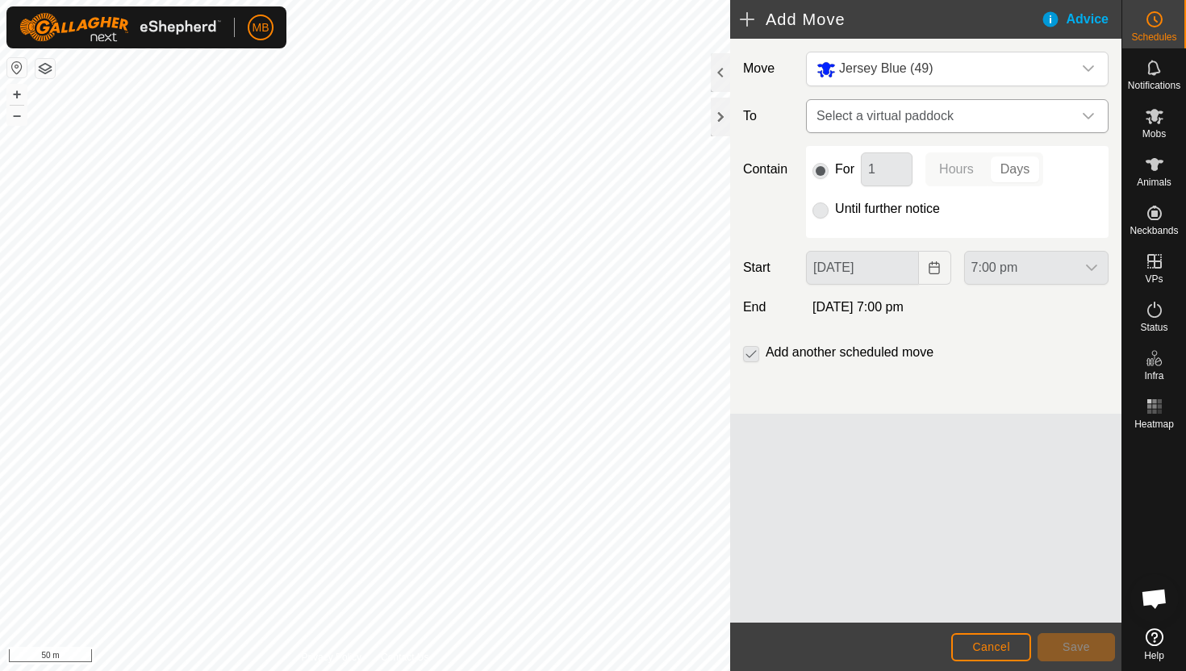
click at [1063, 123] on span "Select a virtual paddock" at bounding box center [941, 116] width 262 height 32
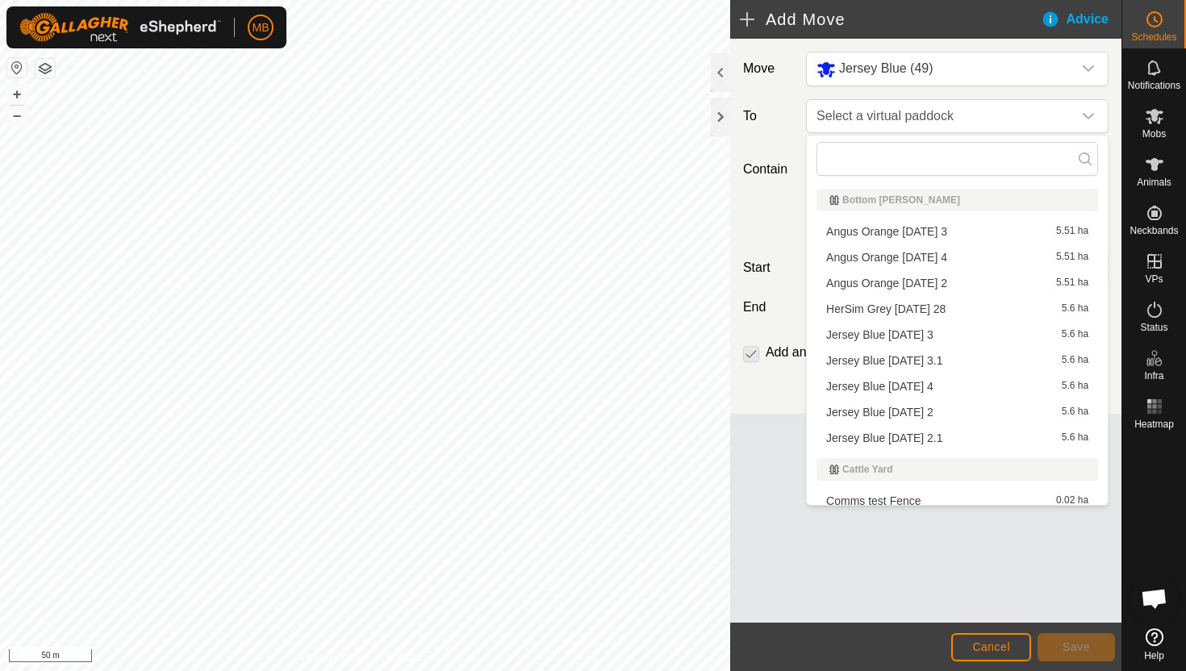
click at [925, 388] on li "Jersey Blue Saturday 4 5.6 ha" at bounding box center [957, 386] width 282 height 24
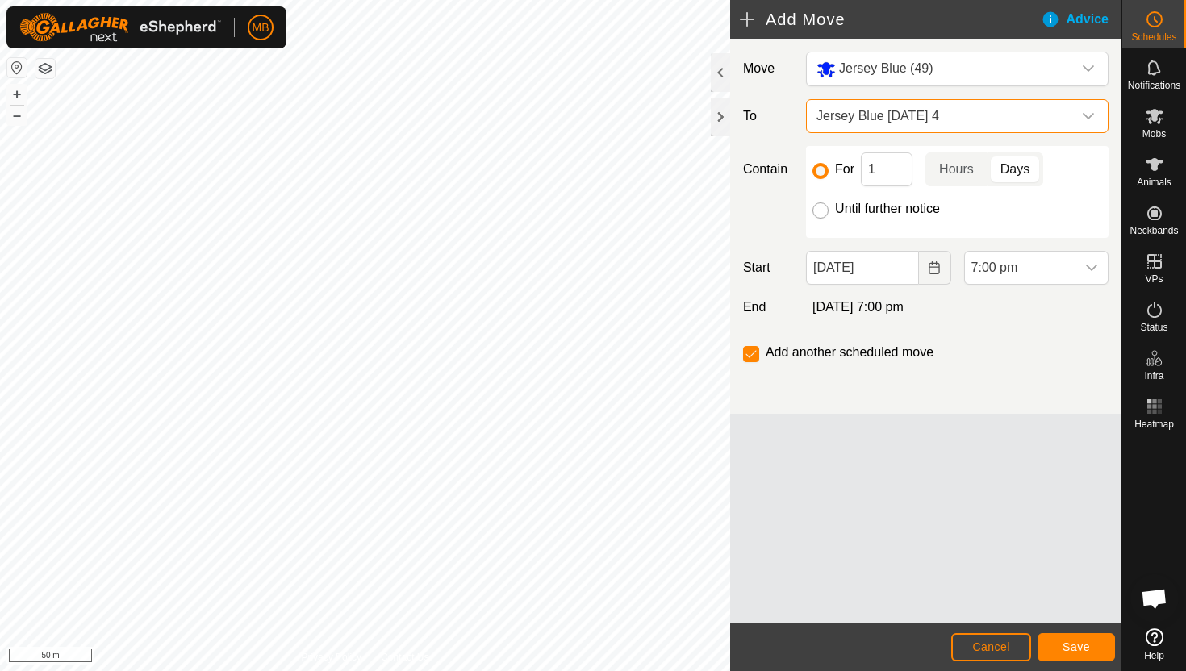
click at [819, 211] on input "Until further notice" at bounding box center [820, 211] width 16 height 16
radio input "true"
checkbox input "false"
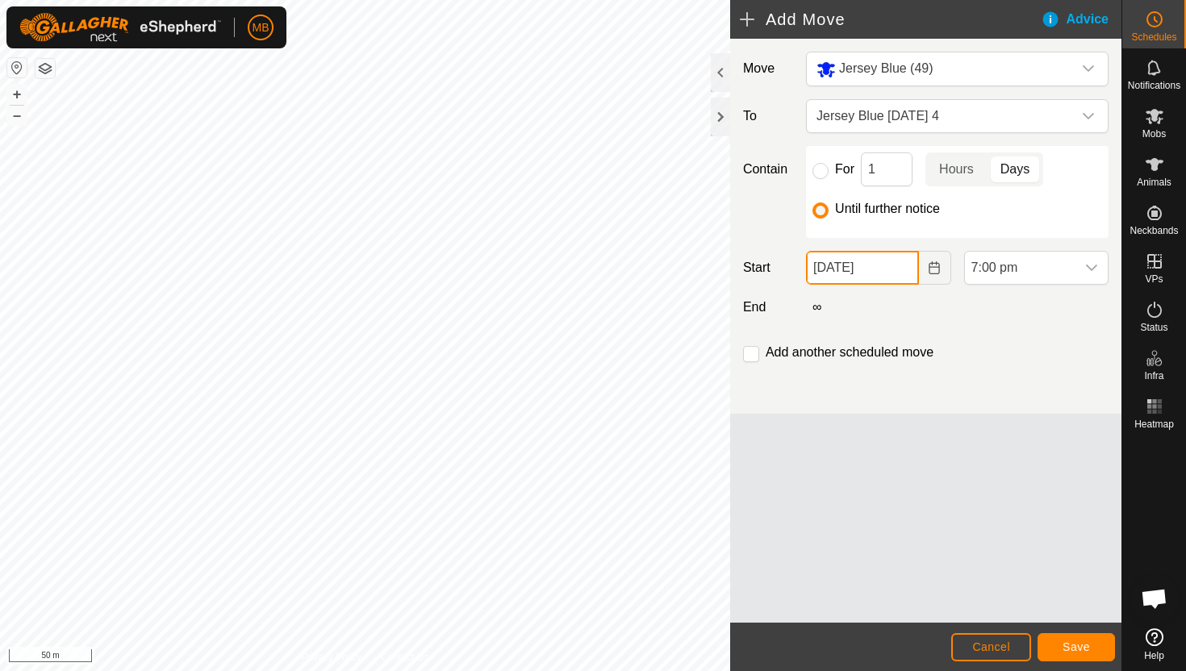
click at [900, 272] on input "03 Oct, 2025" at bounding box center [862, 268] width 112 height 34
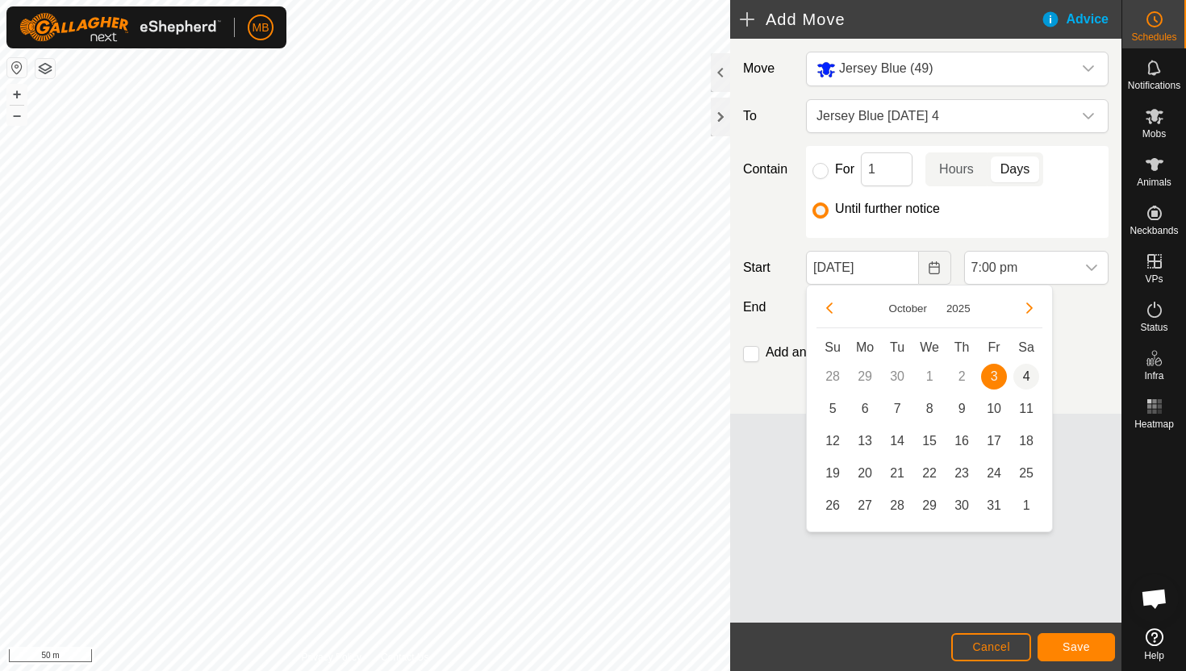
click at [1027, 372] on span "4" at bounding box center [1026, 377] width 26 height 26
type input "04 Oct, 2025"
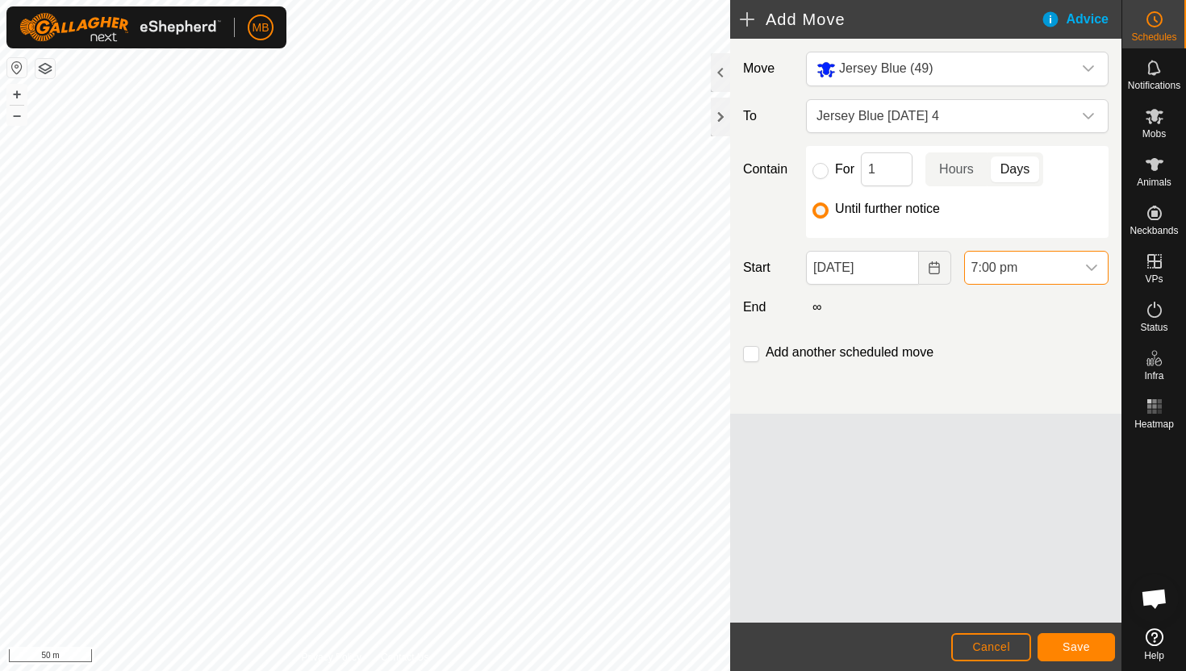
click at [1065, 263] on span "7:00 pm" at bounding box center [1020, 268] width 111 height 32
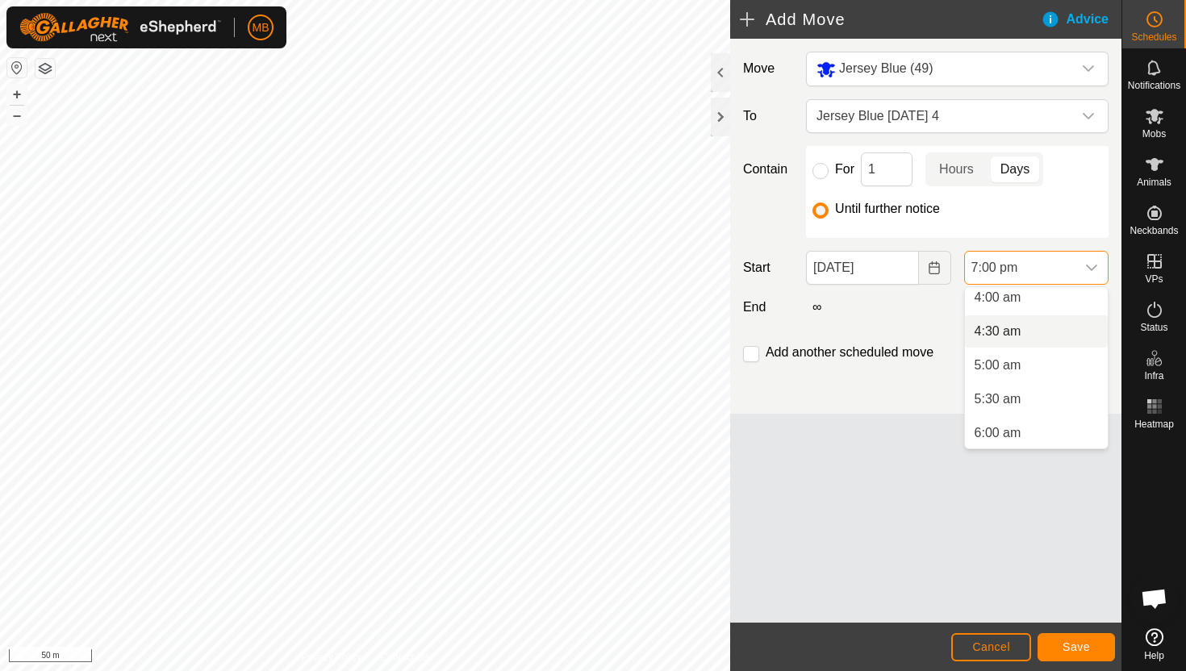
scroll to position [275, 0]
click at [1050, 335] on li "4:30 am" at bounding box center [1036, 333] width 143 height 32
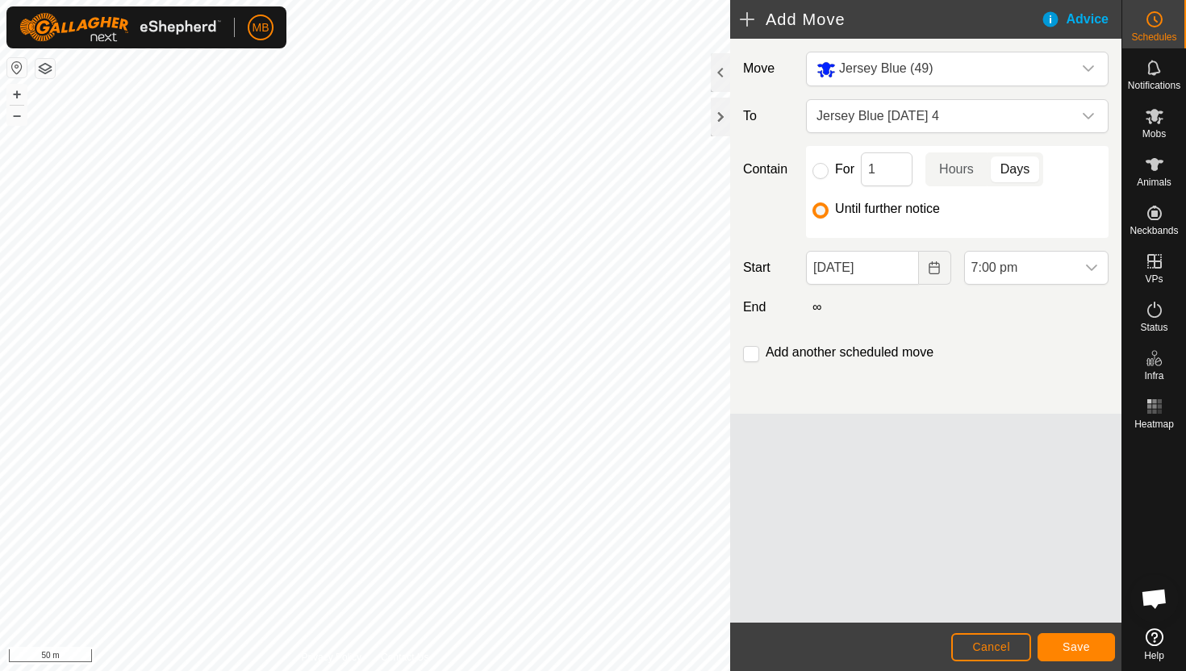
scroll to position [1159, 0]
click at [1088, 645] on span "Save" at bounding box center [1076, 647] width 27 height 13
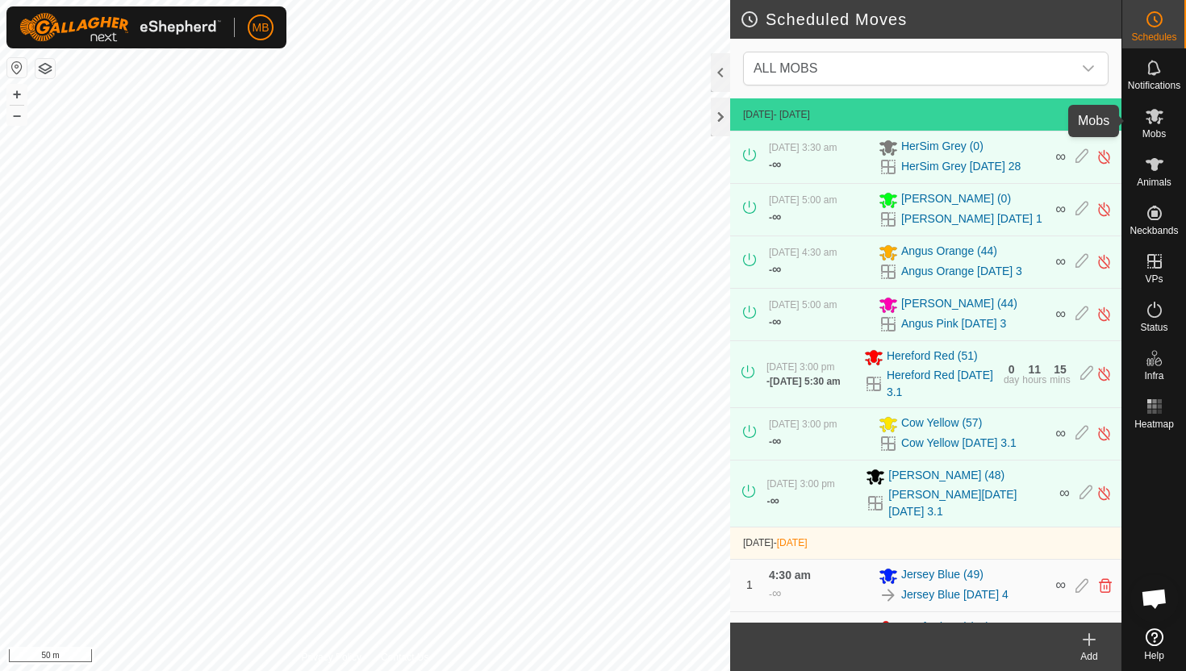
click at [1152, 116] on icon at bounding box center [1155, 116] width 18 height 15
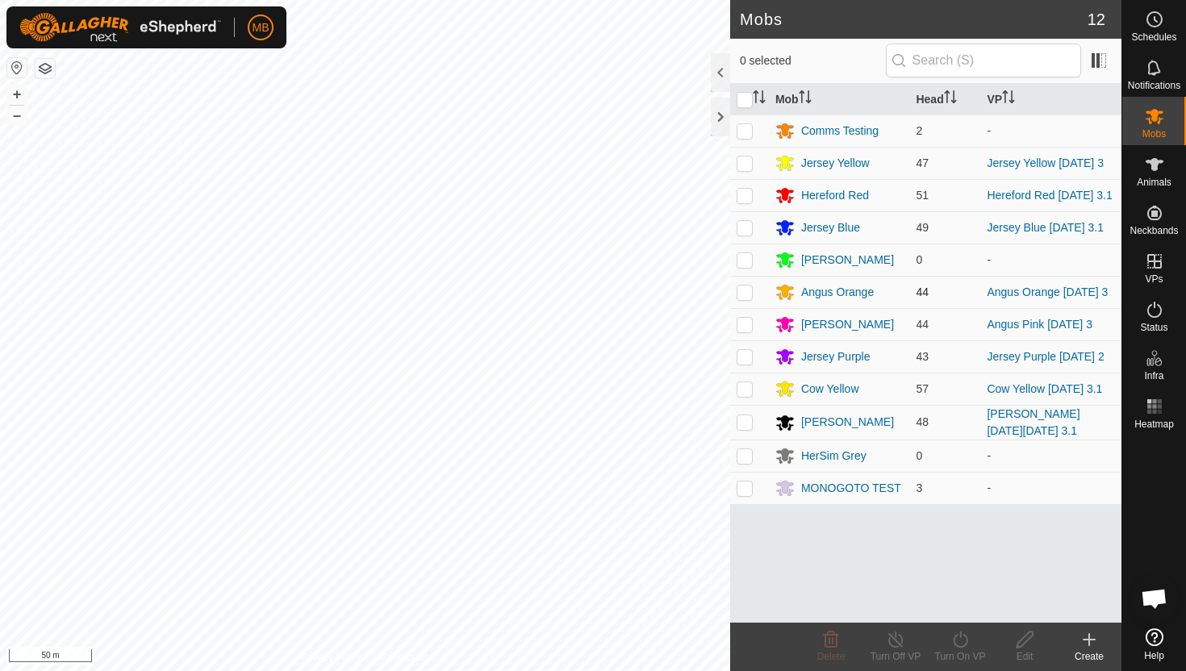
click at [749, 290] on p-checkbox at bounding box center [745, 292] width 16 height 13
checkbox input "true"
click at [963, 639] on icon at bounding box center [960, 639] width 20 height 19
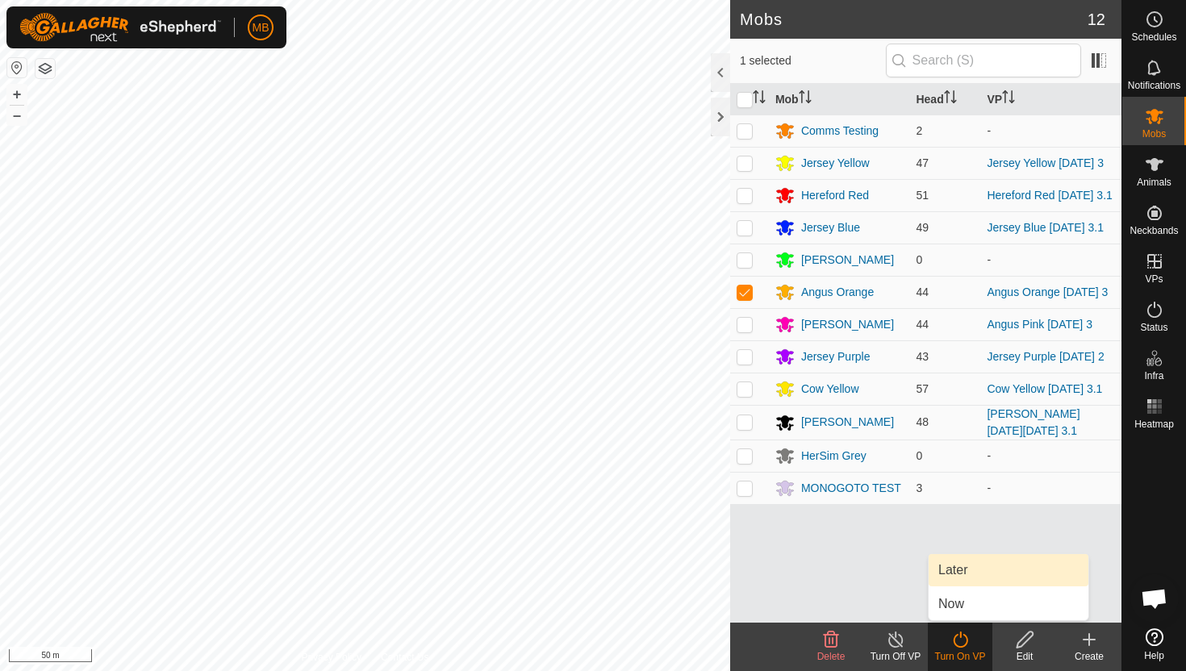
click at [972, 569] on link "Later" at bounding box center [1009, 570] width 160 height 32
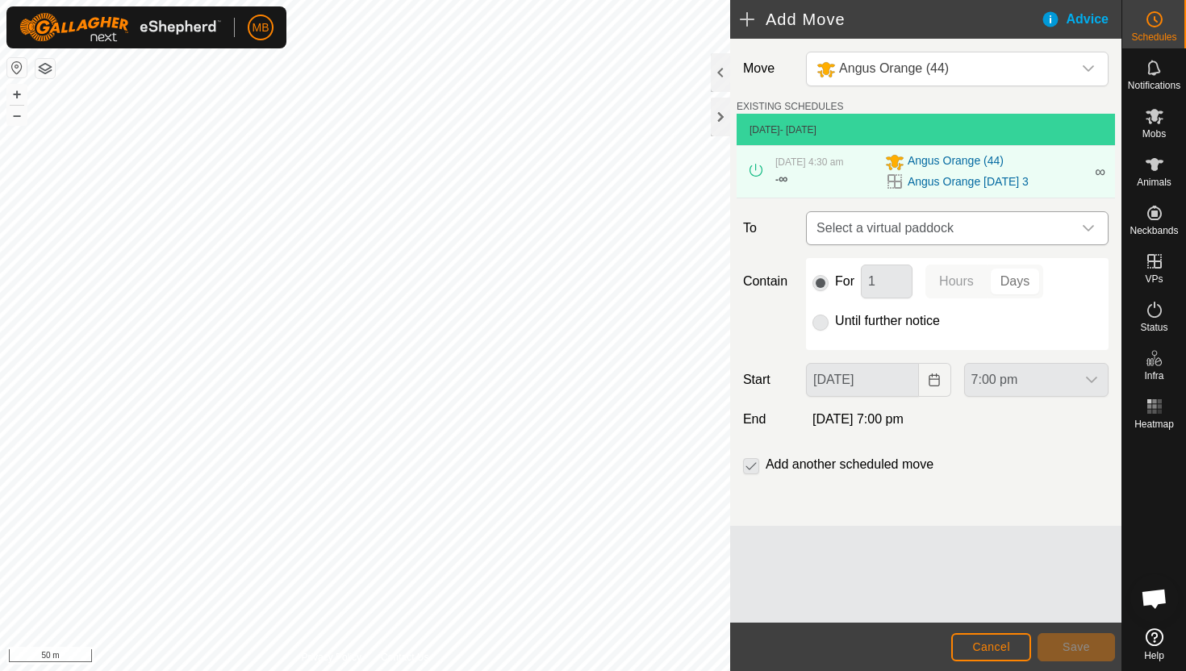
click at [1079, 232] on div "dropdown trigger" at bounding box center [1088, 228] width 32 height 32
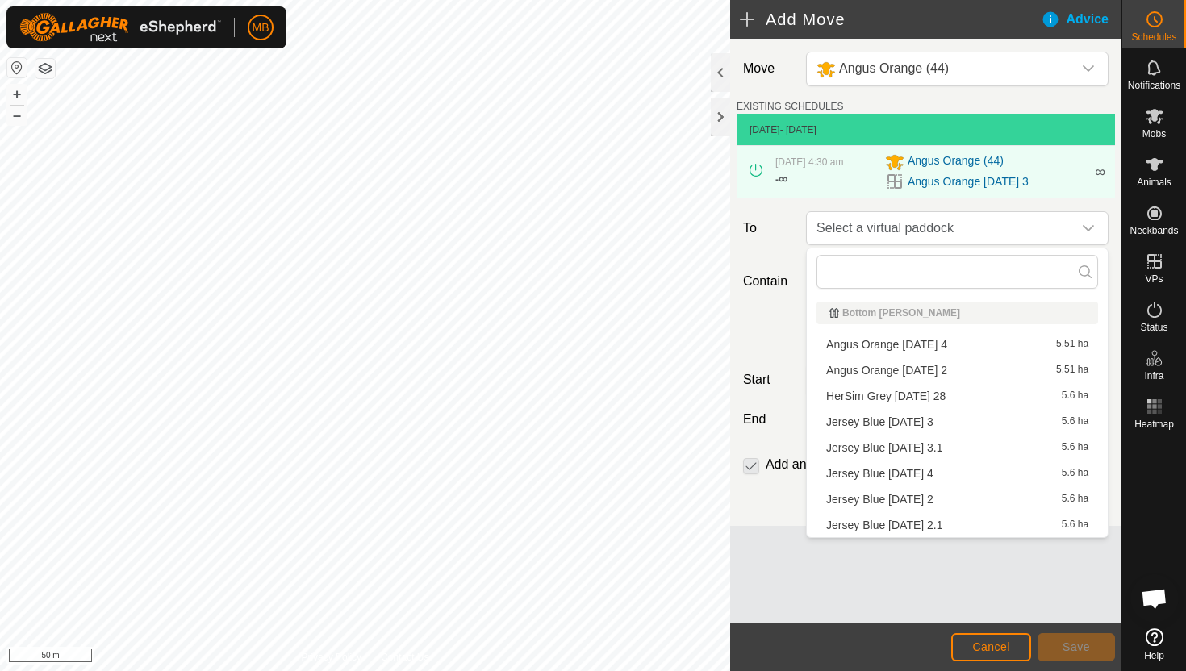
click at [940, 351] on li "Angus Orange Saturday 4 5.51 ha" at bounding box center [957, 344] width 282 height 24
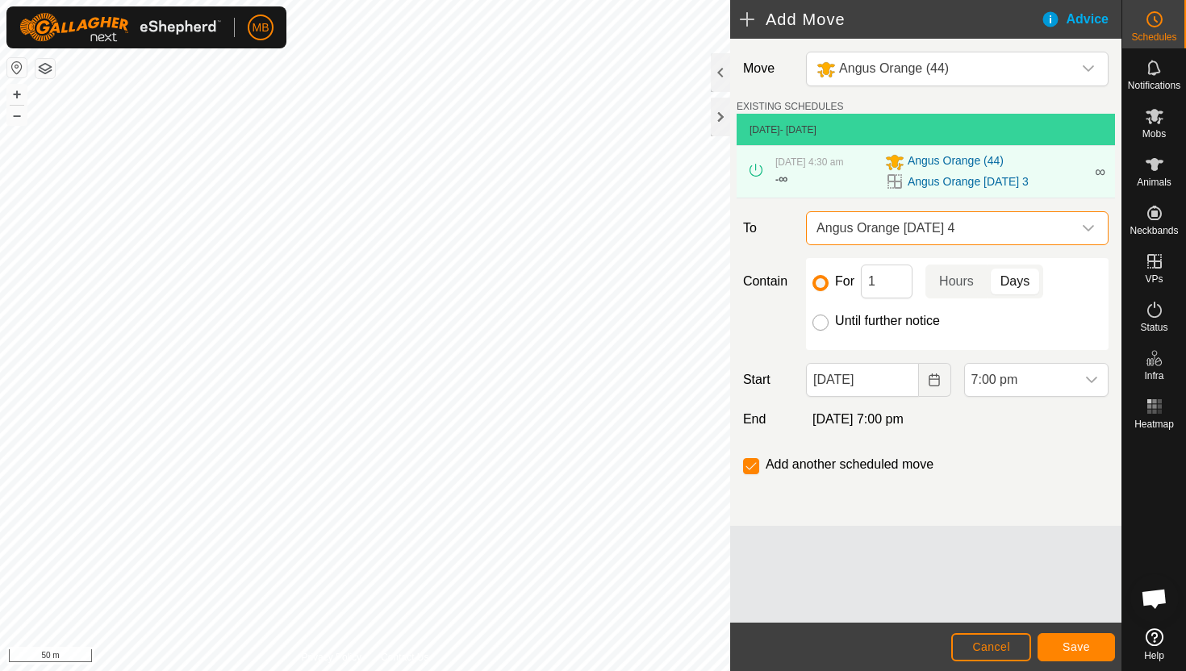
click at [819, 326] on input "Until further notice" at bounding box center [820, 323] width 16 height 16
radio input "true"
checkbox input "false"
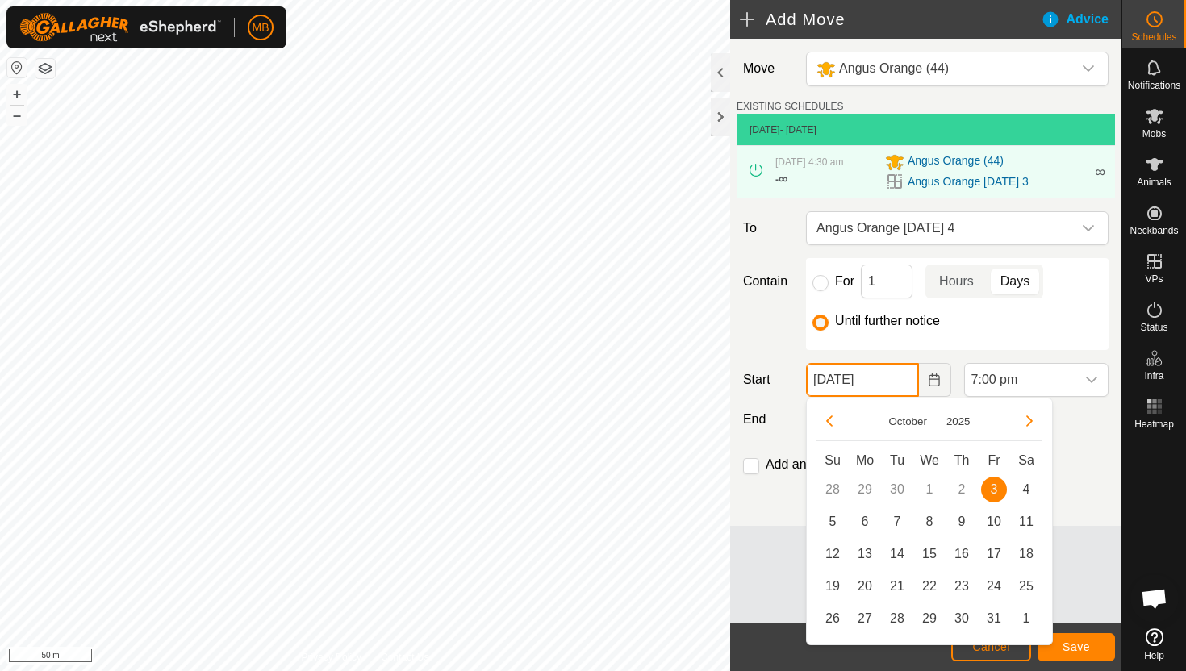
click at [900, 387] on input "03 Oct, 2025" at bounding box center [862, 380] width 112 height 34
click at [1027, 483] on span "4" at bounding box center [1026, 490] width 26 height 26
type input "04 Oct, 2025"
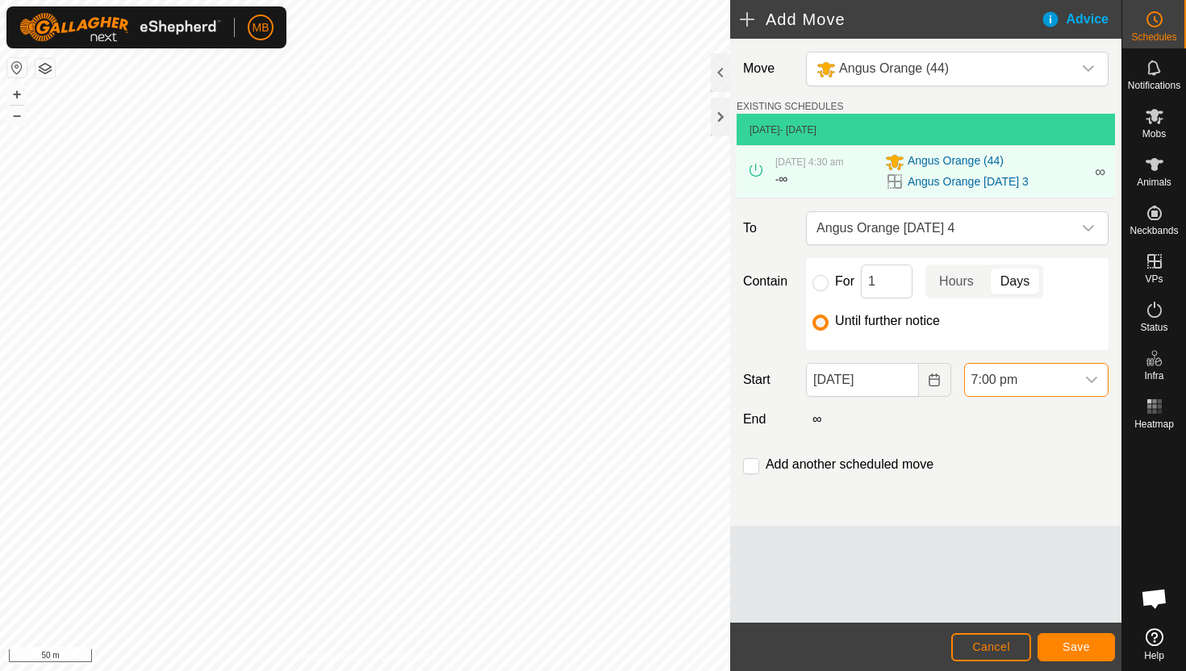
click at [1057, 372] on span "7:00 pm" at bounding box center [1020, 380] width 111 height 32
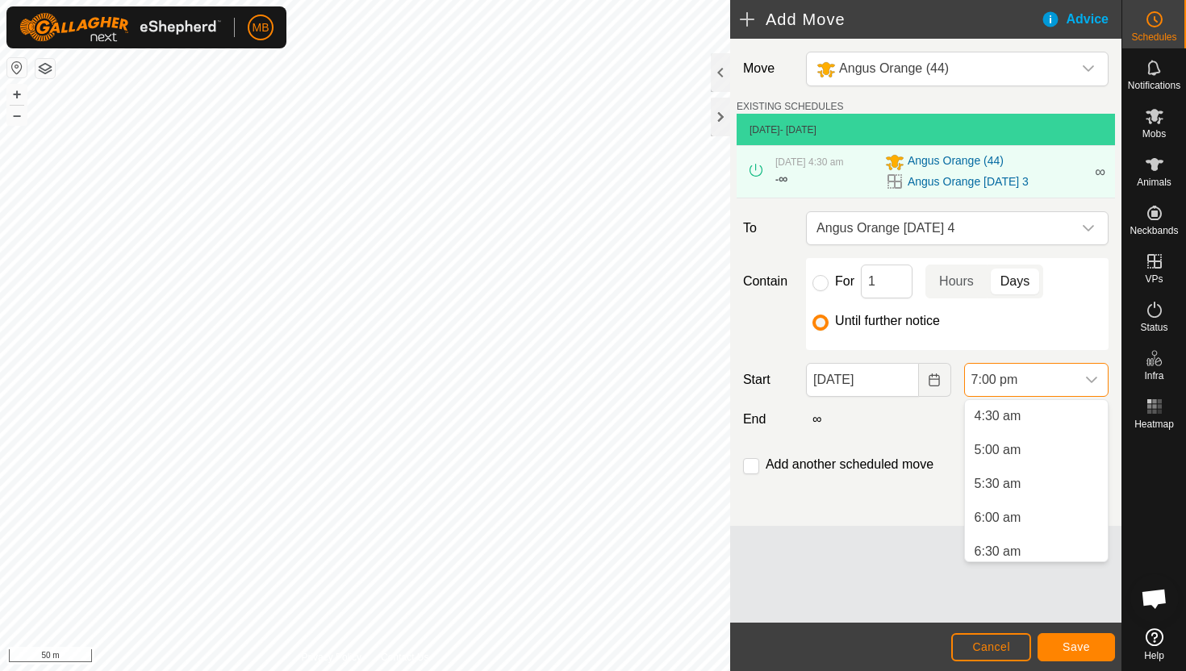
scroll to position [303, 0]
click at [1059, 421] on li "4:30 am" at bounding box center [1036, 418] width 143 height 32
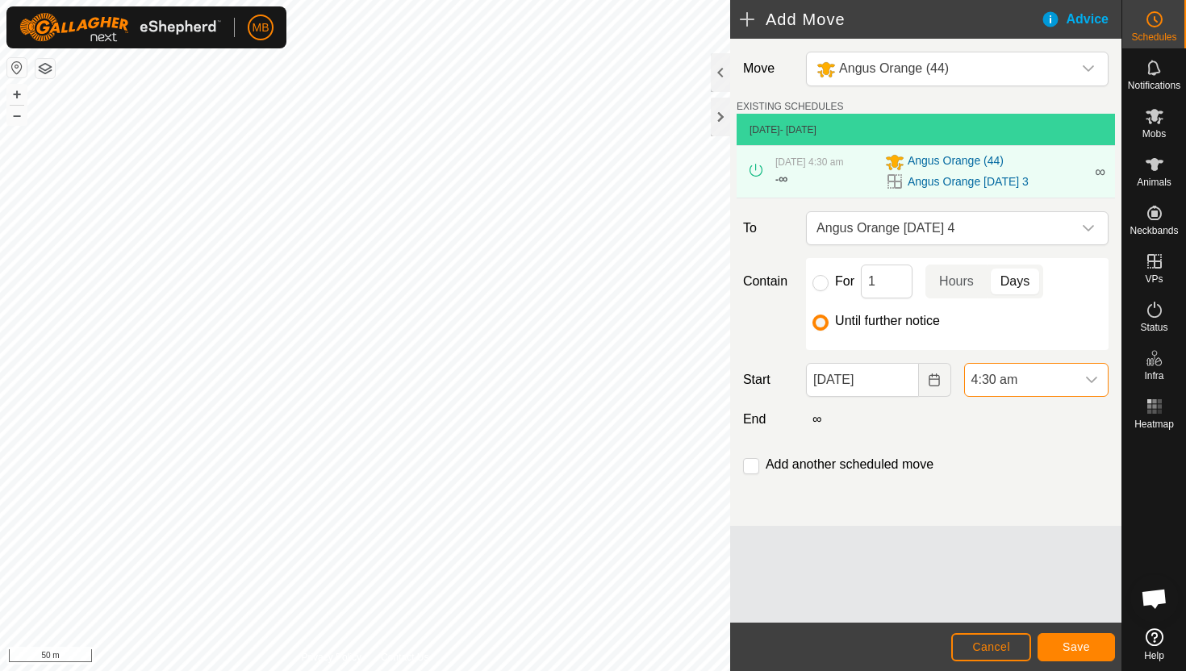
scroll to position [1159, 0]
click at [1086, 646] on span "Save" at bounding box center [1076, 647] width 27 height 13
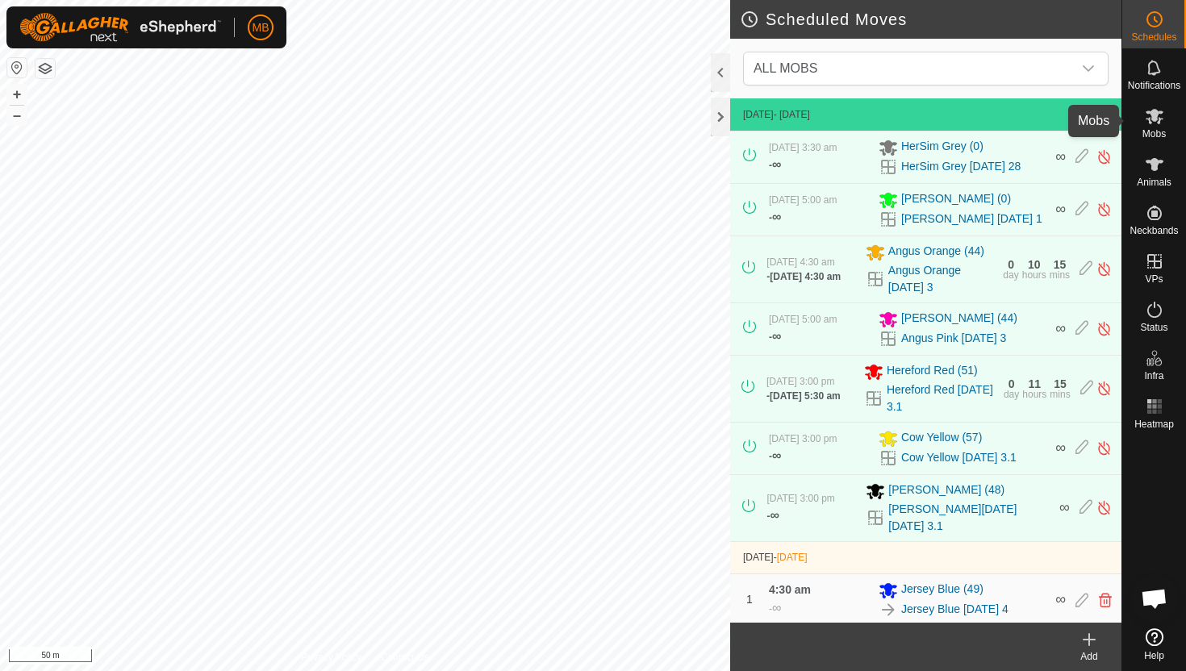
click at [1155, 123] on icon at bounding box center [1154, 115] width 19 height 19
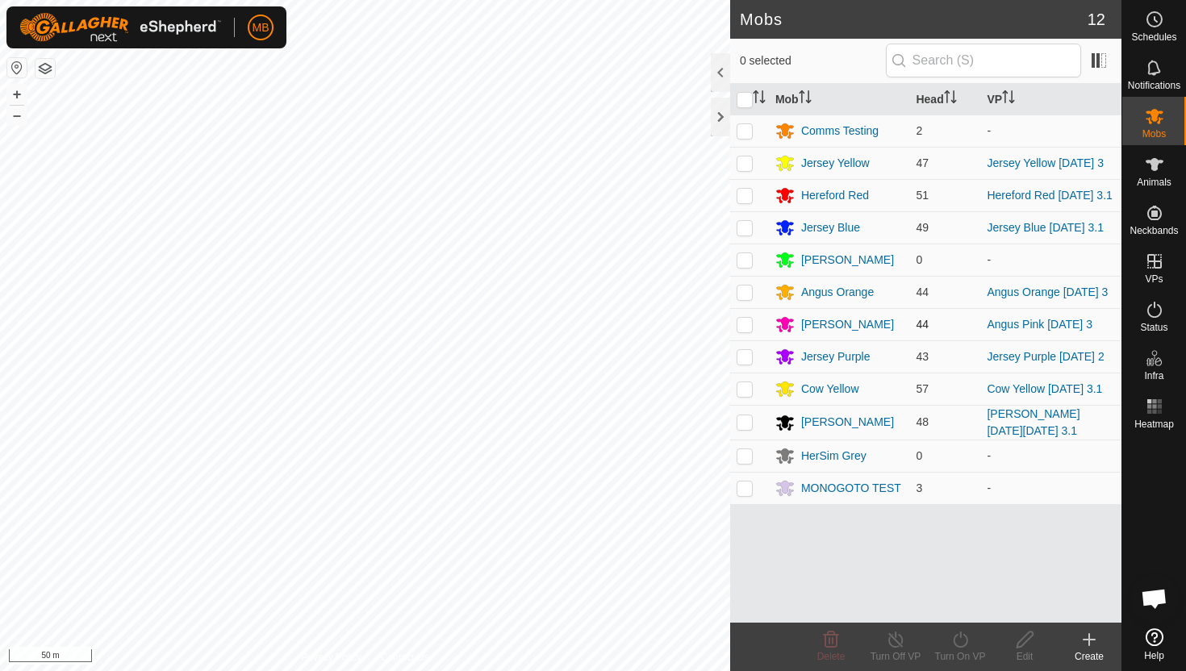
click at [745, 326] on p-checkbox at bounding box center [745, 324] width 16 height 13
checkbox input "true"
click at [958, 641] on icon at bounding box center [960, 639] width 20 height 19
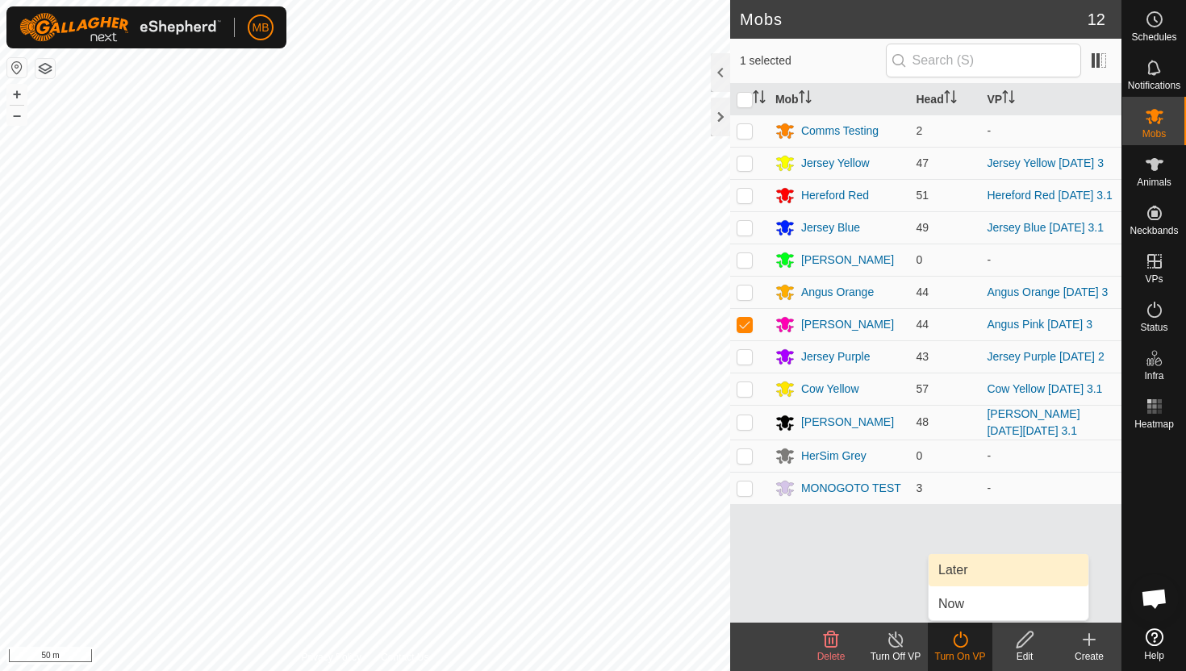
click at [972, 570] on link "Later" at bounding box center [1009, 570] width 160 height 32
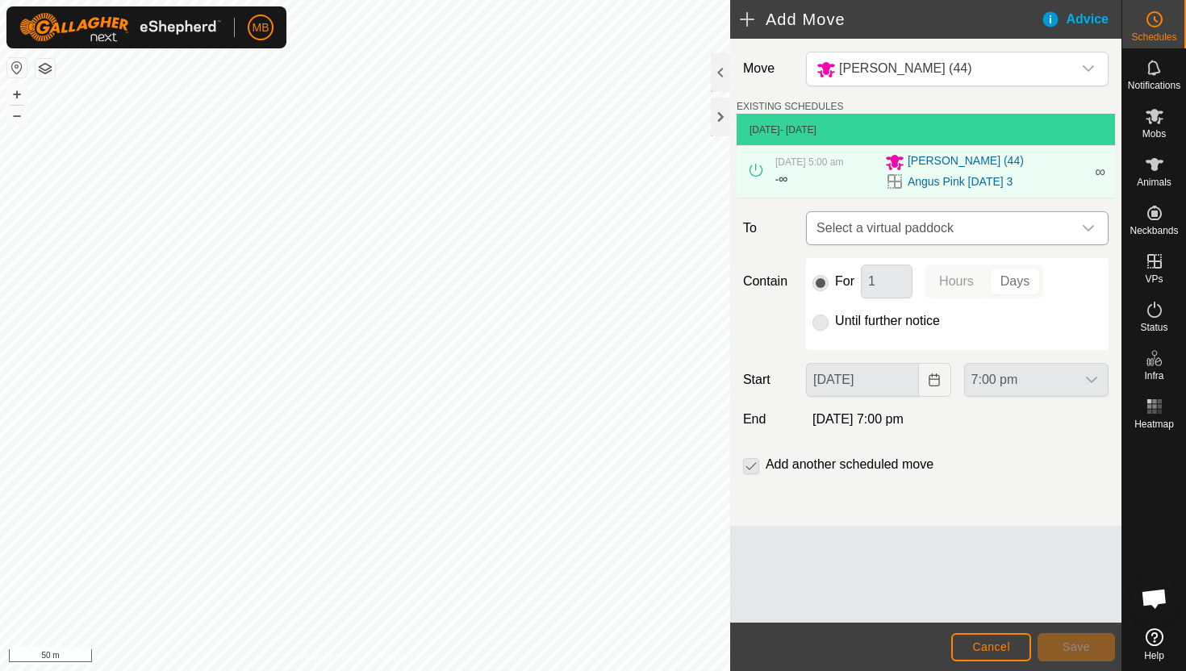
click at [1086, 229] on icon "dropdown trigger" at bounding box center [1088, 228] width 11 height 6
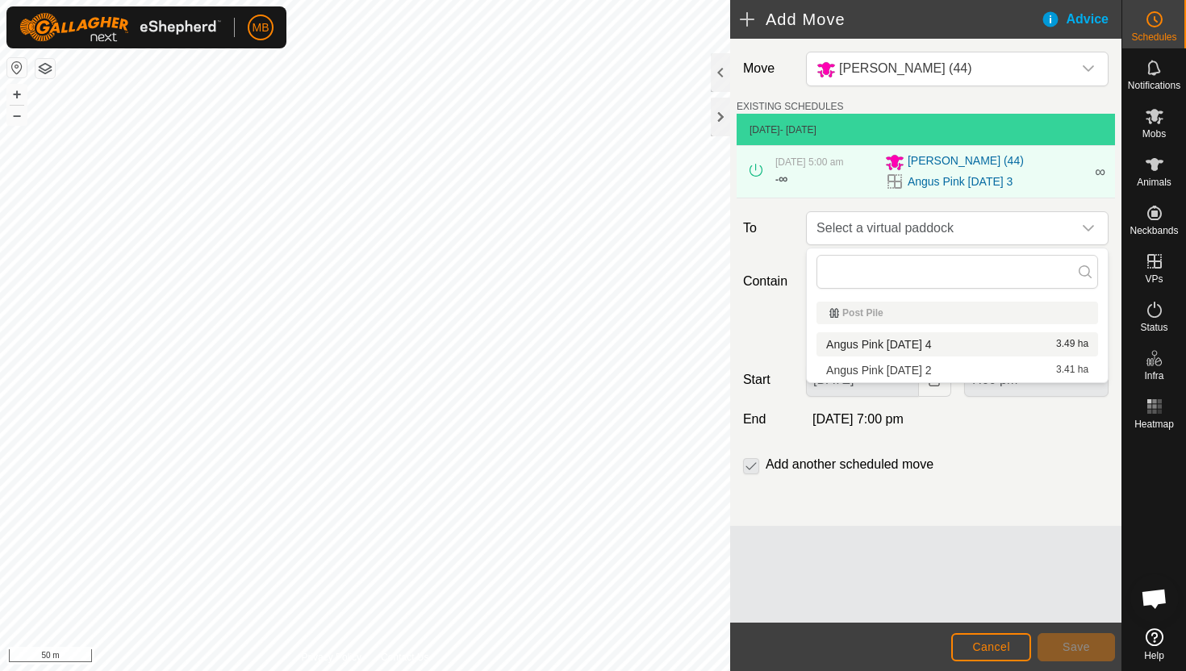
click at [937, 344] on li "Angus Pink Saturday 4 3.49 ha" at bounding box center [957, 344] width 282 height 24
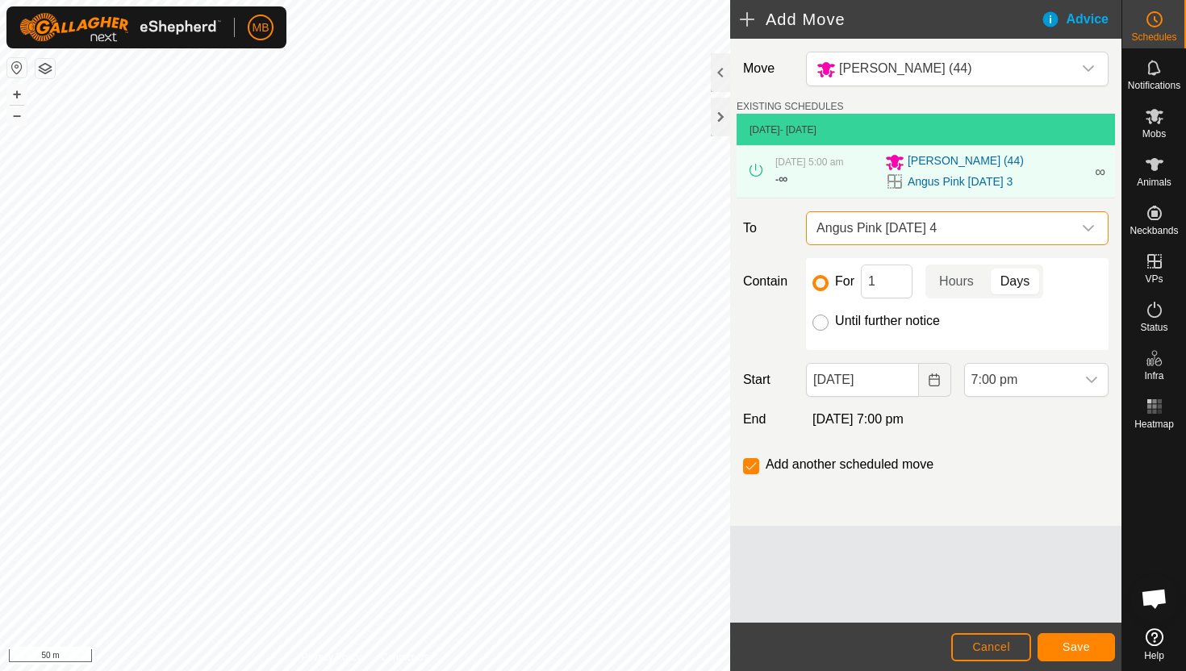
click at [820, 320] on input "Until further notice" at bounding box center [820, 323] width 16 height 16
radio input "true"
checkbox input "false"
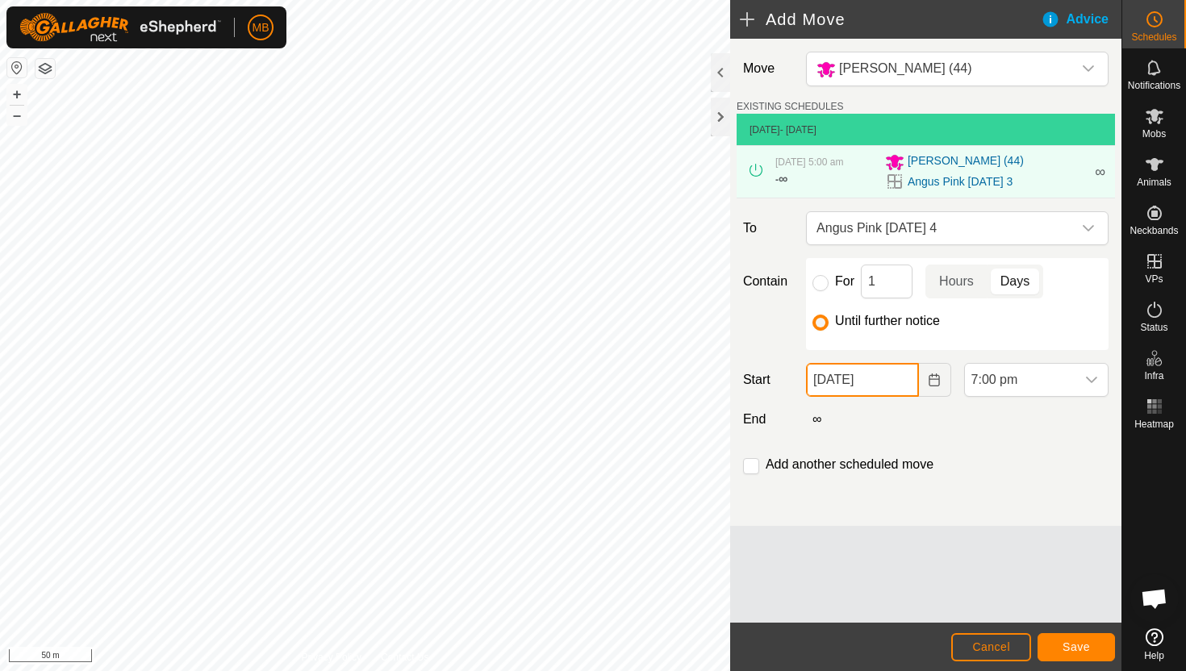
click at [896, 381] on input "03 Oct, 2025" at bounding box center [862, 380] width 112 height 34
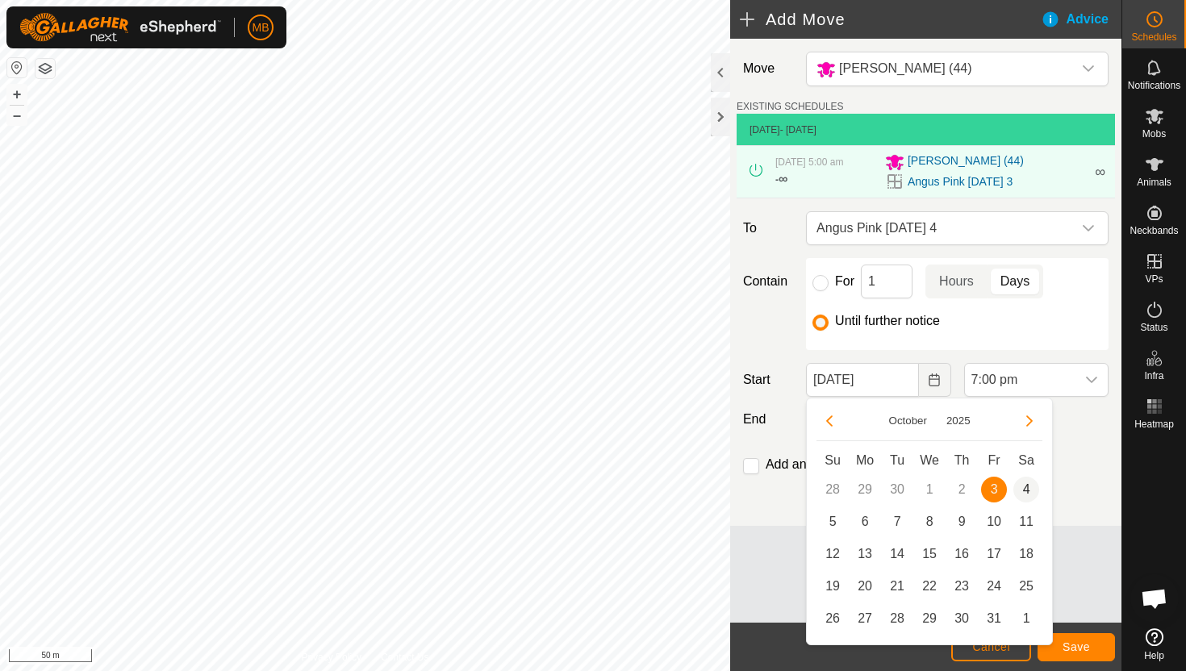
click at [1025, 486] on span "4" at bounding box center [1026, 490] width 26 height 26
type input "04 Oct, 2025"
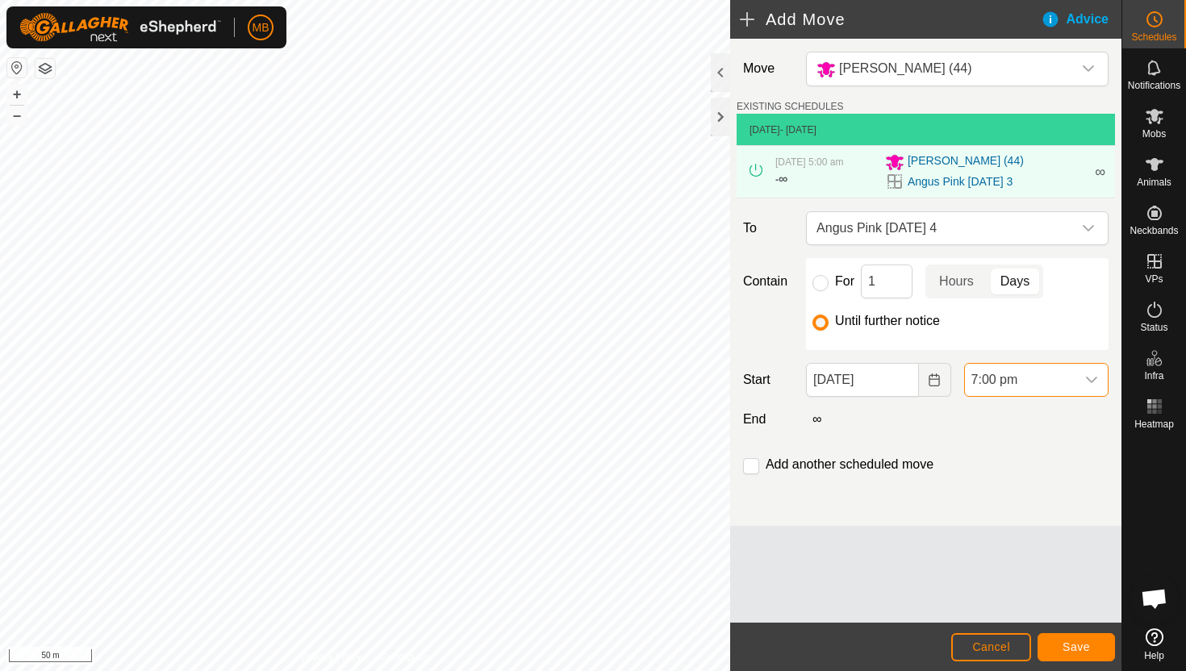
click at [1069, 378] on span "7:00 pm" at bounding box center [1020, 380] width 111 height 32
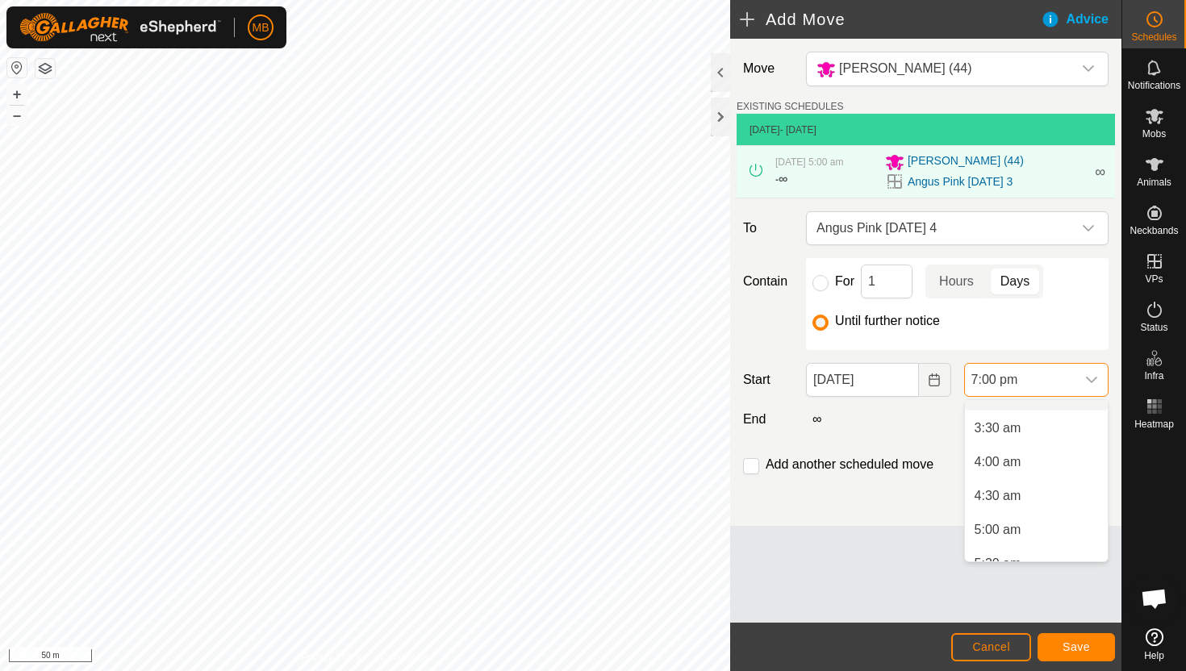
scroll to position [227, 0]
click at [1022, 531] on li "5:00 am" at bounding box center [1036, 528] width 143 height 32
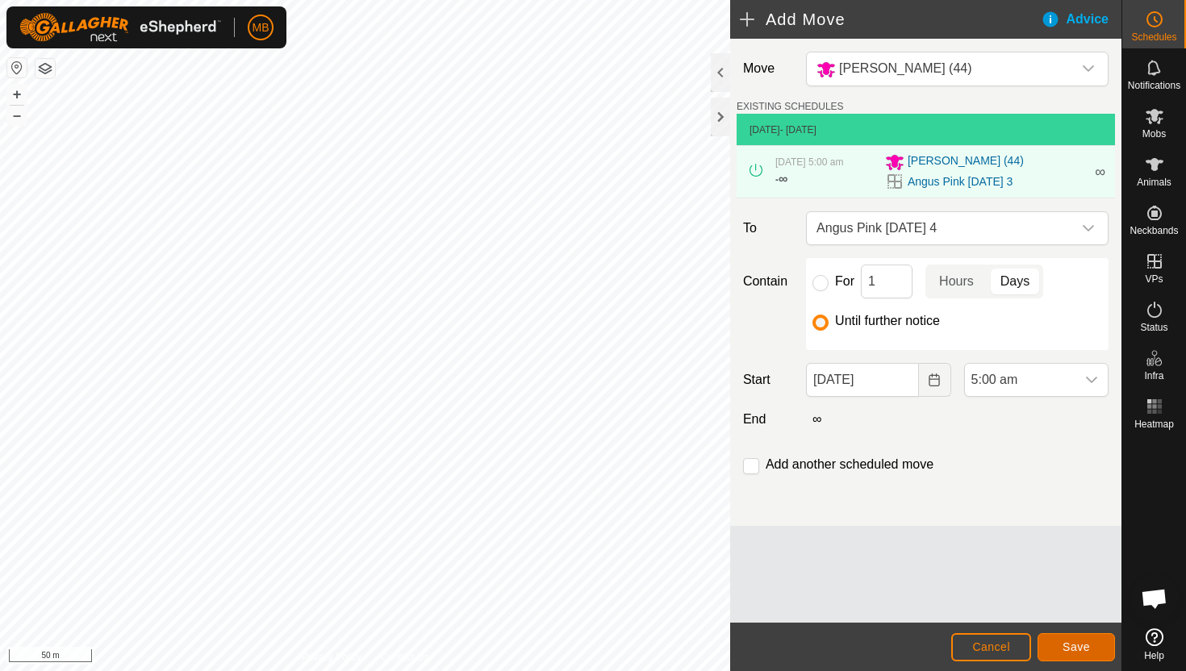
click at [1067, 650] on span "Save" at bounding box center [1076, 647] width 27 height 13
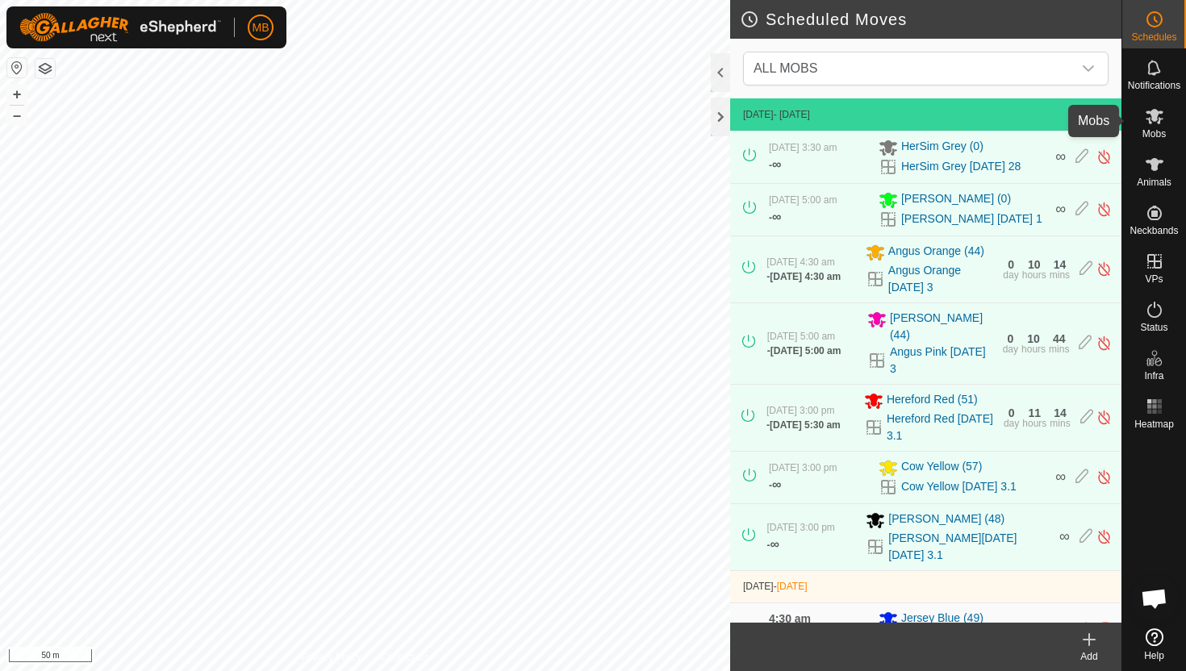
click at [1155, 118] on icon at bounding box center [1155, 116] width 18 height 15
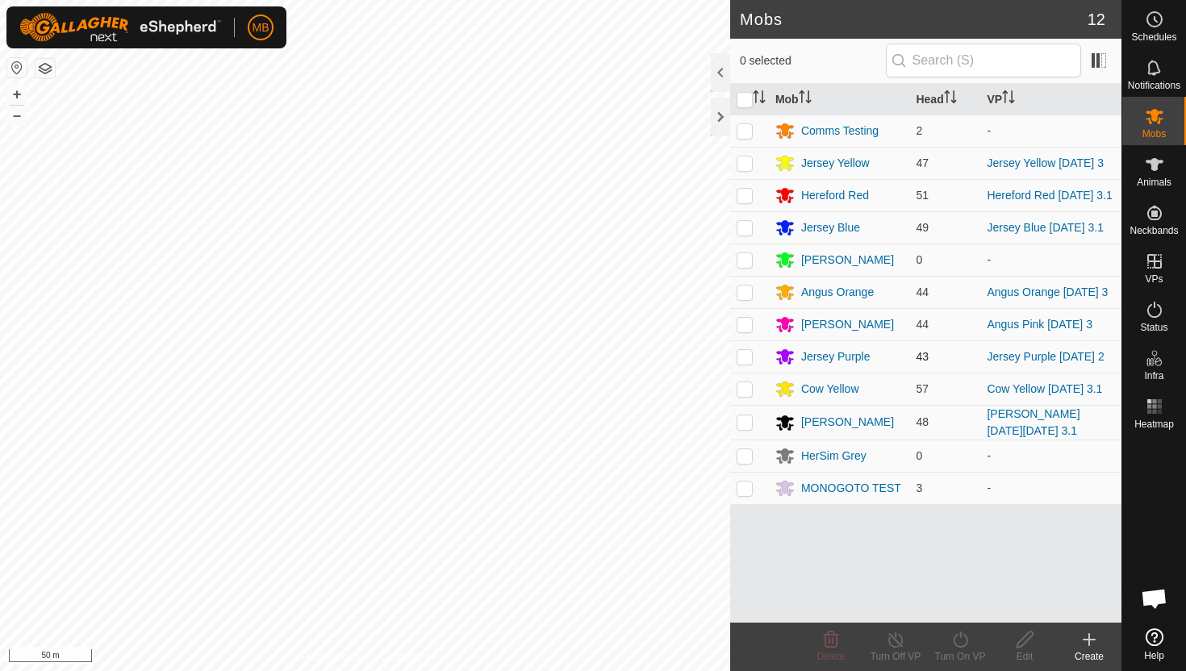
click at [744, 357] on p-checkbox at bounding box center [745, 356] width 16 height 13
click at [745, 356] on p-checkbox at bounding box center [745, 356] width 16 height 13
checkbox input "false"
click at [745, 393] on p-checkbox at bounding box center [745, 388] width 16 height 13
checkbox input "true"
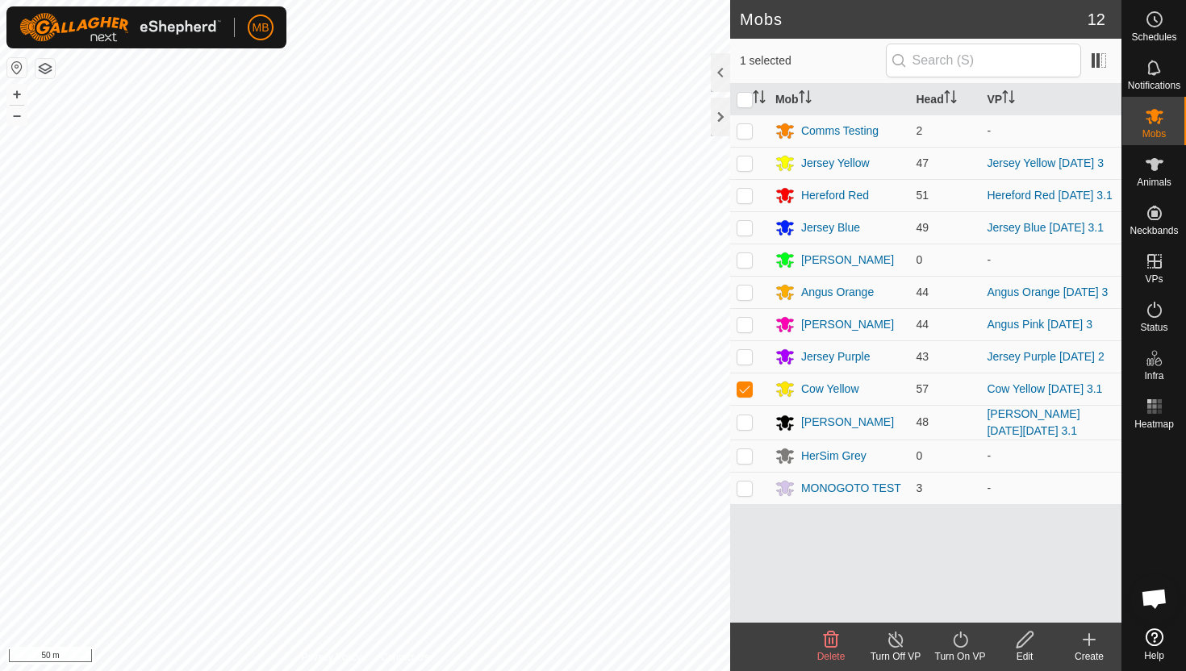
click at [959, 636] on icon at bounding box center [960, 640] width 15 height 16
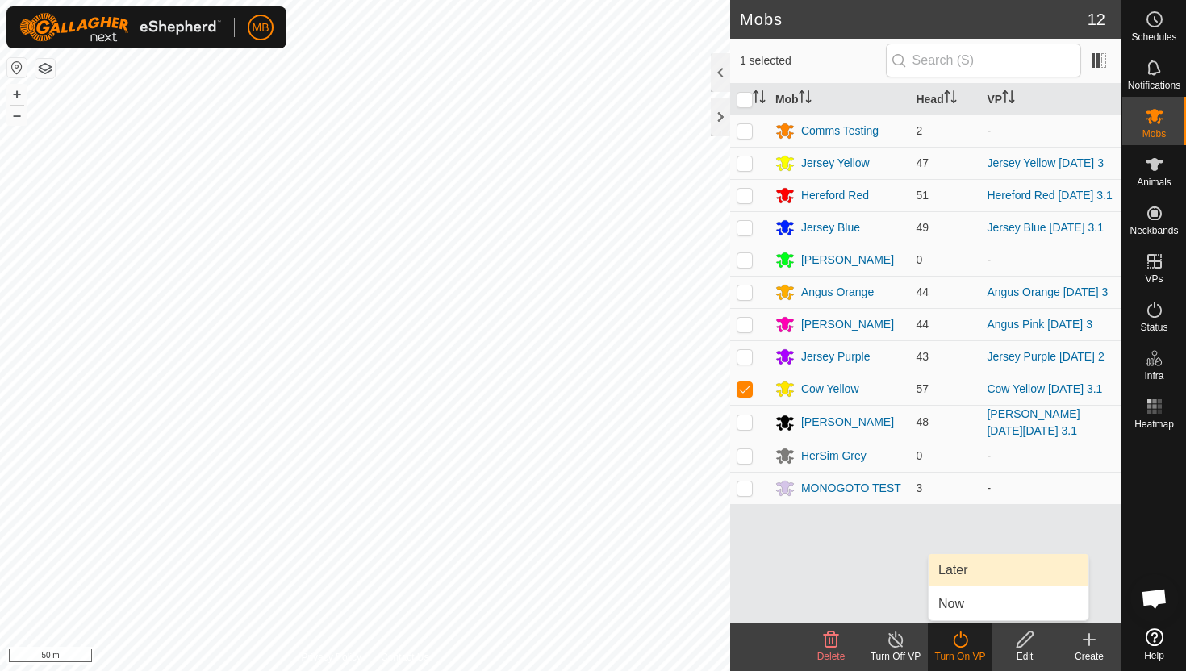
click at [978, 567] on link "Later" at bounding box center [1009, 570] width 160 height 32
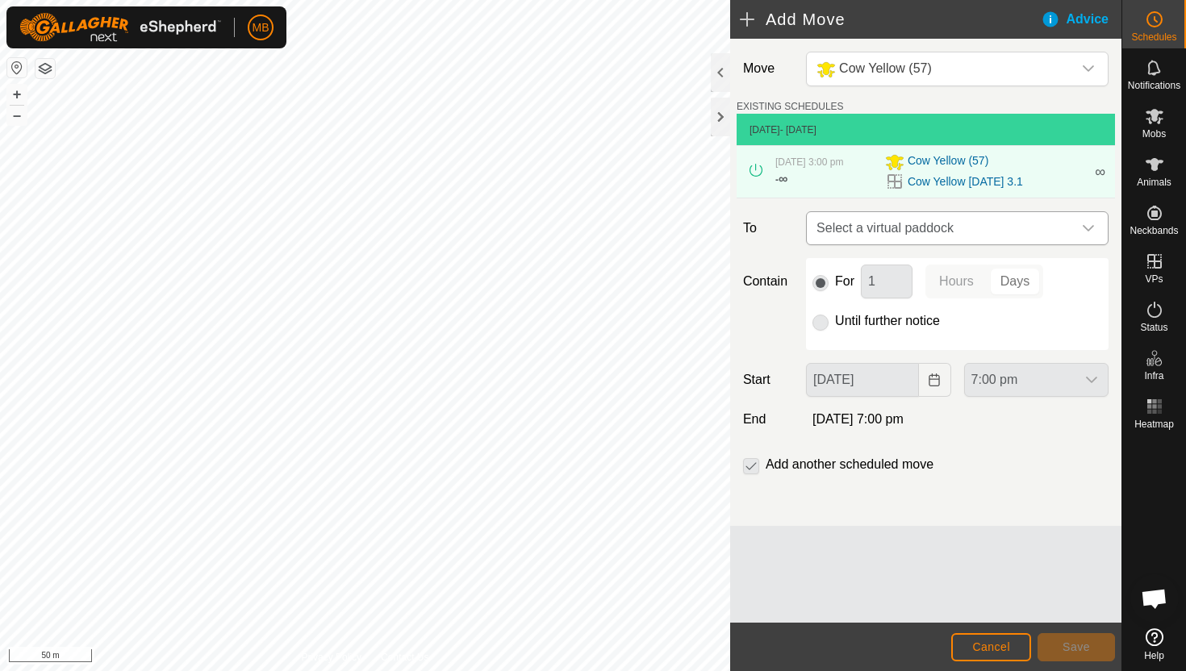
click at [1089, 231] on icon "dropdown trigger" at bounding box center [1088, 228] width 11 height 6
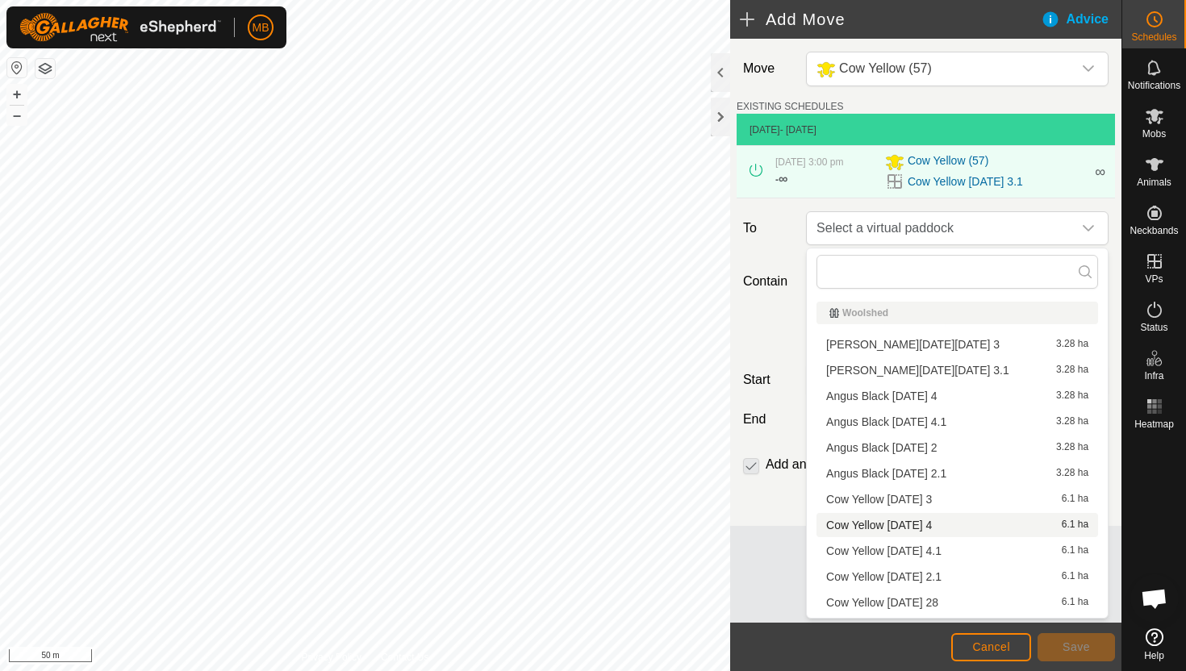
click at [936, 524] on li "Cow Yellow Saturday 4 6.1 ha" at bounding box center [957, 525] width 282 height 24
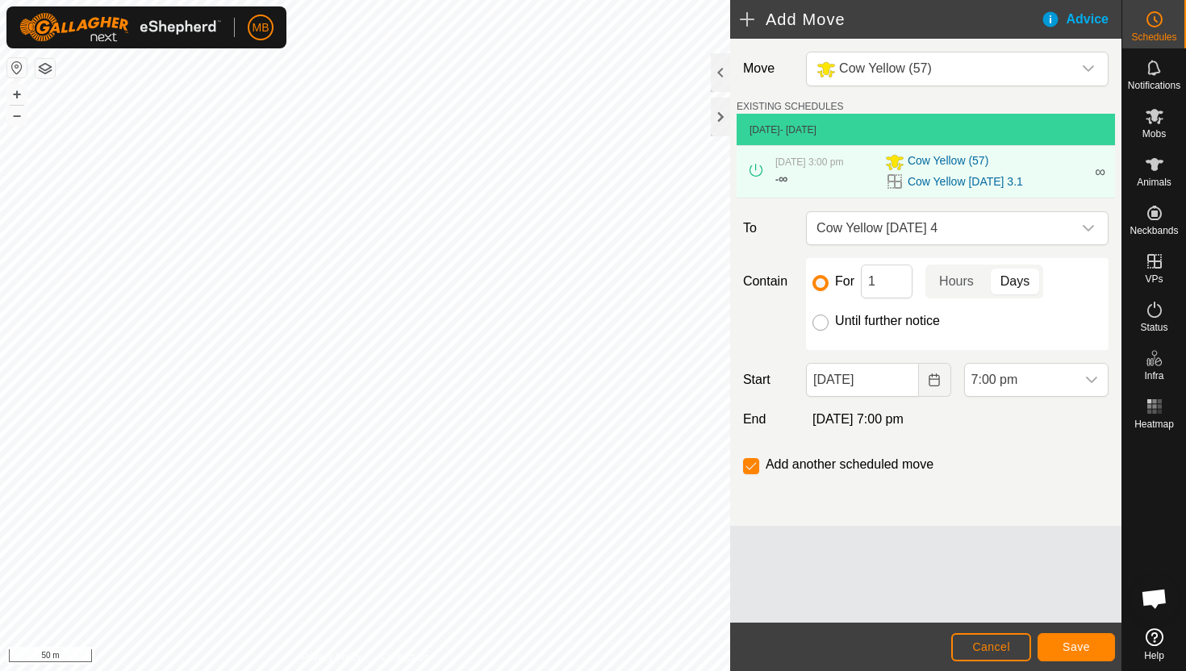
click at [821, 324] on input "Until further notice" at bounding box center [820, 323] width 16 height 16
radio input "true"
checkbox input "false"
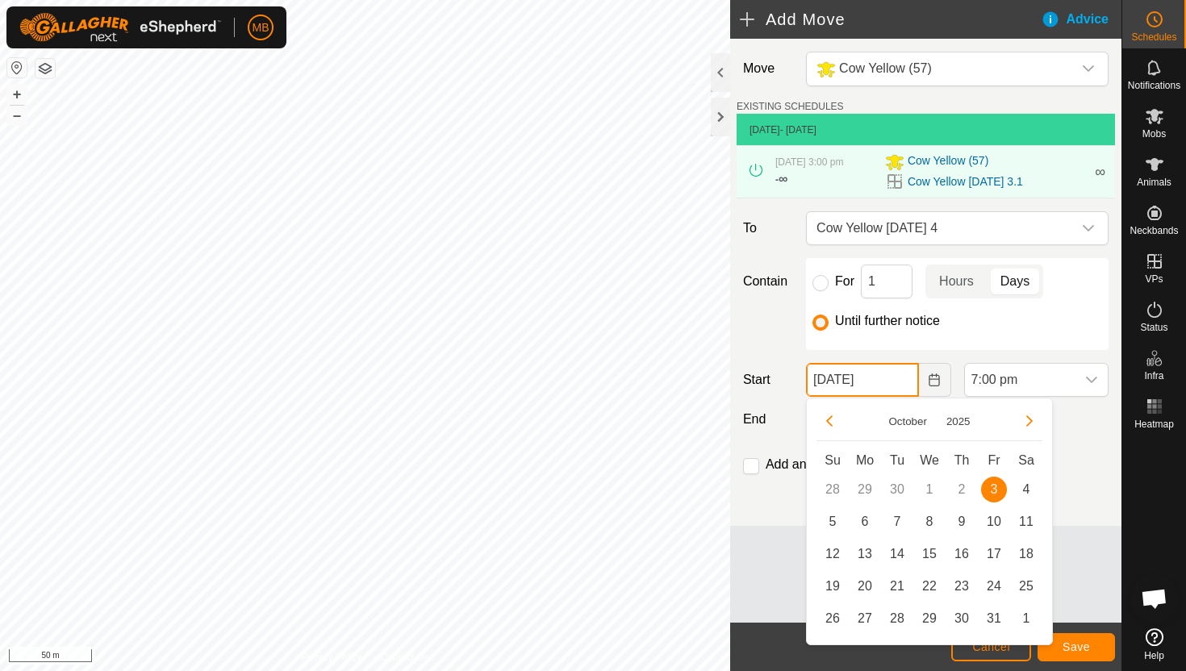
click at [902, 385] on input "03 Oct, 2025" at bounding box center [862, 380] width 112 height 34
click at [1023, 490] on span "4" at bounding box center [1026, 490] width 26 height 26
type input "04 Oct, 2025"
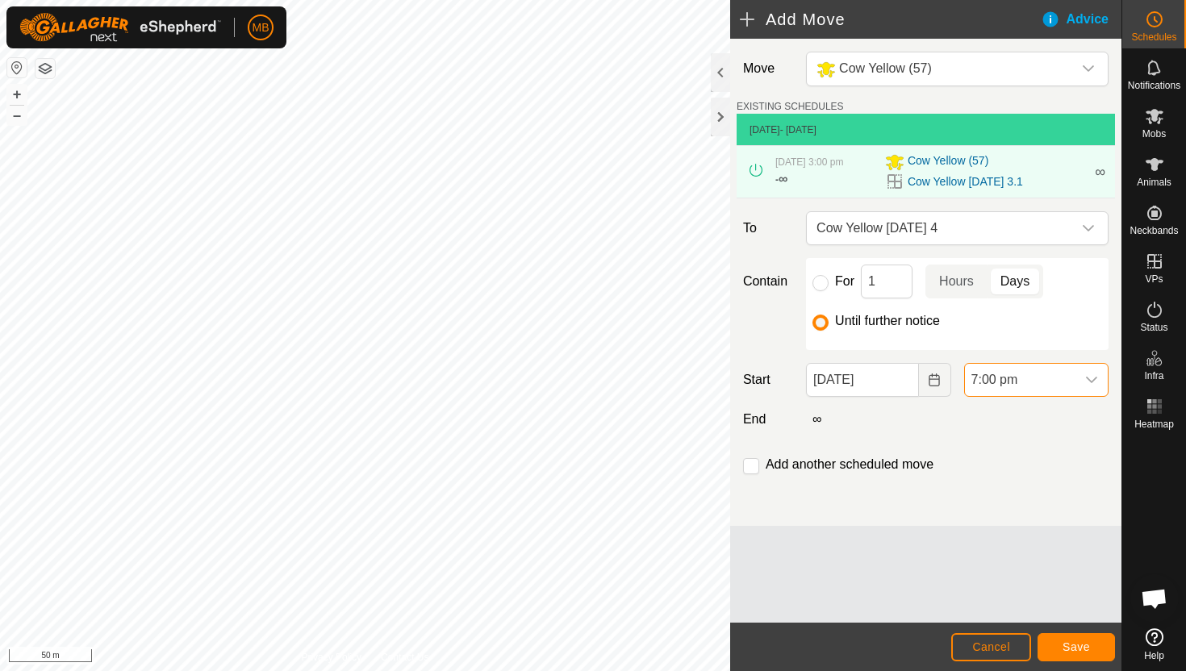
click at [1061, 373] on span "7:00 pm" at bounding box center [1020, 380] width 111 height 32
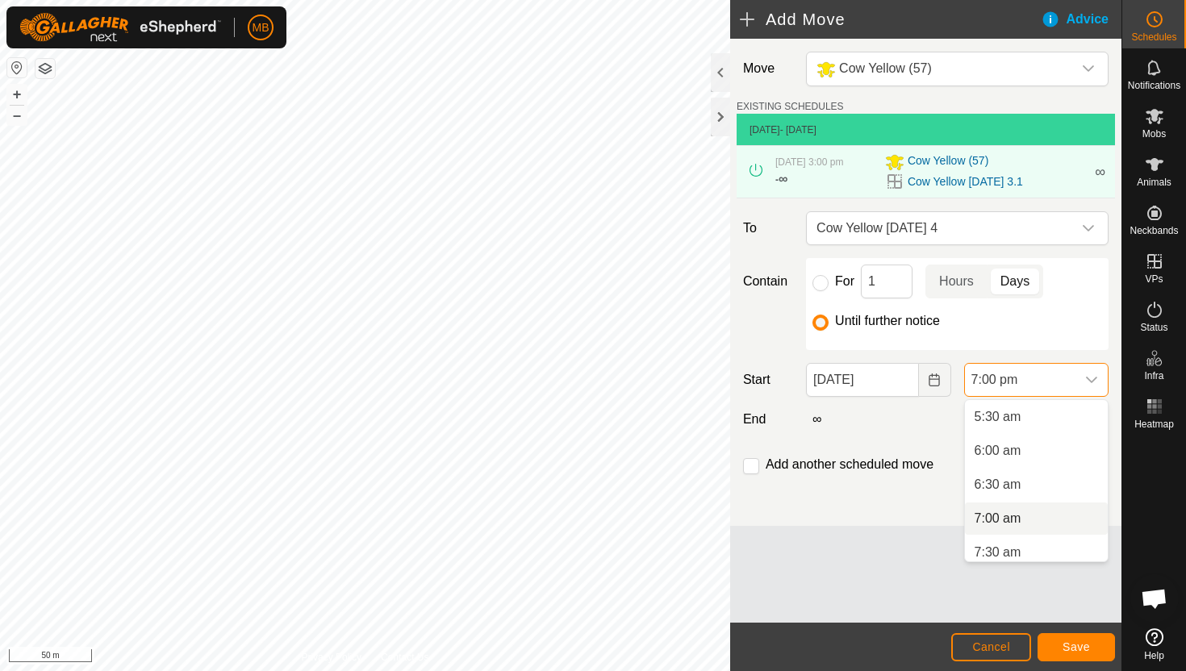
scroll to position [369, 0]
click at [1048, 415] on li "5:30 am" at bounding box center [1036, 420] width 143 height 32
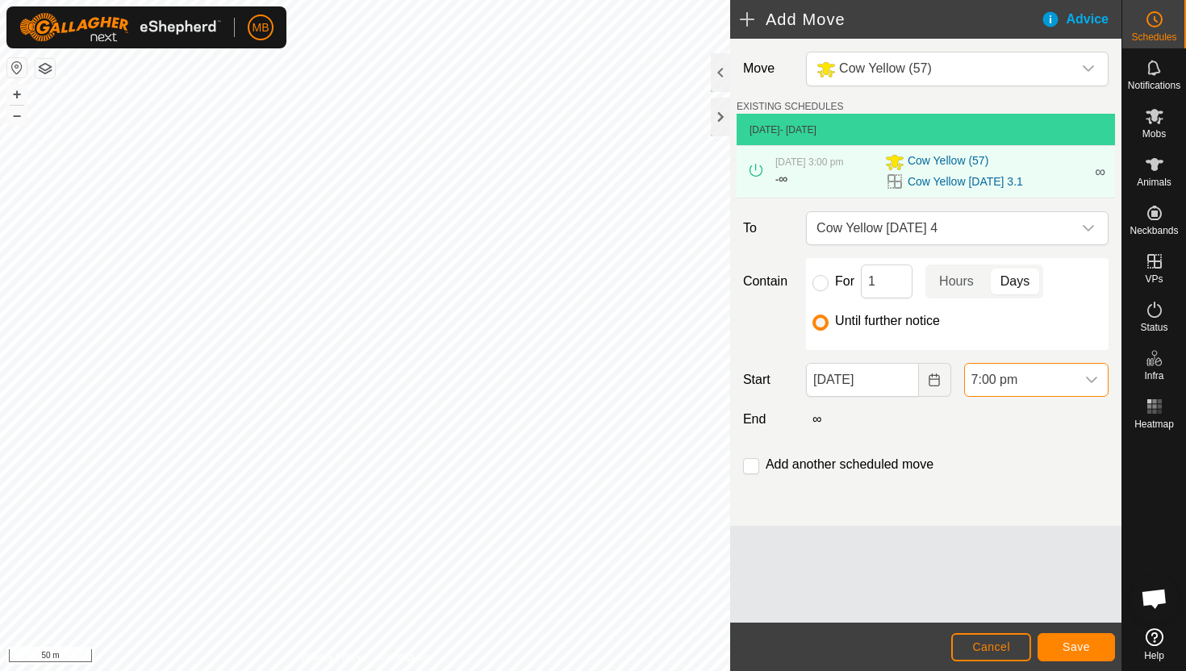
scroll to position [1159, 0]
click at [749, 470] on input "checkbox" at bounding box center [751, 466] width 16 height 16
checkbox input "true"
click at [1065, 648] on span "Save" at bounding box center [1076, 647] width 27 height 13
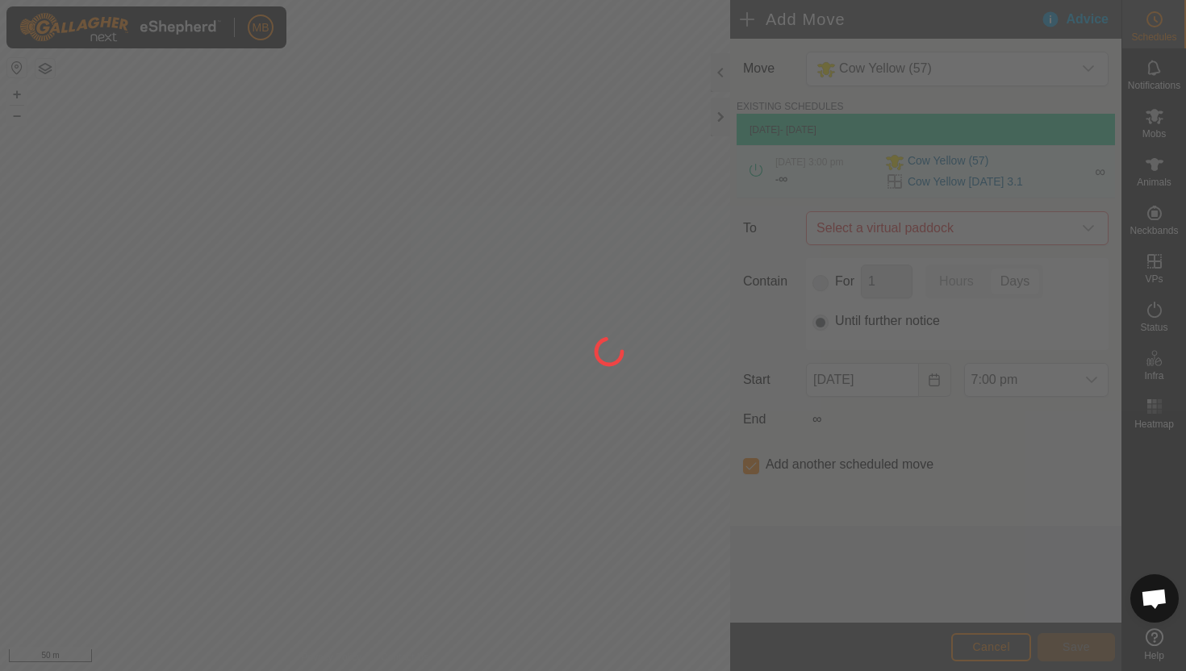
type input "04 Oct, 2025"
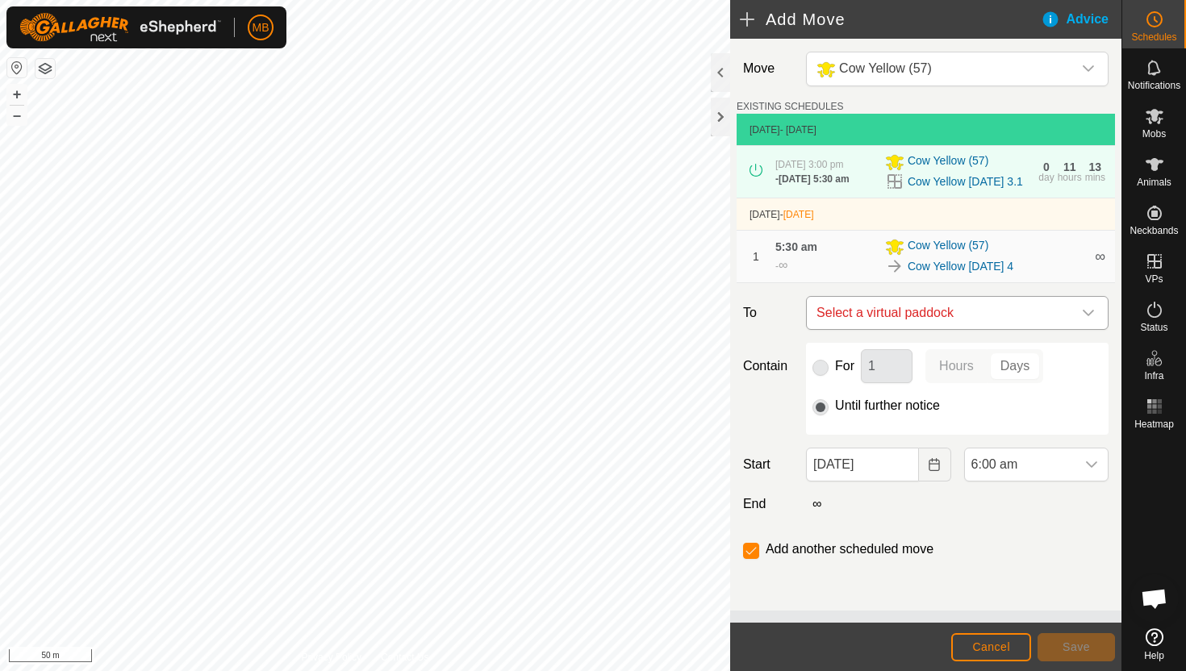
click at [1088, 306] on div "dropdown trigger" at bounding box center [1088, 313] width 32 height 32
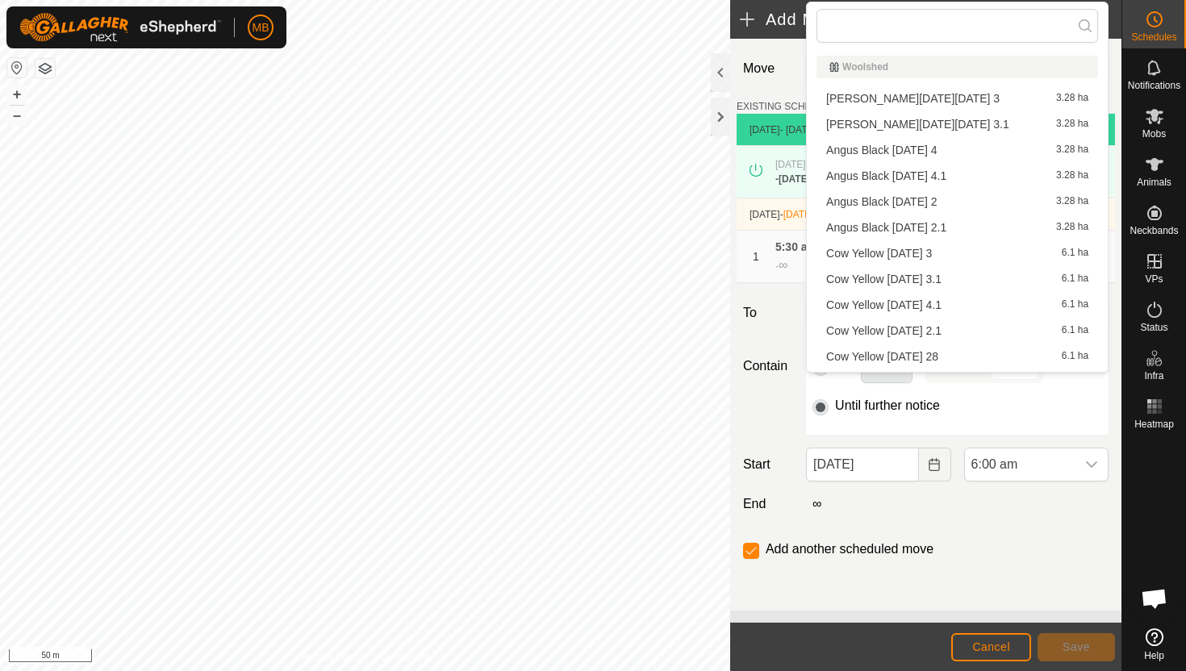
click at [957, 298] on li "Cow Yellow Saturday 4.1 6.1 ha" at bounding box center [957, 305] width 282 height 24
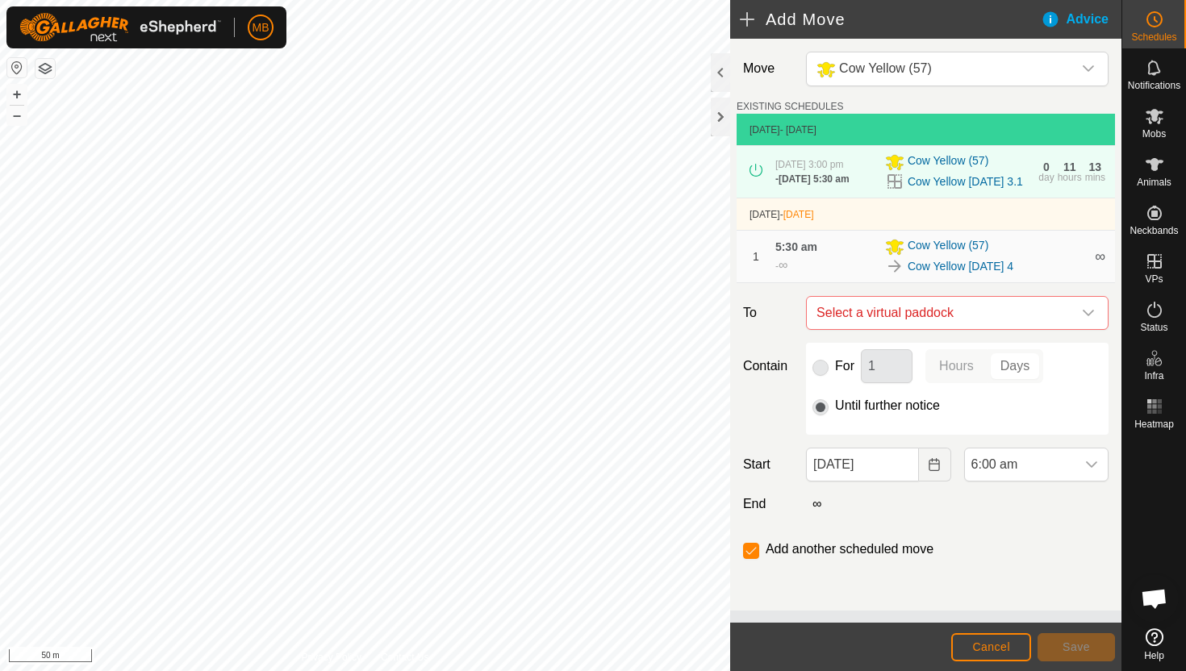
checkbox input "false"
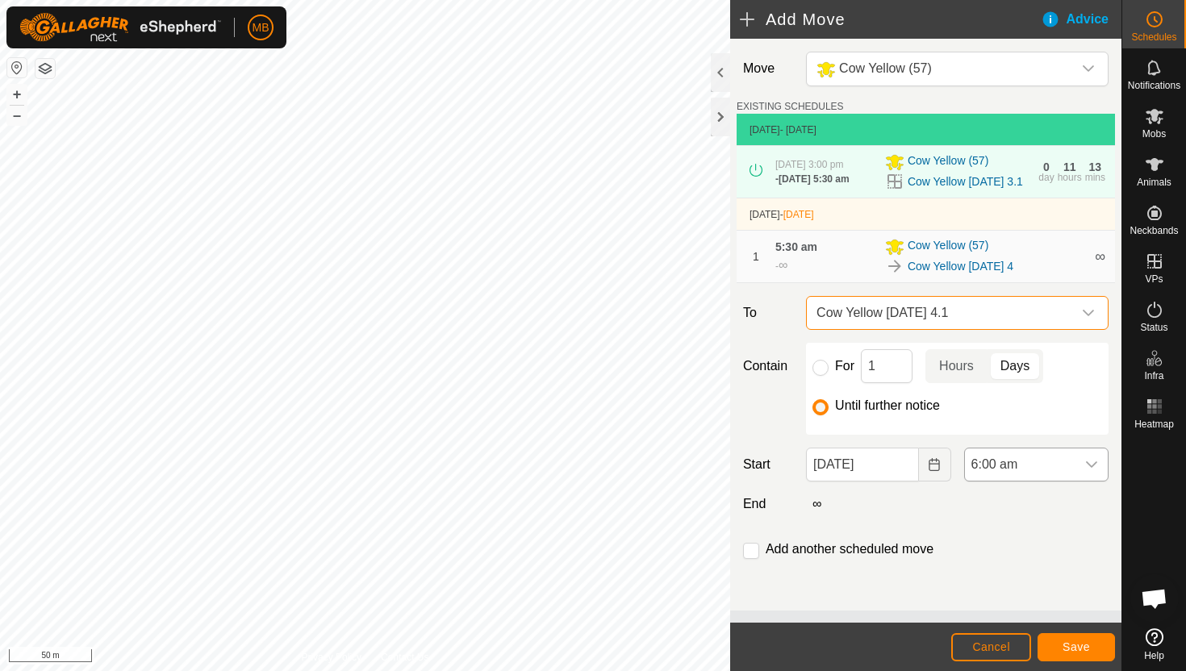
click at [1047, 469] on span "6:00 am" at bounding box center [1020, 465] width 111 height 32
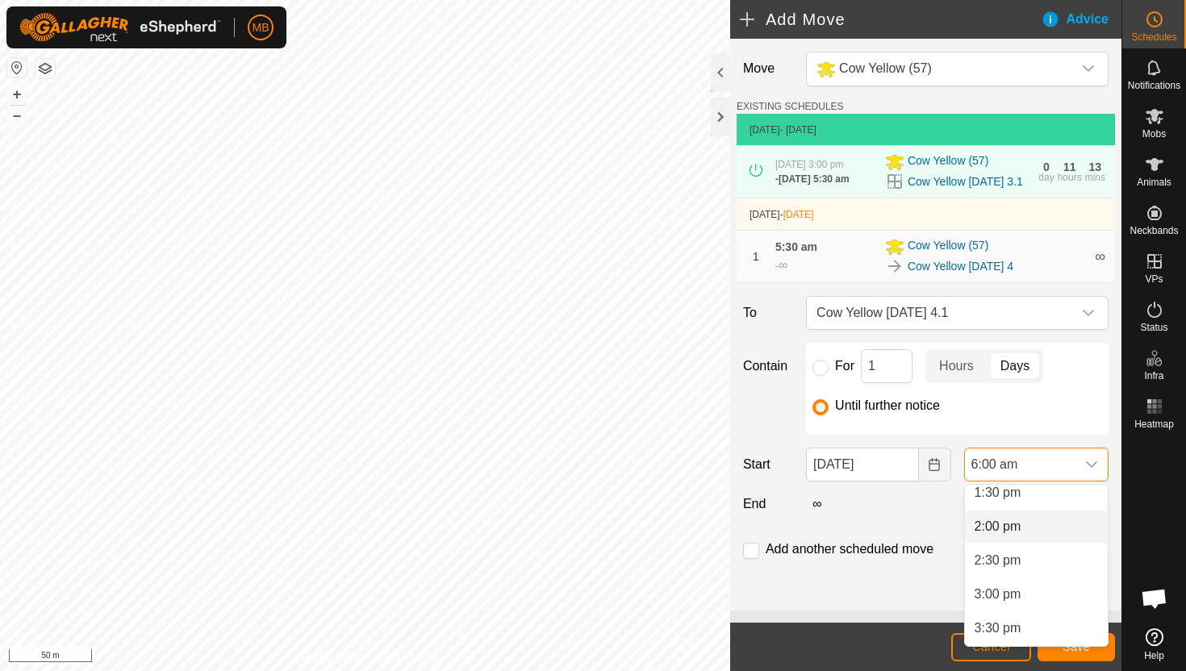
scroll to position [939, 0]
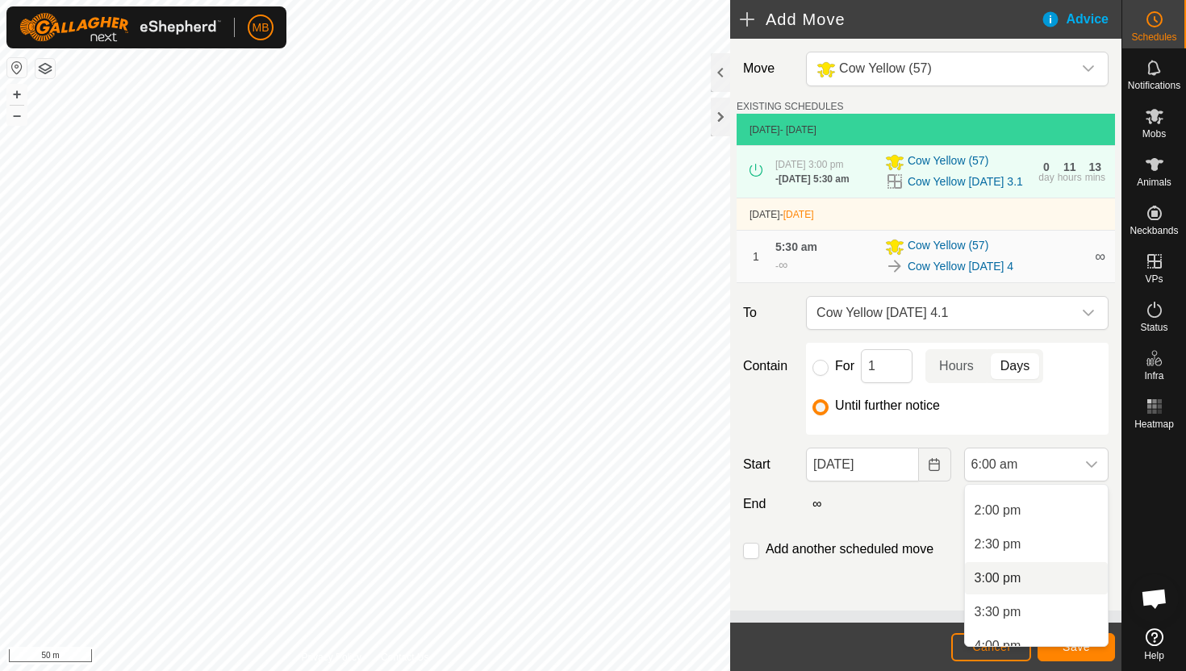
click at [1049, 579] on li "3:00 pm" at bounding box center [1036, 578] width 143 height 32
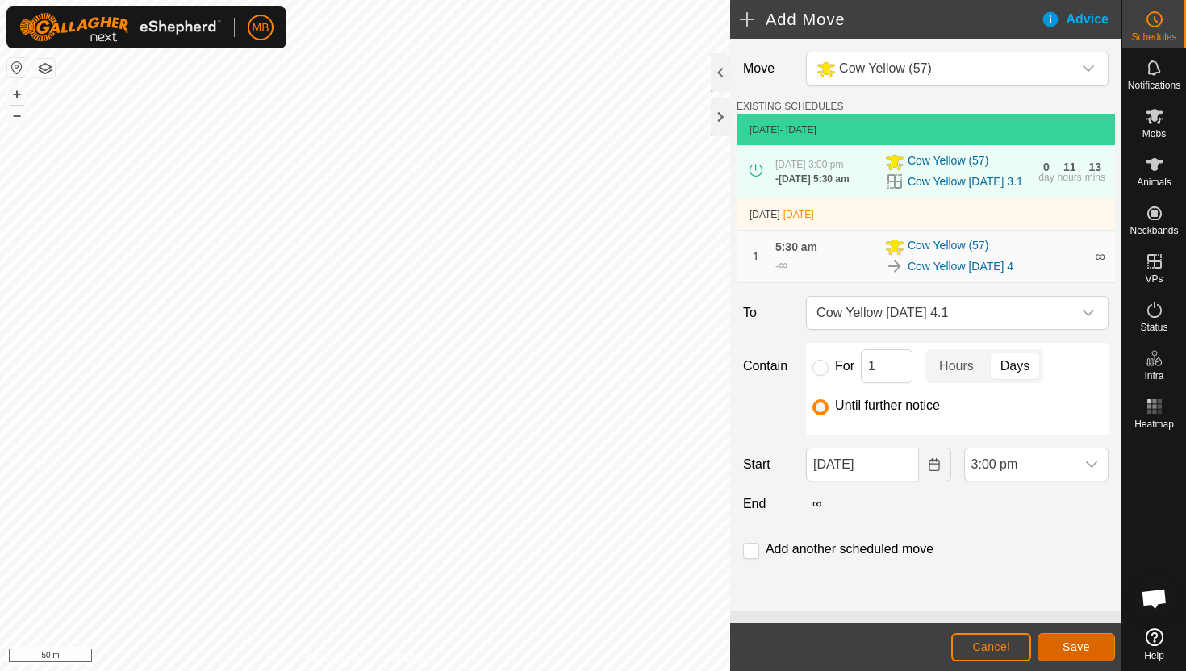
click at [1094, 641] on button "Save" at bounding box center [1076, 647] width 77 height 28
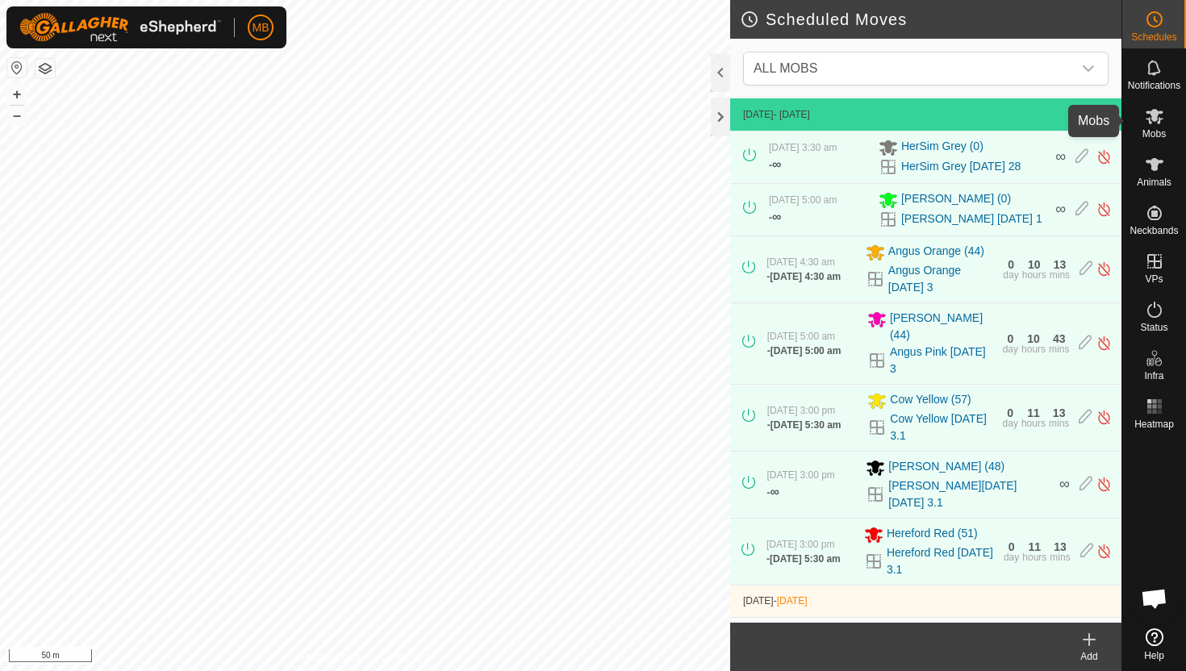
click at [1155, 119] on icon at bounding box center [1155, 116] width 18 height 15
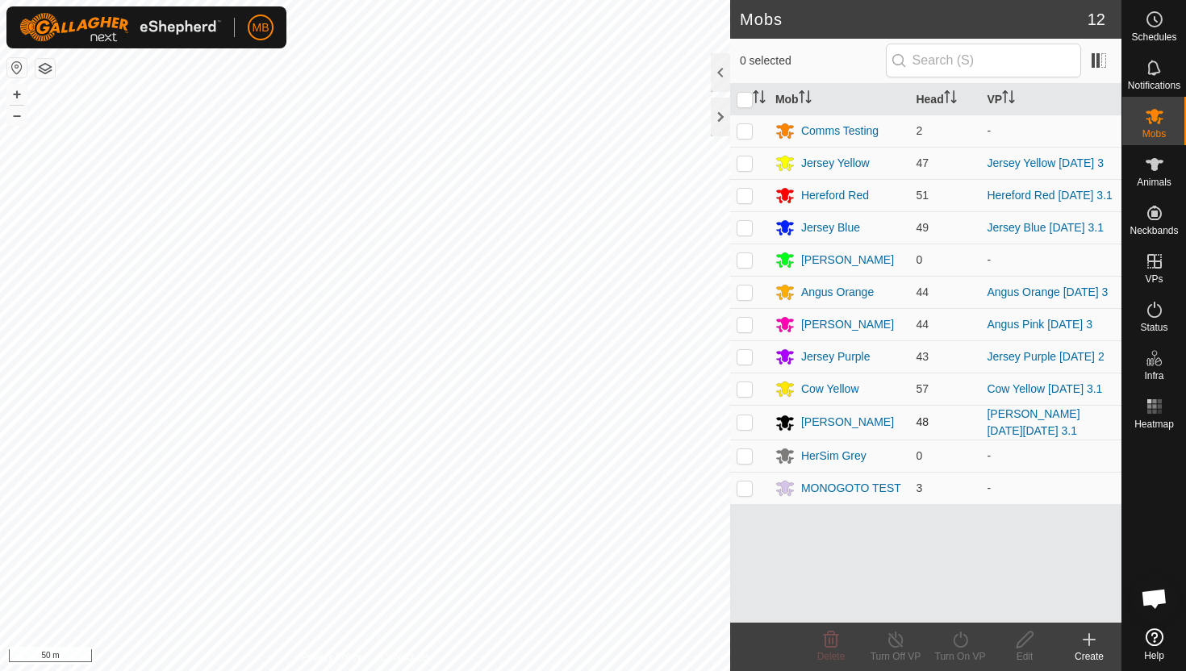
click at [745, 420] on p-checkbox at bounding box center [745, 421] width 16 height 13
checkbox input "true"
click at [965, 636] on icon at bounding box center [960, 640] width 15 height 16
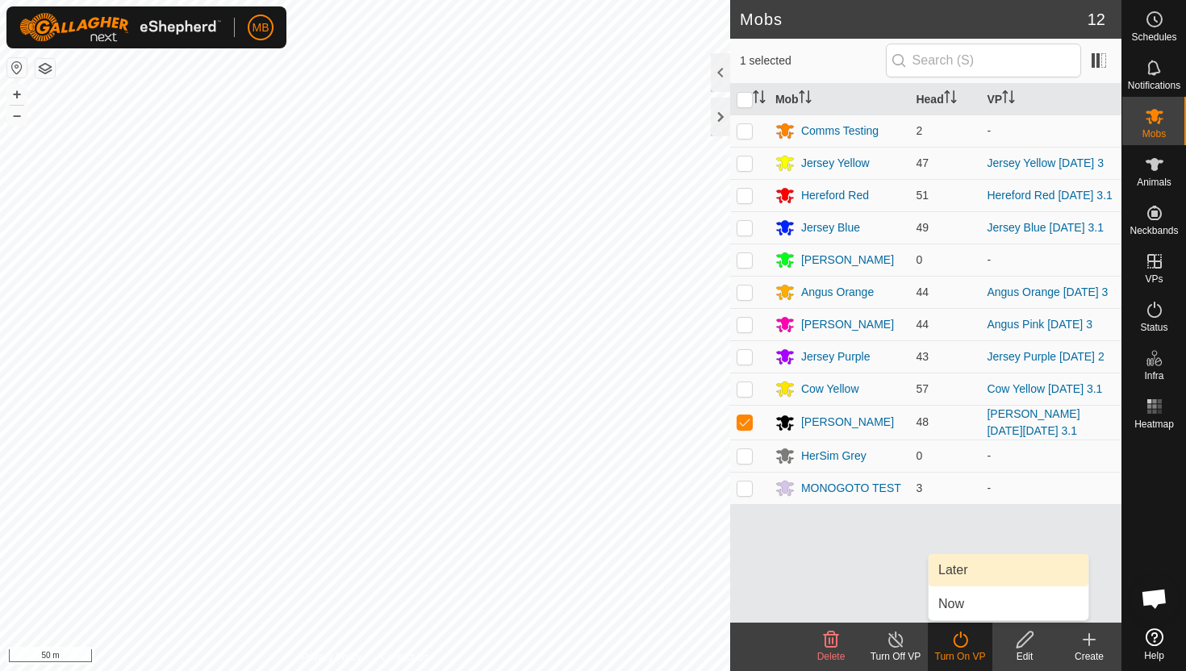
click at [987, 574] on link "Later" at bounding box center [1009, 570] width 160 height 32
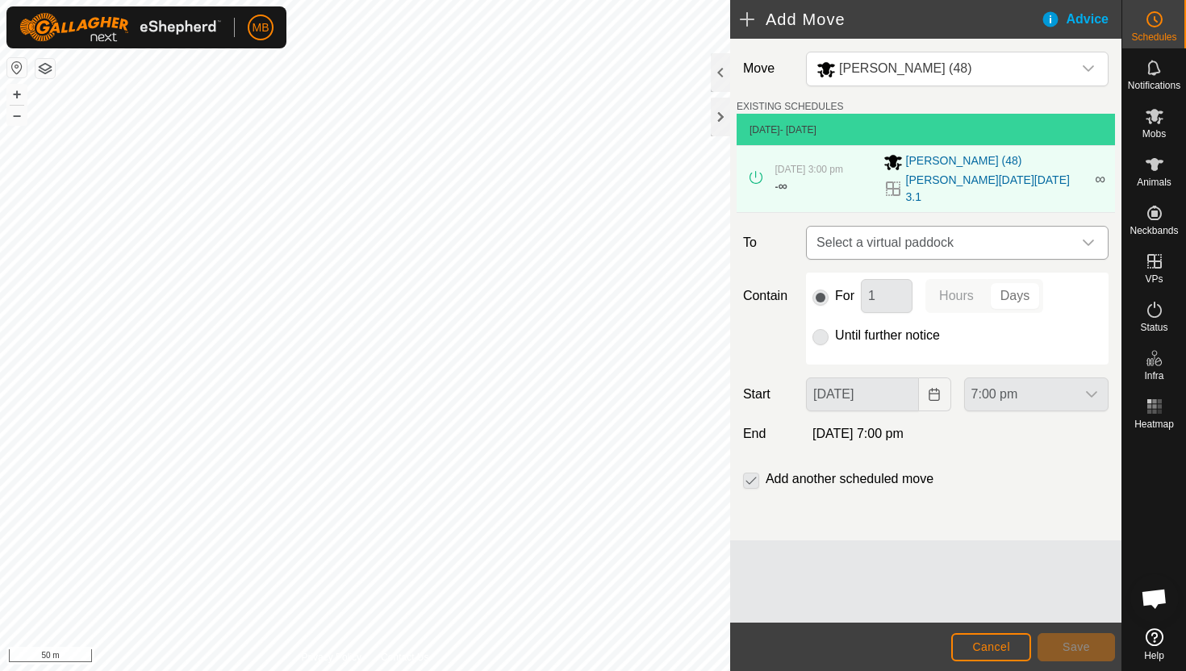
click at [1084, 236] on icon "dropdown trigger" at bounding box center [1088, 242] width 13 height 13
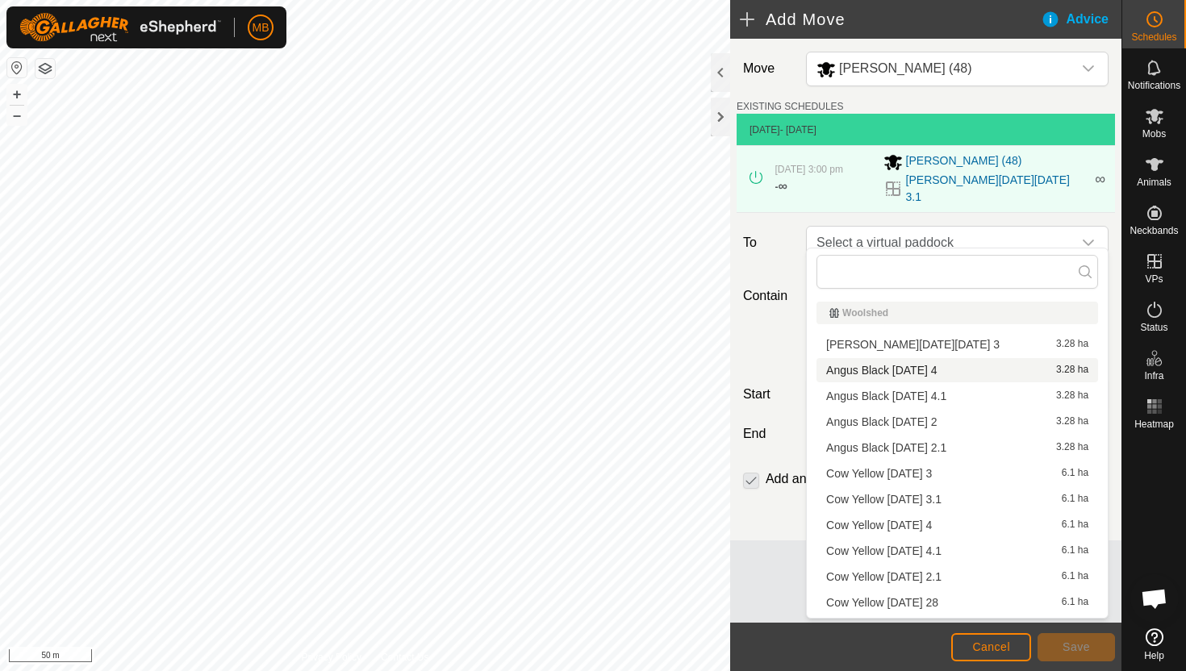
click at [935, 373] on li "Angus Black Saturday 4 3.28 ha" at bounding box center [957, 370] width 282 height 24
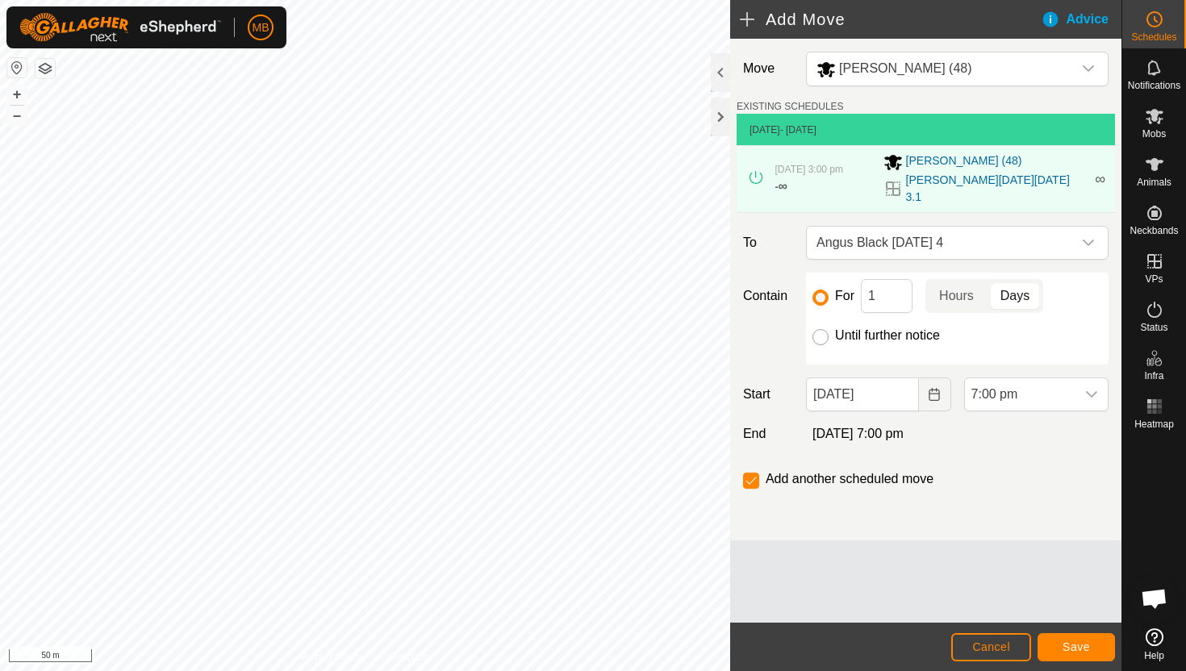
click at [820, 329] on input "Until further notice" at bounding box center [820, 337] width 16 height 16
radio input "true"
checkbox input "false"
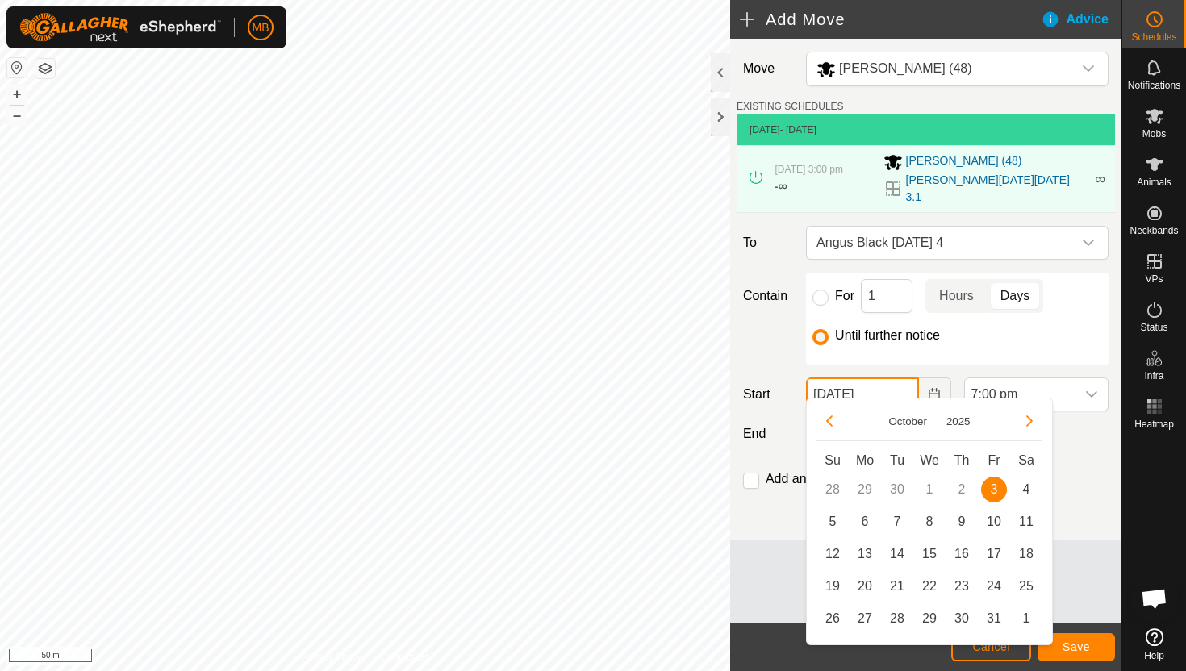
click at [902, 378] on input "03 Oct, 2025" at bounding box center [862, 395] width 112 height 34
click at [1028, 482] on span "4" at bounding box center [1026, 490] width 26 height 26
type input "04 Oct, 2025"
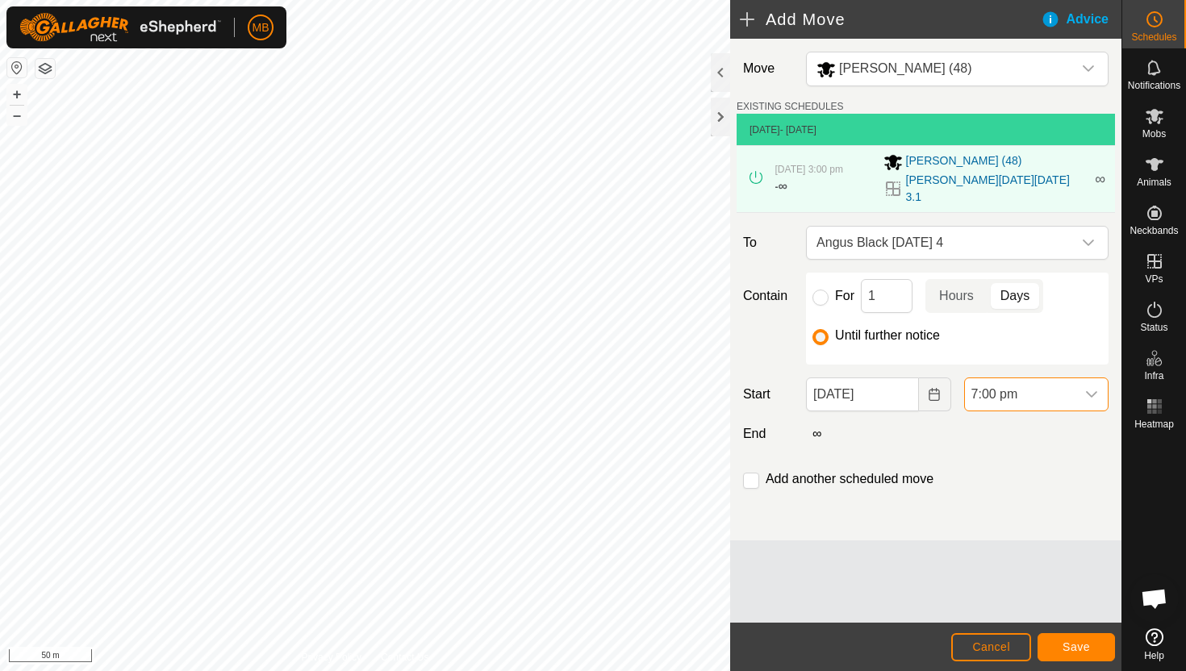
click at [1053, 380] on span "7:00 pm" at bounding box center [1020, 394] width 111 height 32
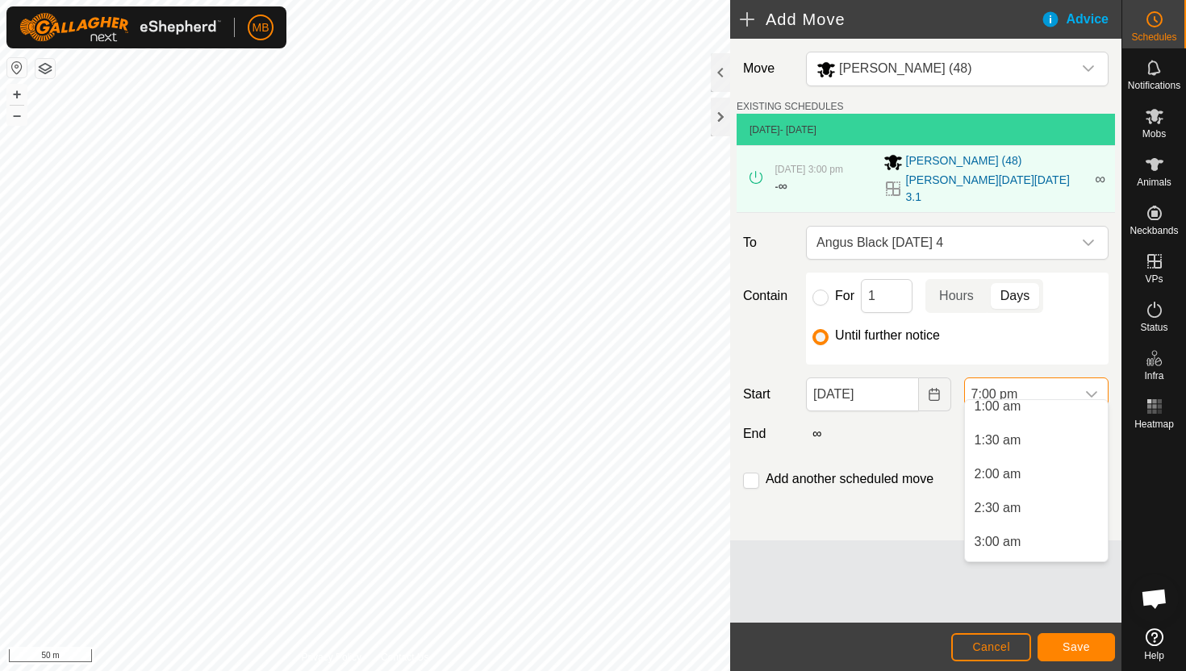
scroll to position [74, 0]
click at [1039, 485] on li "5:00 am" at bounding box center [1036, 489] width 143 height 32
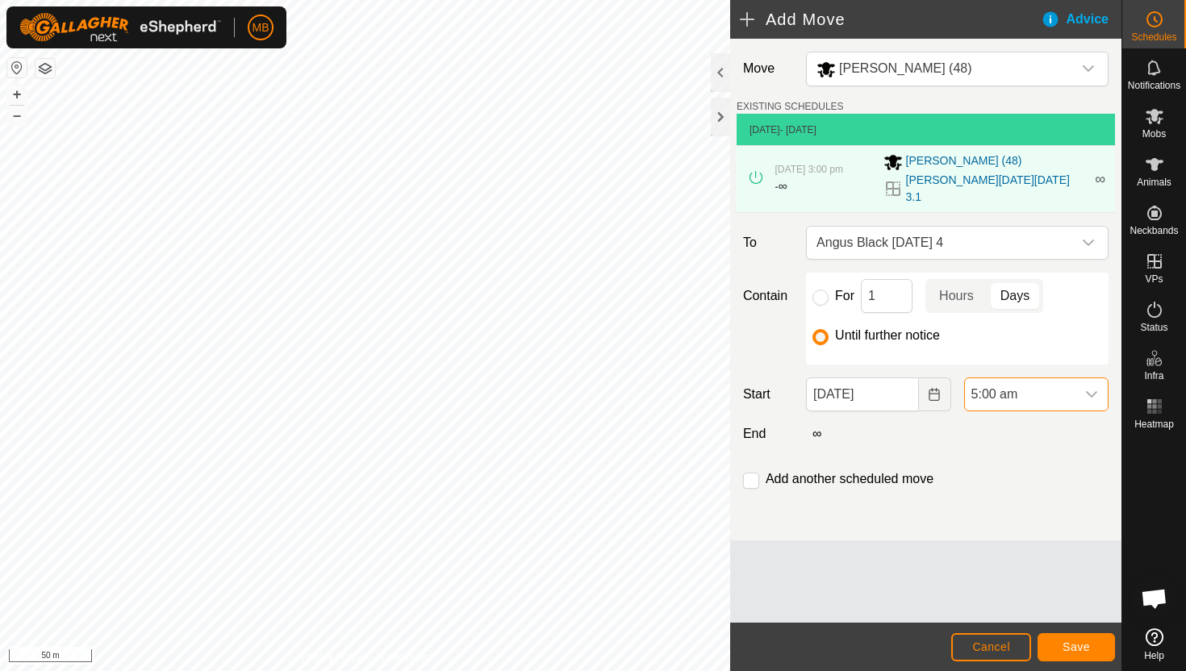
scroll to position [1159, 0]
click at [753, 473] on input "checkbox" at bounding box center [751, 481] width 16 height 16
checkbox input "true"
click at [1077, 642] on span "Save" at bounding box center [1076, 647] width 27 height 13
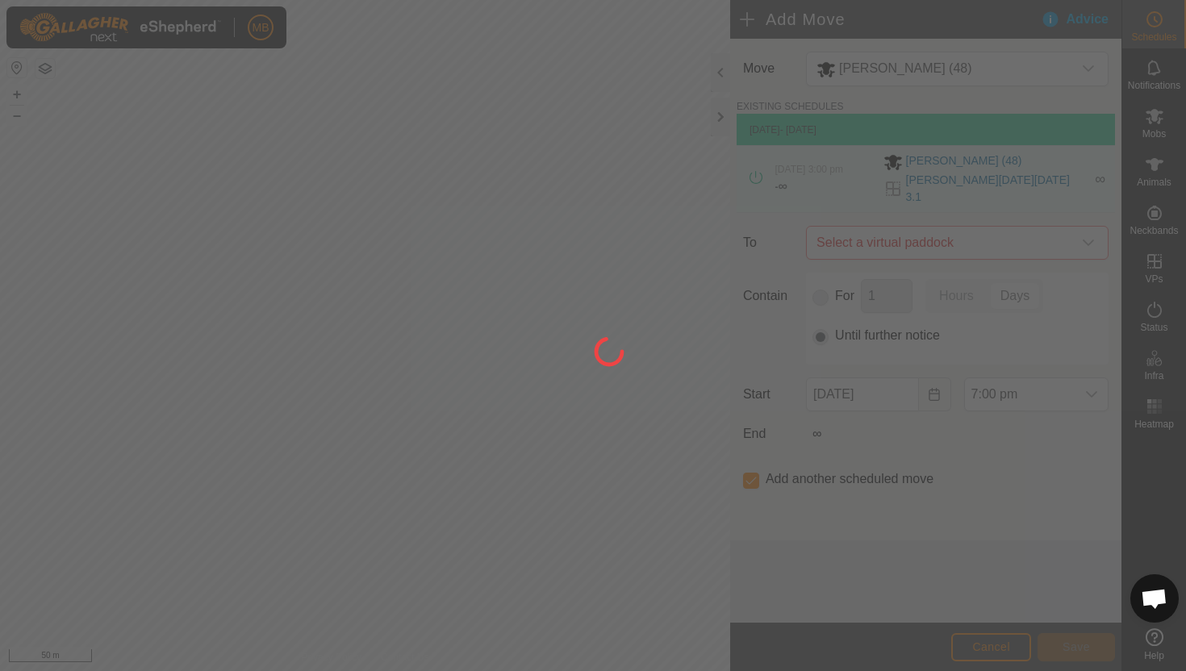
type input "04 Oct, 2025"
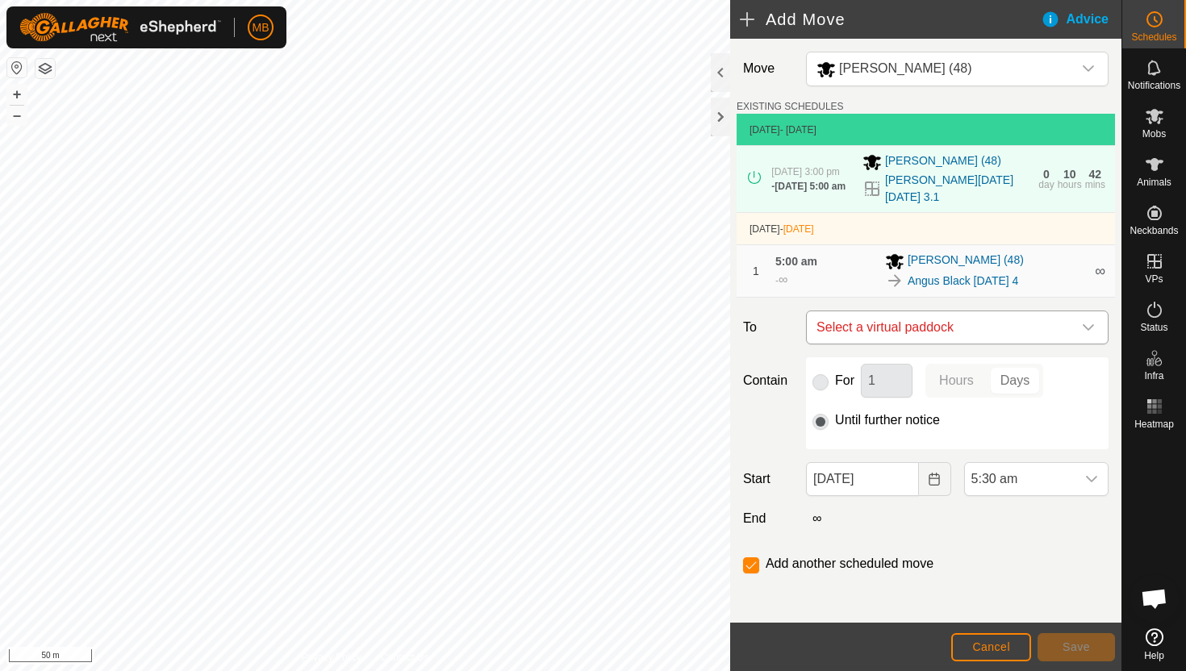
click at [1092, 324] on icon "dropdown trigger" at bounding box center [1088, 327] width 11 height 6
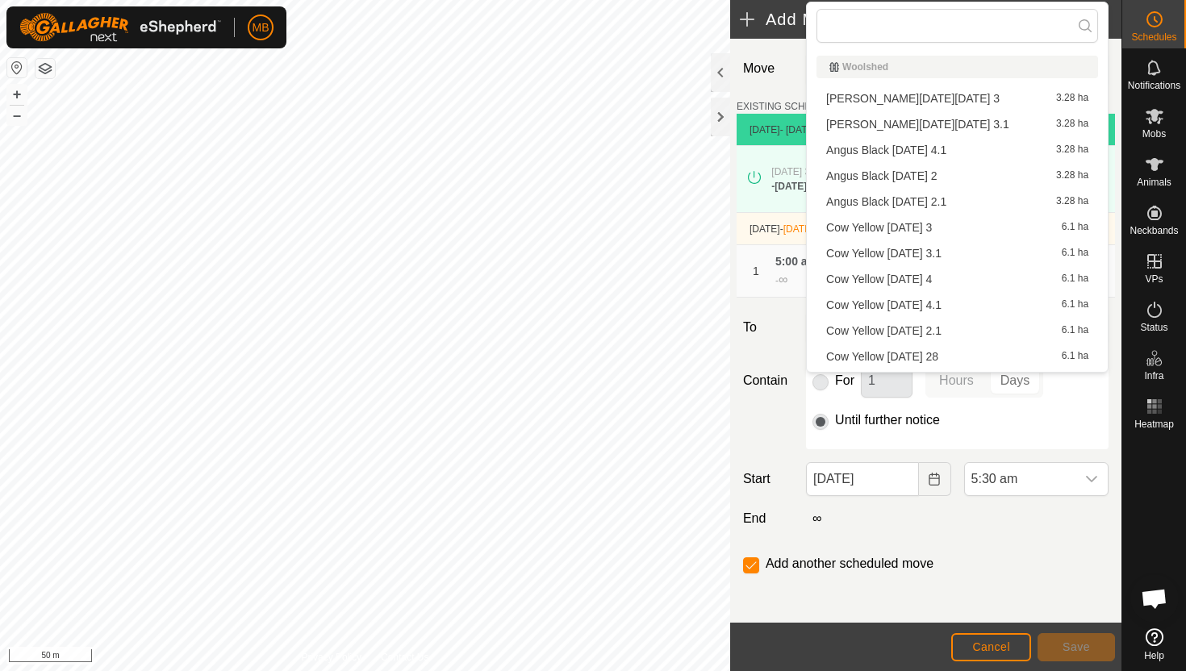
click at [940, 151] on li "Angus Black Saturday 4.1 3.28 ha" at bounding box center [957, 150] width 282 height 24
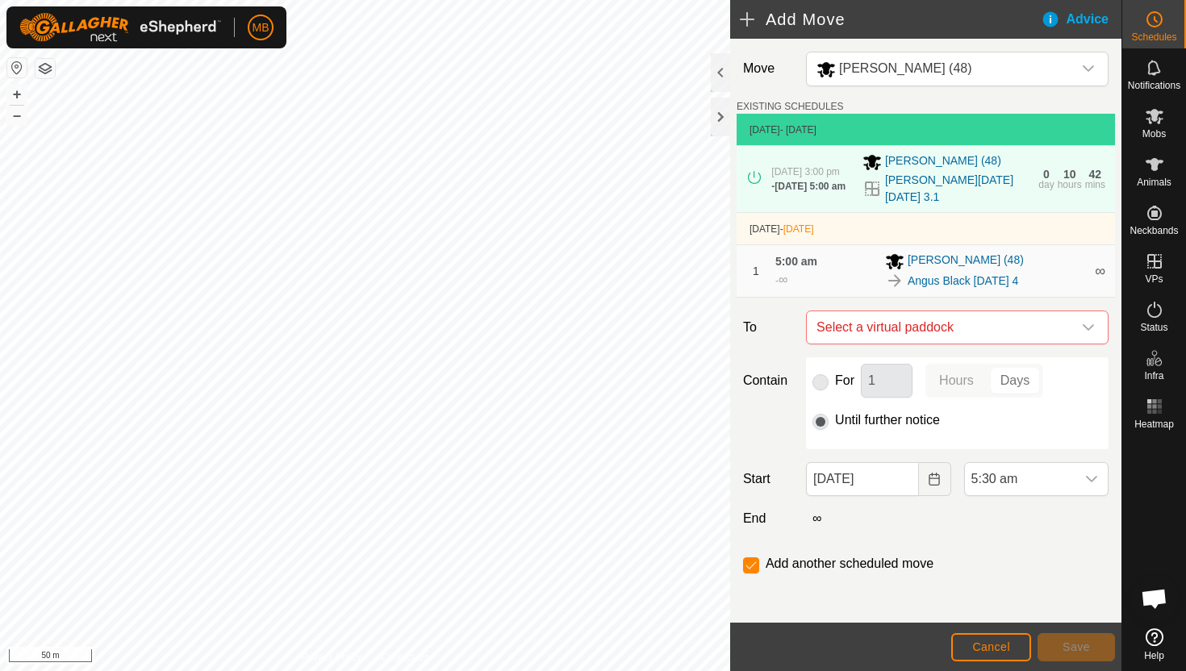
checkbox input "false"
click at [1044, 464] on span "5:30 am" at bounding box center [1020, 479] width 111 height 32
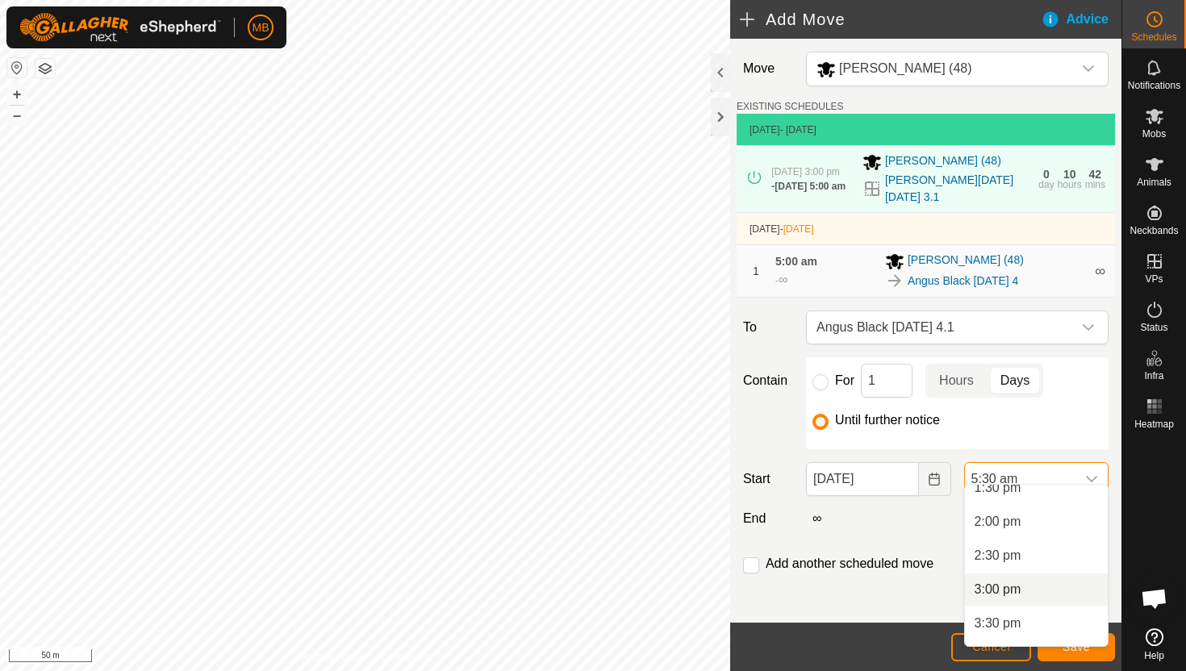
click at [1046, 589] on li "3:00 pm" at bounding box center [1036, 590] width 143 height 32
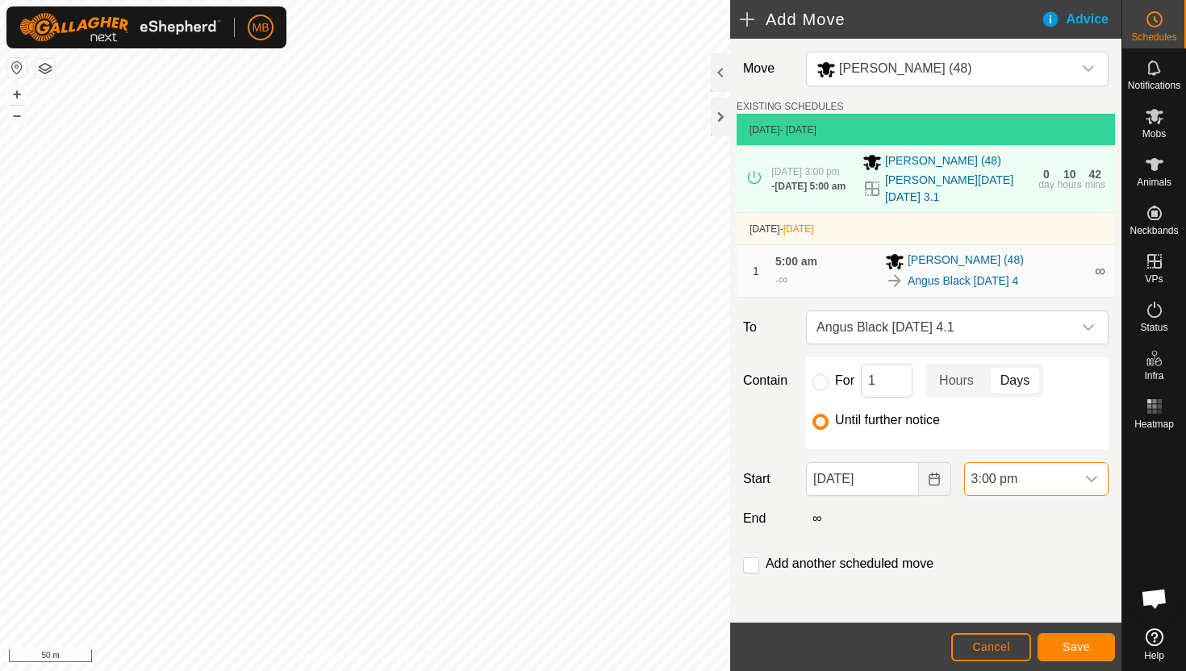
scroll to position [373, 0]
click at [1068, 647] on span "Save" at bounding box center [1076, 647] width 27 height 13
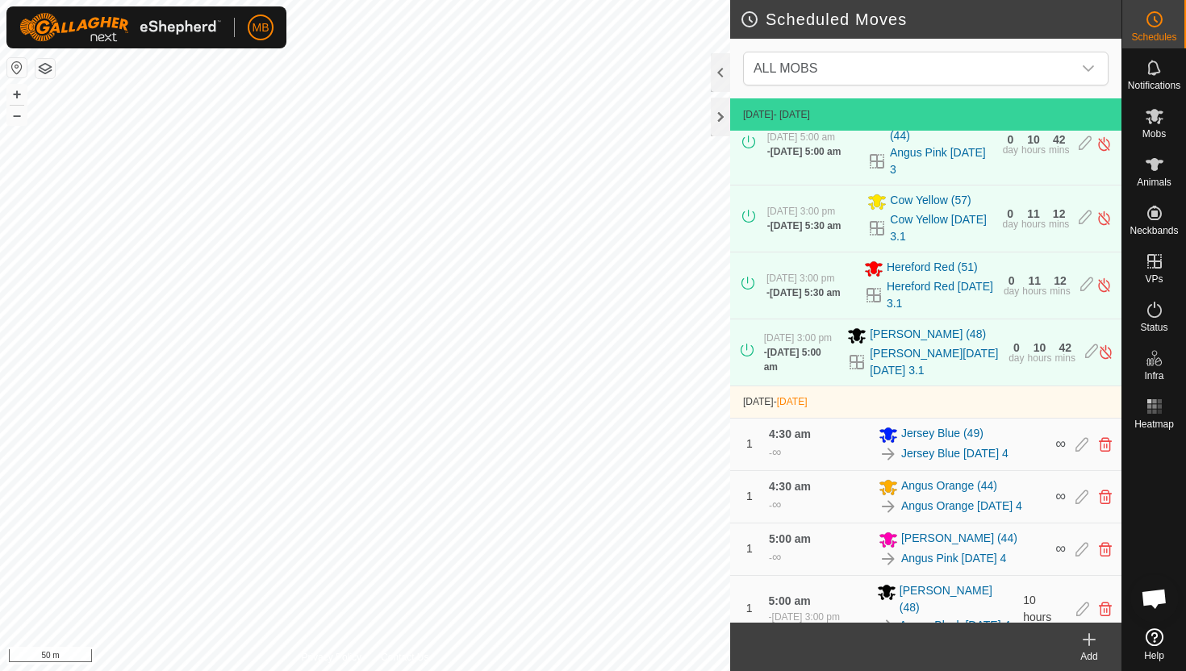
scroll to position [186, 0]
